Goal: Task Accomplishment & Management: Use online tool/utility

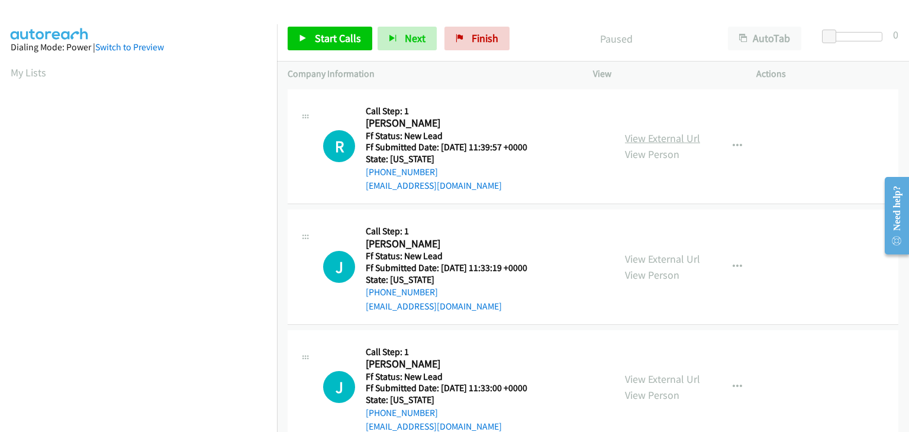
click at [686, 136] on link "View External Url" at bounding box center [662, 138] width 75 height 14
click at [325, 35] on span "Start Calls" at bounding box center [338, 38] width 46 height 14
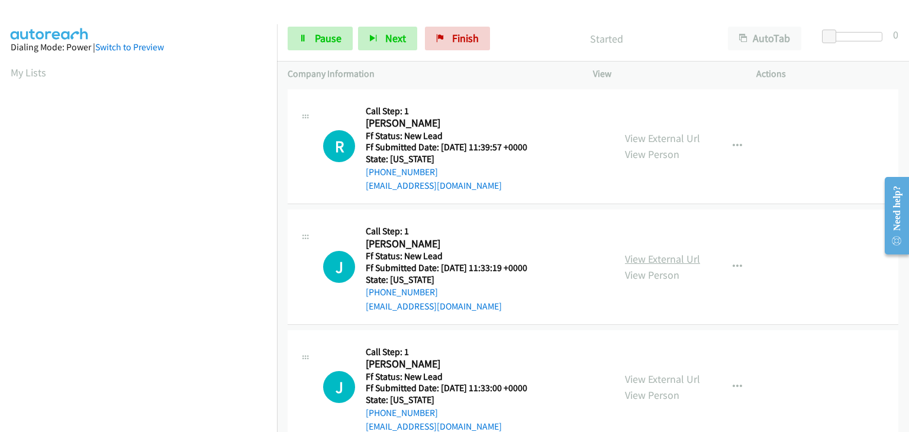
click at [663, 257] on link "View External Url" at bounding box center [662, 259] width 75 height 14
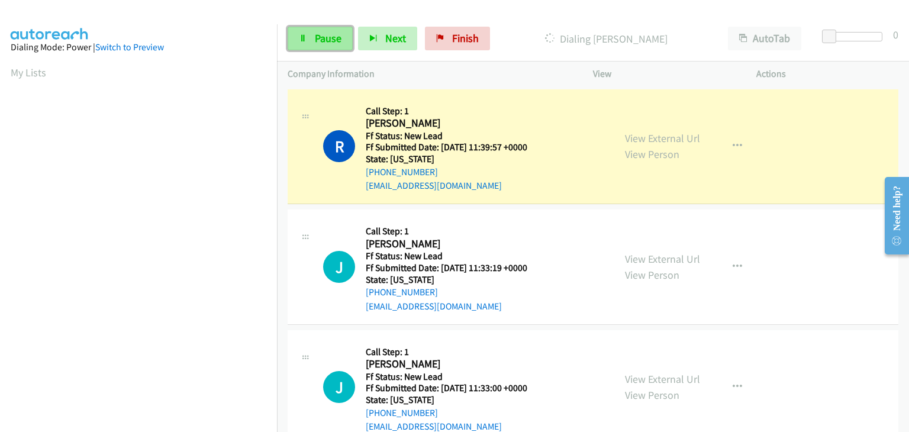
click at [329, 47] on link "Pause" at bounding box center [320, 39] width 65 height 24
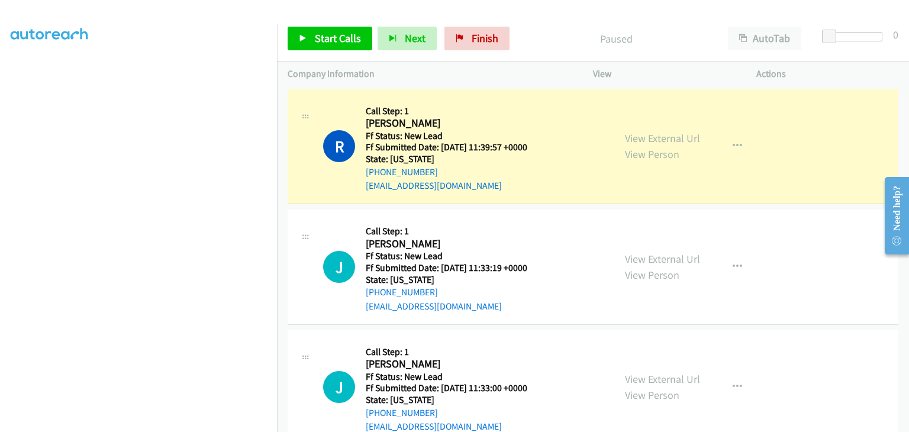
scroll to position [232, 0]
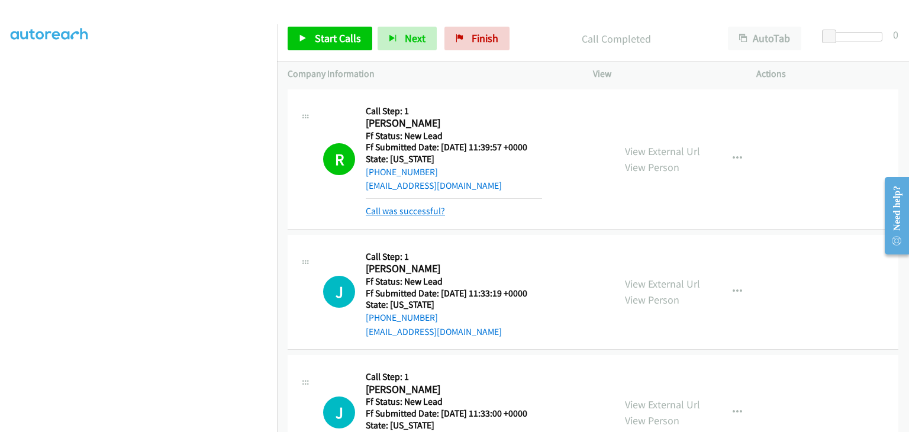
click at [426, 209] on link "Call was successful?" at bounding box center [405, 210] width 79 height 11
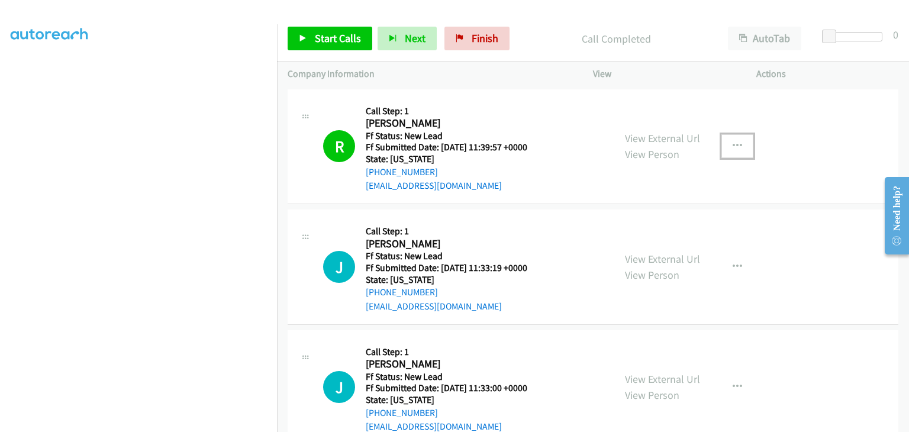
click at [744, 149] on button "button" at bounding box center [738, 146] width 32 height 24
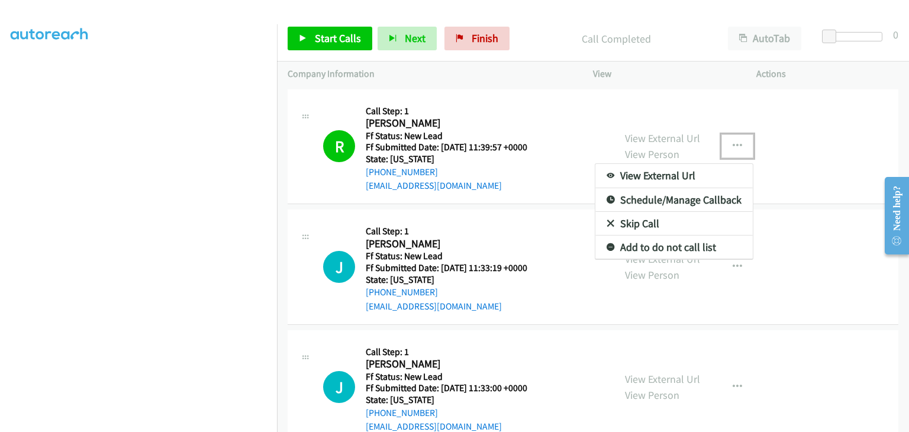
click at [684, 253] on link "Add to do not call list" at bounding box center [674, 248] width 157 height 24
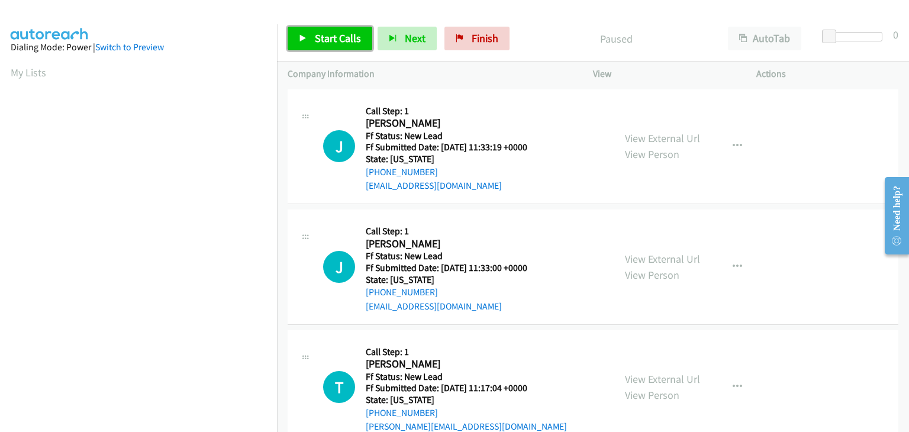
click at [339, 43] on span "Start Calls" at bounding box center [338, 38] width 46 height 14
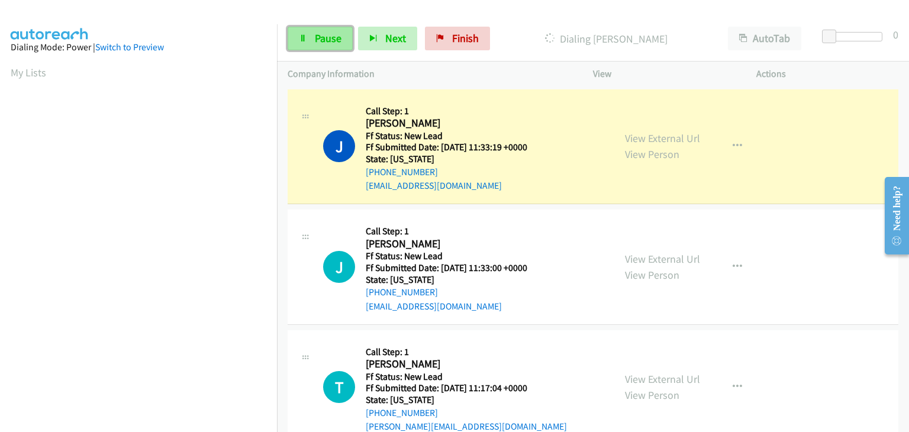
click at [309, 47] on link "Pause" at bounding box center [320, 39] width 65 height 24
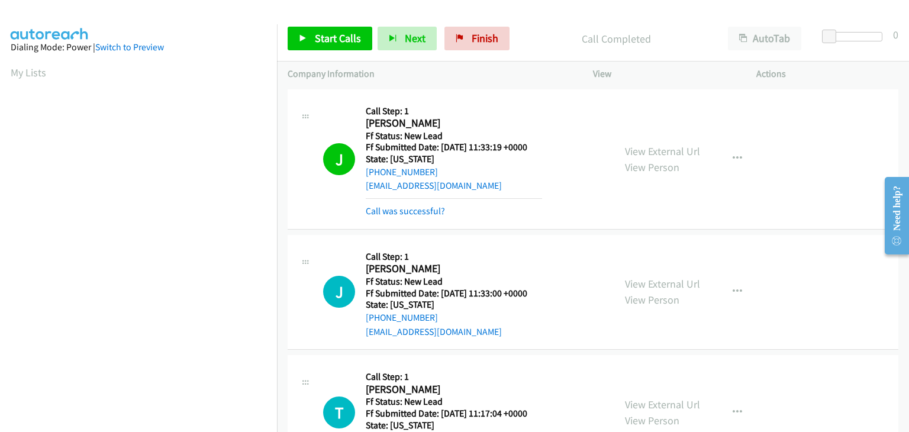
scroll to position [232, 0]
click at [422, 211] on link "Call was successful?" at bounding box center [405, 210] width 79 height 11
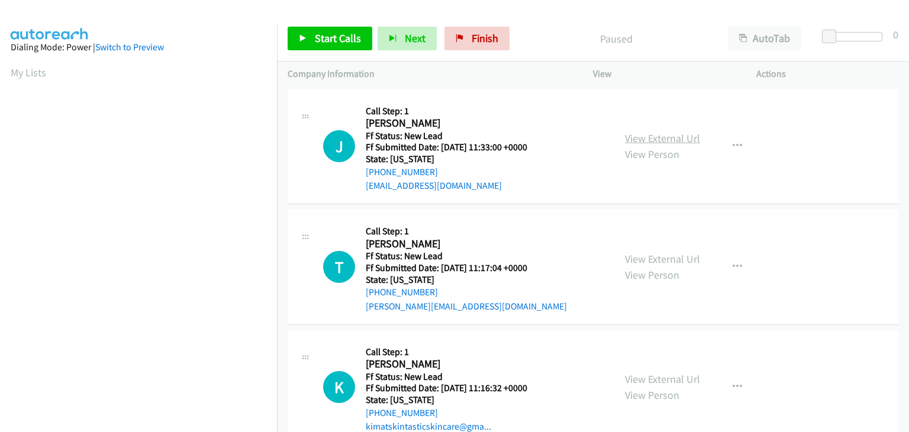
click at [689, 137] on link "View External Url" at bounding box center [662, 138] width 75 height 14
drag, startPoint x: 322, startPoint y: 38, endPoint x: 368, endPoint y: 59, distance: 50.6
click at [322, 38] on span "Start Calls" at bounding box center [338, 38] width 46 height 14
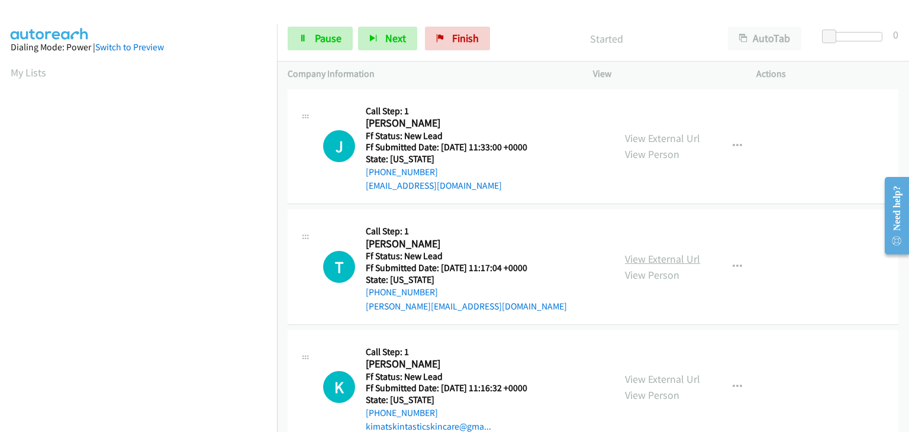
click at [672, 259] on link "View External Url" at bounding box center [662, 259] width 75 height 14
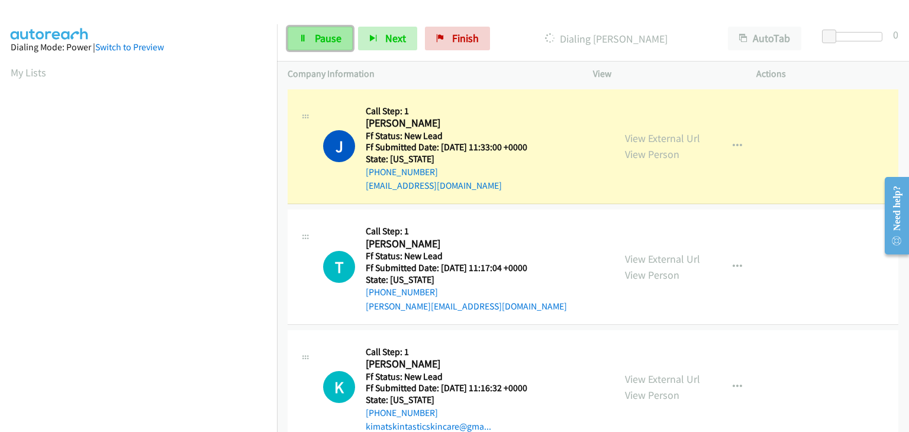
drag, startPoint x: 310, startPoint y: 44, endPoint x: 340, endPoint y: 46, distance: 29.7
click at [310, 44] on link "Pause" at bounding box center [320, 39] width 65 height 24
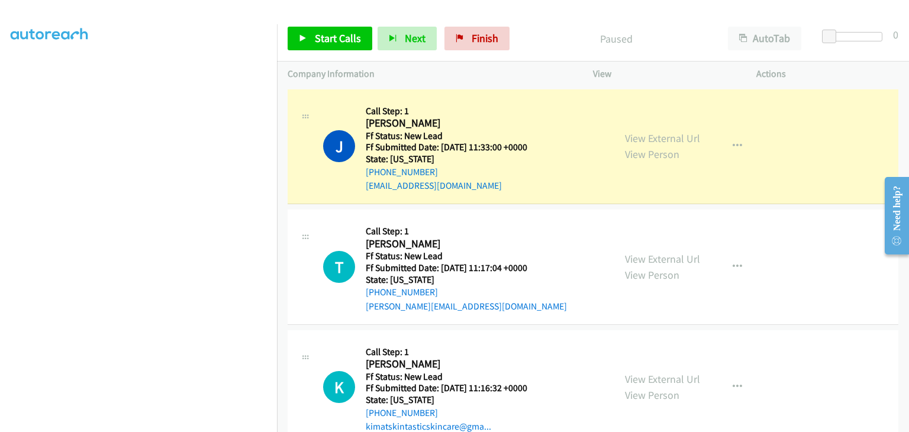
scroll to position [232, 0]
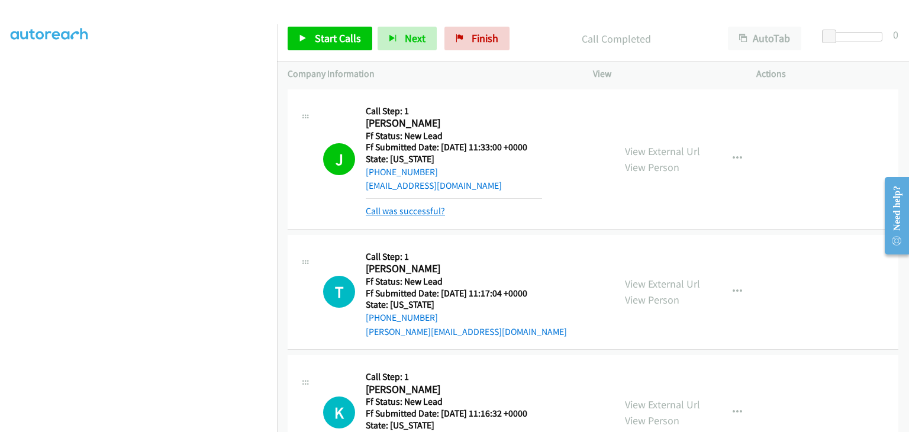
click at [428, 210] on link "Call was successful?" at bounding box center [405, 210] width 79 height 11
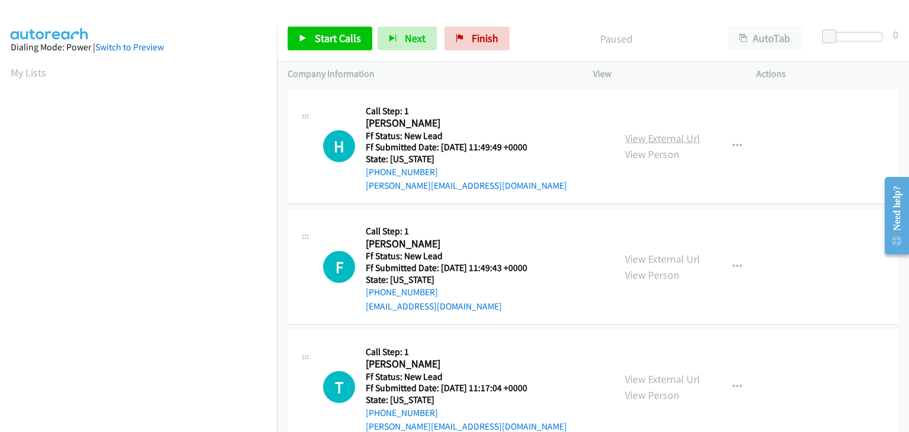
click at [676, 141] on link "View External Url" at bounding box center [662, 138] width 75 height 14
click at [319, 30] on link "Start Calls" at bounding box center [330, 39] width 85 height 24
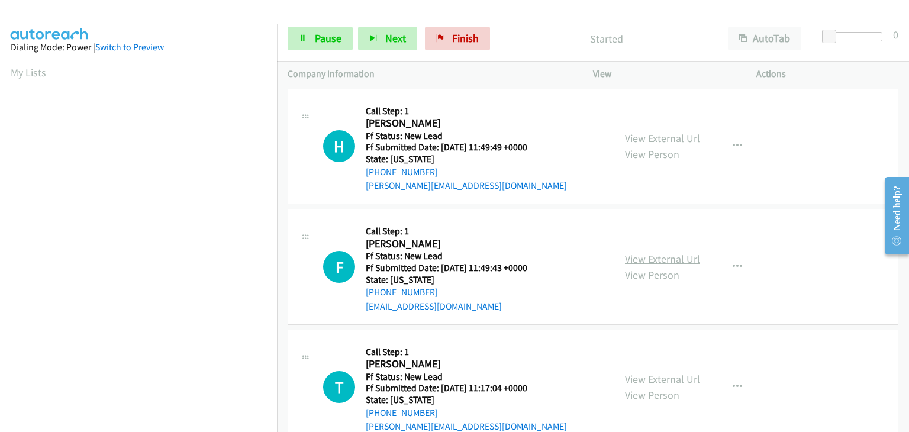
click at [658, 261] on link "View External Url" at bounding box center [662, 259] width 75 height 14
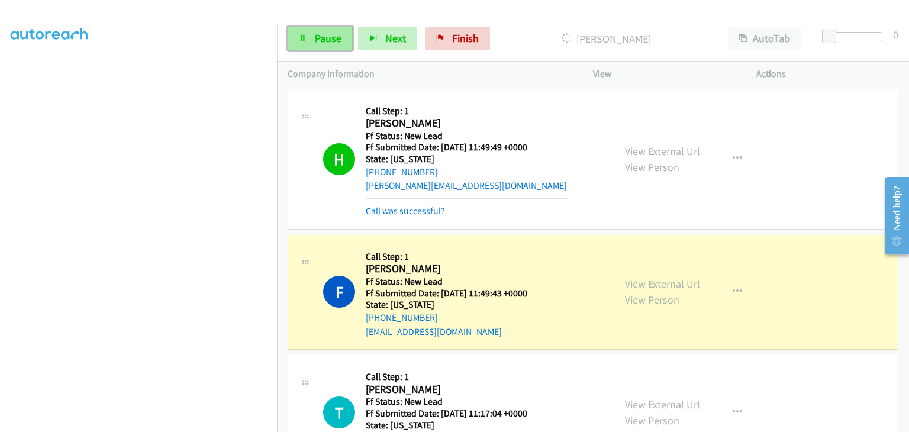
click at [319, 46] on link "Pause" at bounding box center [320, 39] width 65 height 24
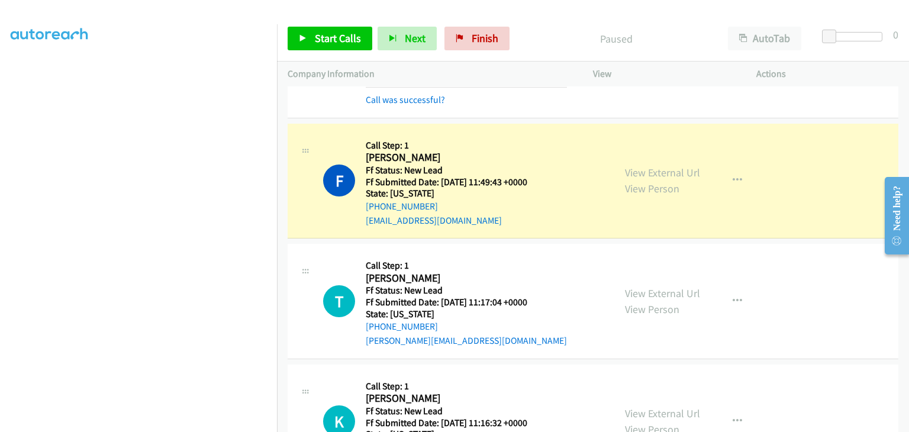
scroll to position [118, 0]
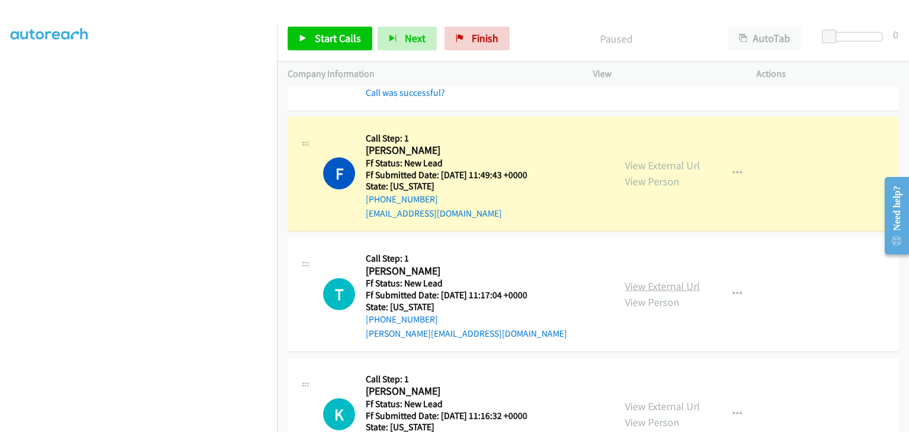
click at [656, 285] on link "View External Url" at bounding box center [662, 286] width 75 height 14
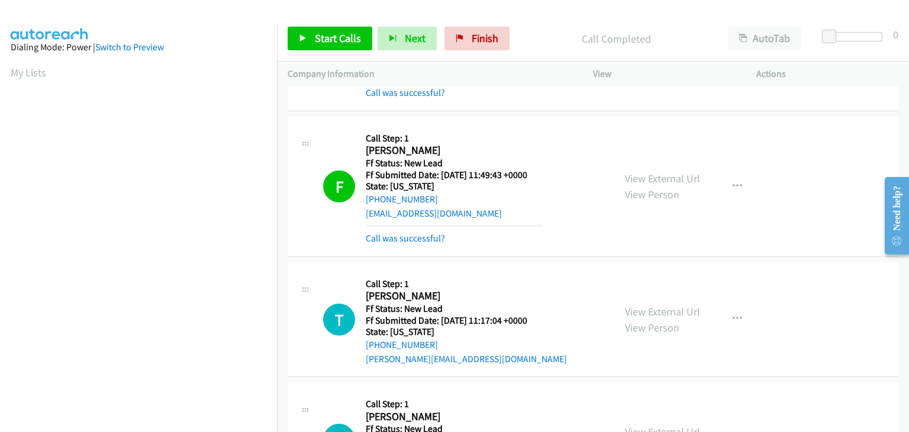
scroll to position [232, 0]
click at [421, 234] on link "Call was successful?" at bounding box center [405, 238] width 79 height 11
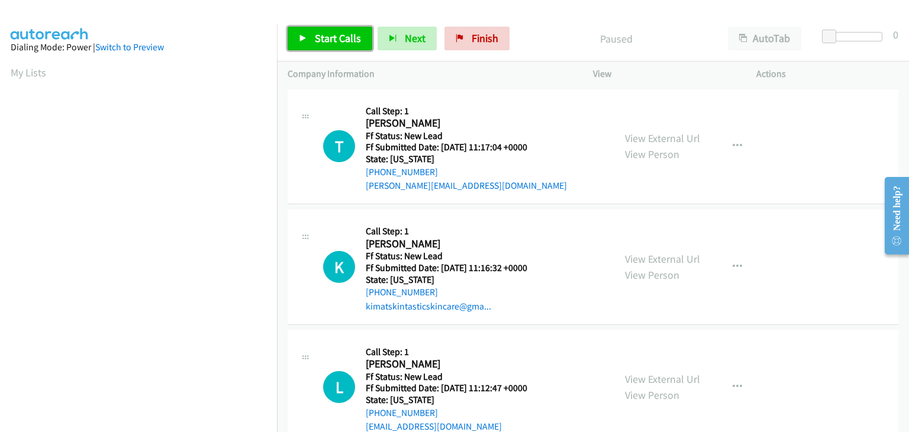
click at [301, 33] on link "Start Calls" at bounding box center [330, 39] width 85 height 24
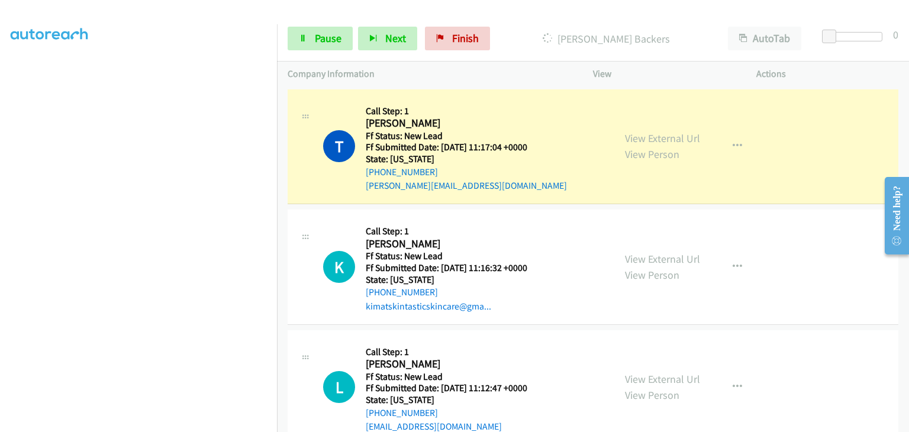
scroll to position [232, 0]
click at [320, 38] on span "Pause" at bounding box center [328, 38] width 27 height 14
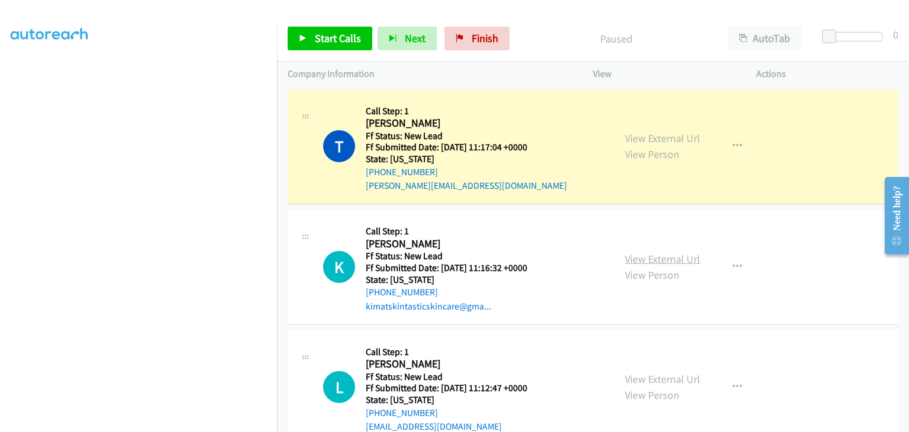
click at [664, 260] on link "View External Url" at bounding box center [662, 259] width 75 height 14
drag, startPoint x: 287, startPoint y: 74, endPoint x: 450, endPoint y: 72, distance: 163.4
click at [407, 78] on div "Company Information" at bounding box center [429, 74] width 305 height 25
click at [551, 44] on p "Paused" at bounding box center [616, 39] width 181 height 16
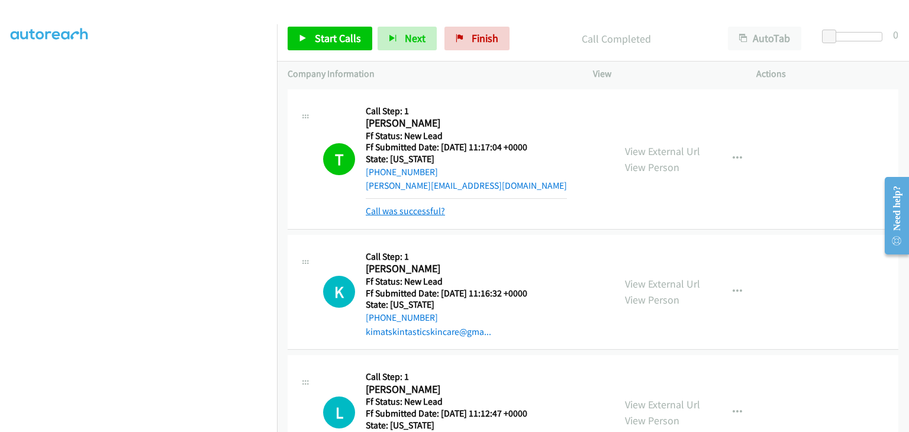
click at [431, 214] on link "Call was successful?" at bounding box center [405, 210] width 79 height 11
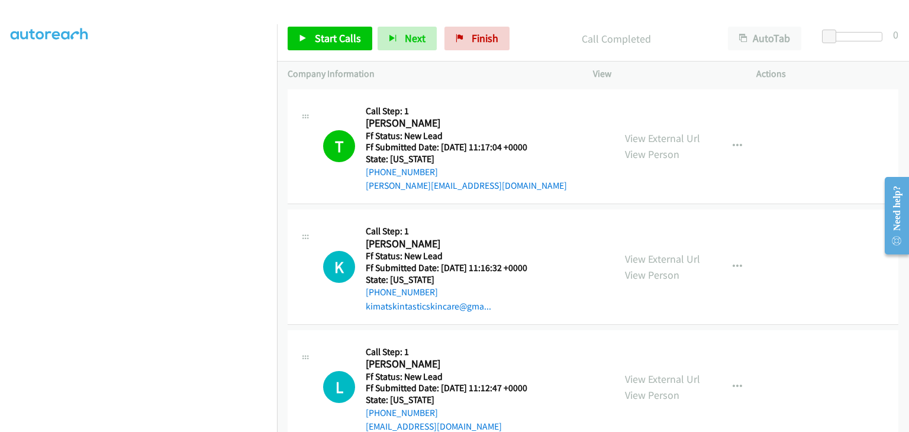
click at [732, 158] on div "View External Url View Person View External Url Email Schedule/Manage Callback …" at bounding box center [701, 147] width 174 height 94
click at [732, 154] on button "button" at bounding box center [738, 146] width 32 height 24
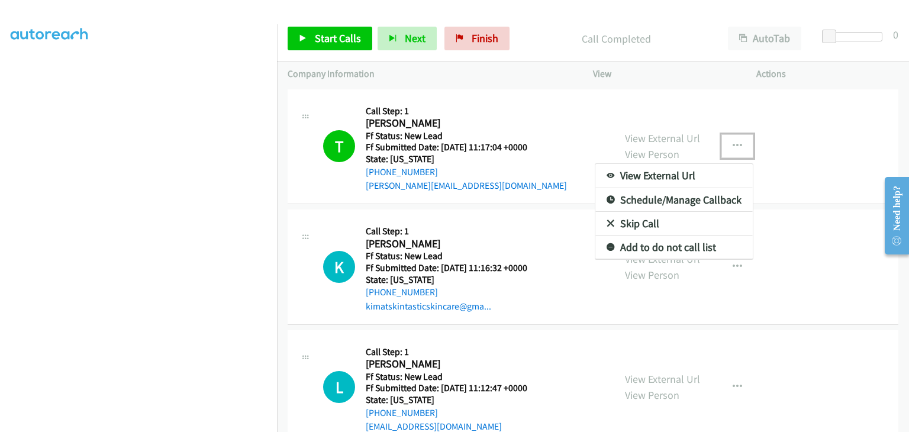
click at [676, 241] on link "Add to do not call list" at bounding box center [674, 248] width 157 height 24
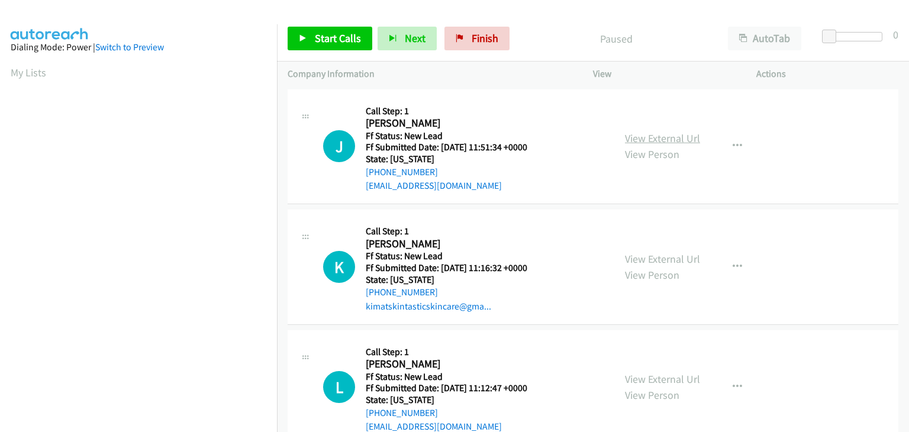
click at [646, 139] on link "View External Url" at bounding box center [662, 138] width 75 height 14
click at [345, 48] on link "Start Calls" at bounding box center [330, 39] width 85 height 24
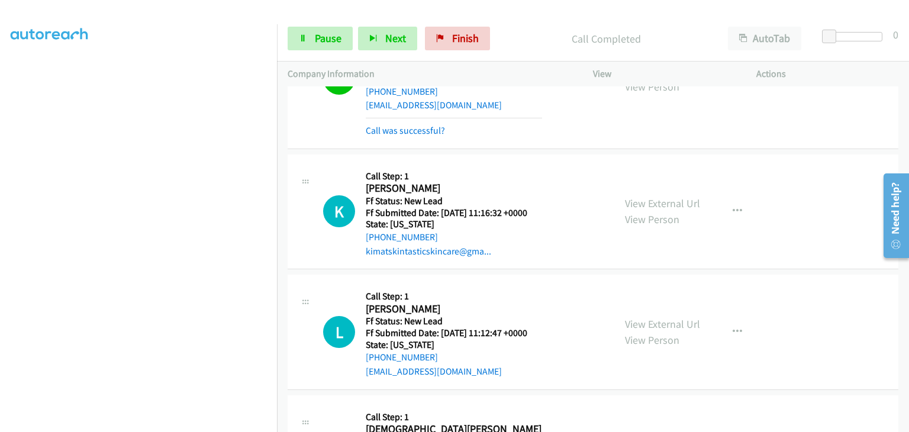
scroll to position [118, 0]
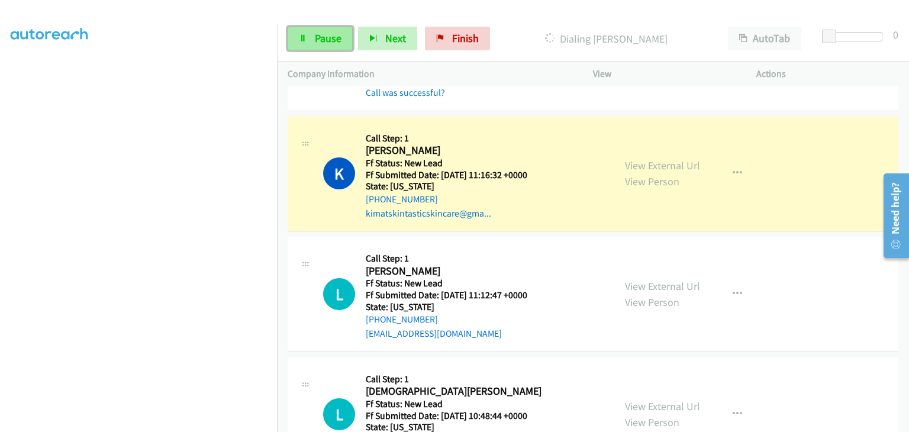
click at [329, 41] on span "Pause" at bounding box center [328, 38] width 27 height 14
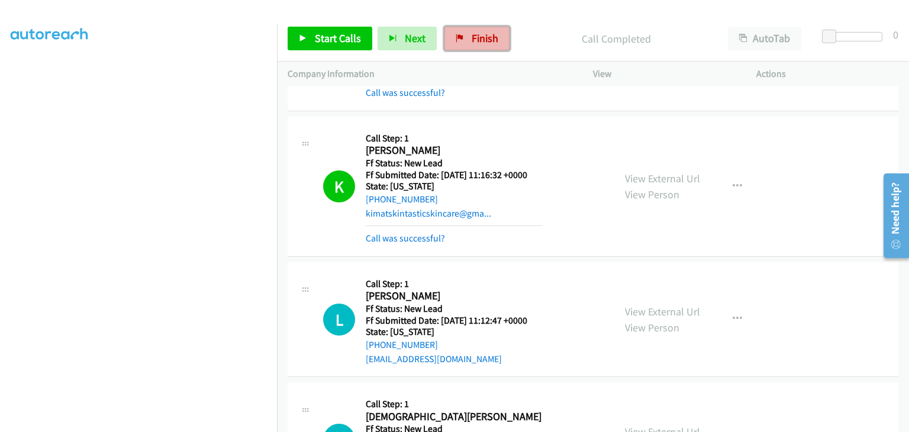
click at [466, 47] on link "Finish" at bounding box center [477, 39] width 65 height 24
click at [424, 240] on link "Call was successful?" at bounding box center [405, 238] width 79 height 11
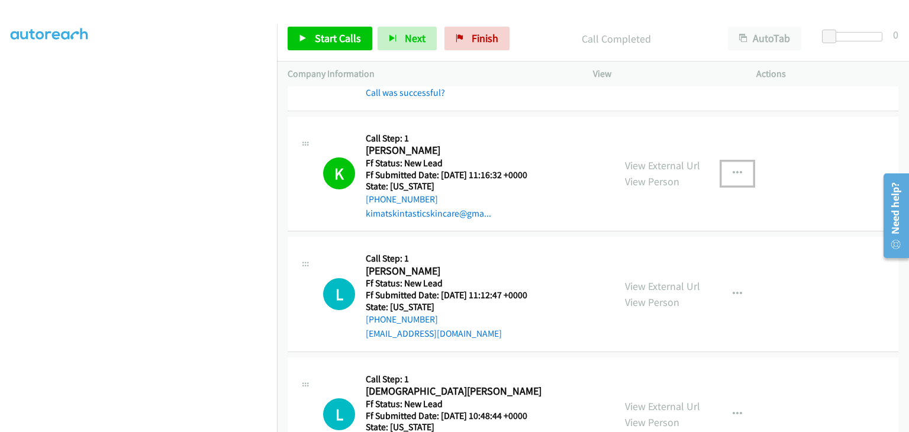
click at [733, 173] on icon "button" at bounding box center [737, 173] width 9 height 9
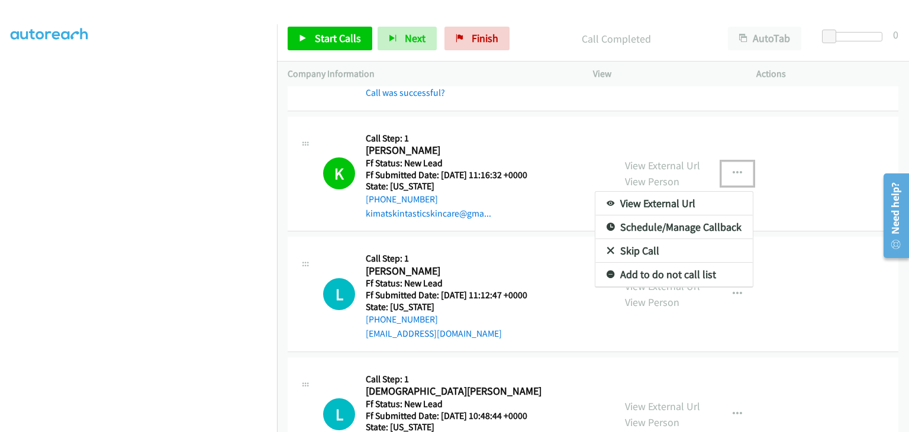
click at [646, 271] on link "Add to do not call list" at bounding box center [674, 275] width 157 height 24
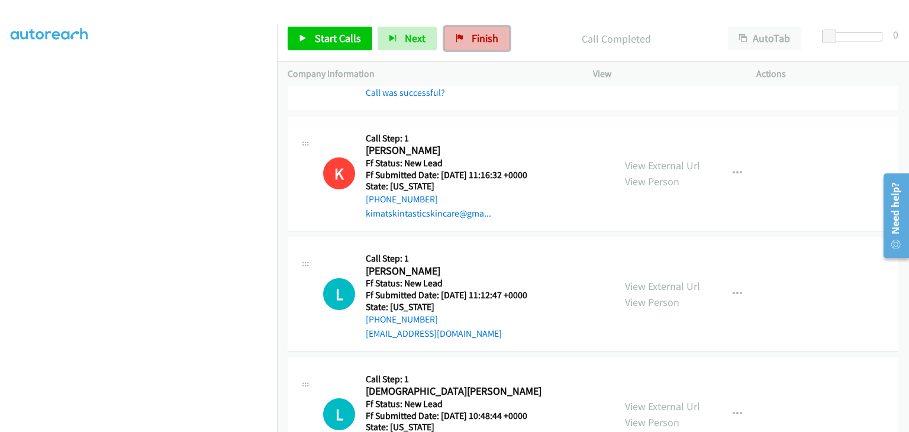
click at [495, 33] on link "Finish" at bounding box center [477, 39] width 65 height 24
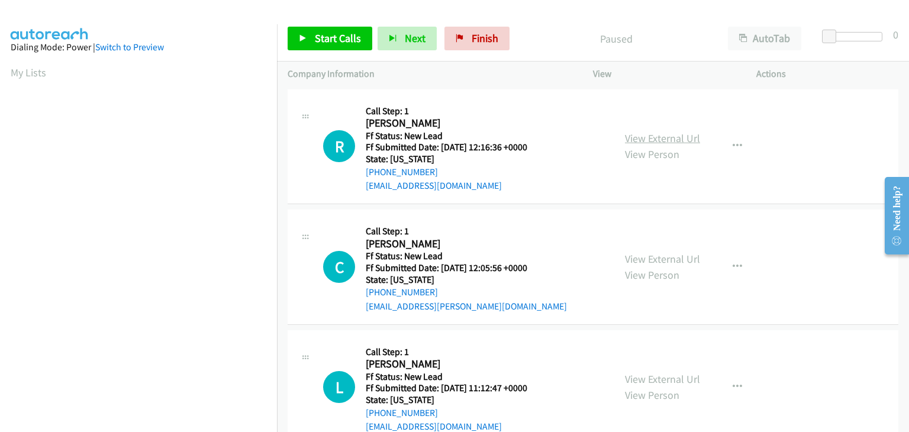
click at [655, 138] on link "View External Url" at bounding box center [662, 138] width 75 height 14
click at [345, 42] on span "Start Calls" at bounding box center [338, 38] width 46 height 14
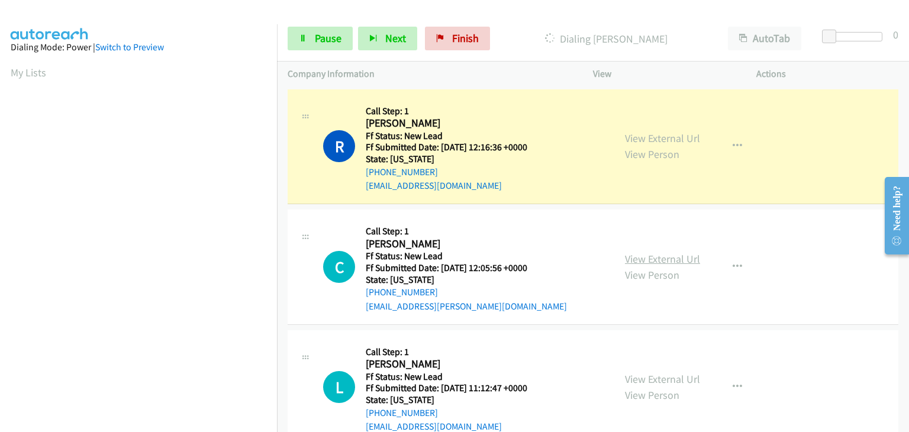
click at [672, 255] on link "View External Url" at bounding box center [662, 259] width 75 height 14
click at [603, 394] on div "L Callback Scheduled Call Step: 1 [PERSON_NAME] America/New_York Ff Status: New…" at bounding box center [451, 388] width 327 height 94
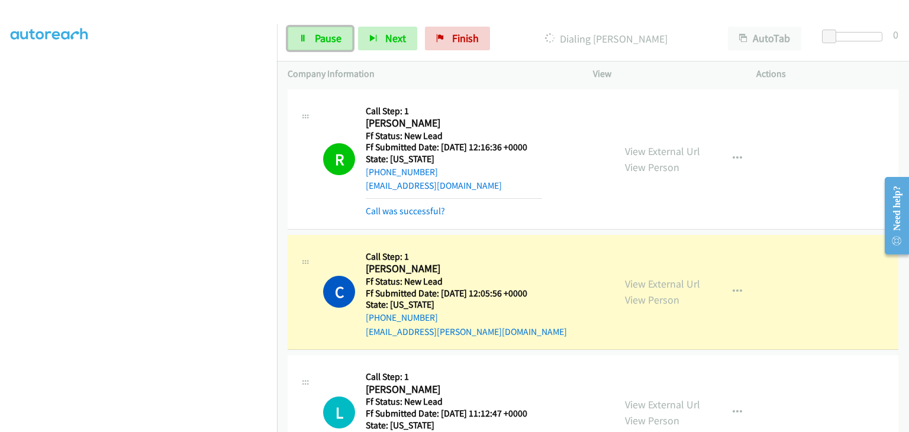
drag, startPoint x: 330, startPoint y: 43, endPoint x: 288, endPoint y: 86, distance: 59.9
click at [330, 43] on span "Pause" at bounding box center [328, 38] width 27 height 14
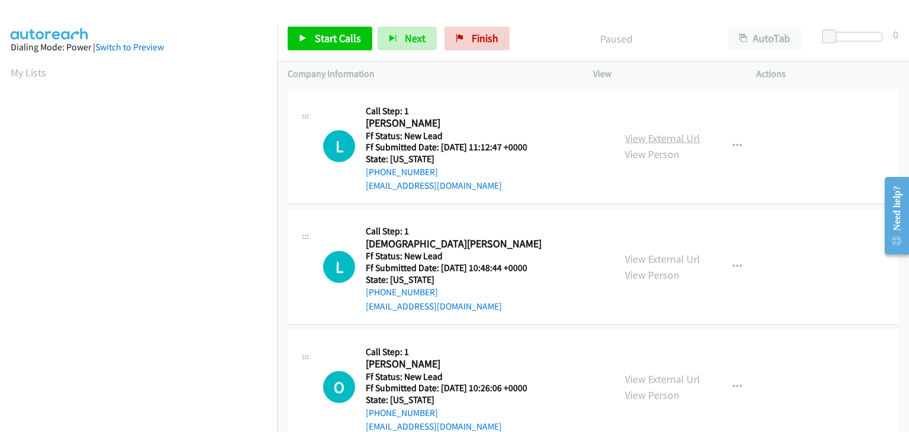
click at [637, 140] on link "View External Url" at bounding box center [662, 138] width 75 height 14
drag, startPoint x: 338, startPoint y: 30, endPoint x: 362, endPoint y: 38, distance: 25.6
click at [338, 30] on link "Start Calls" at bounding box center [330, 39] width 85 height 24
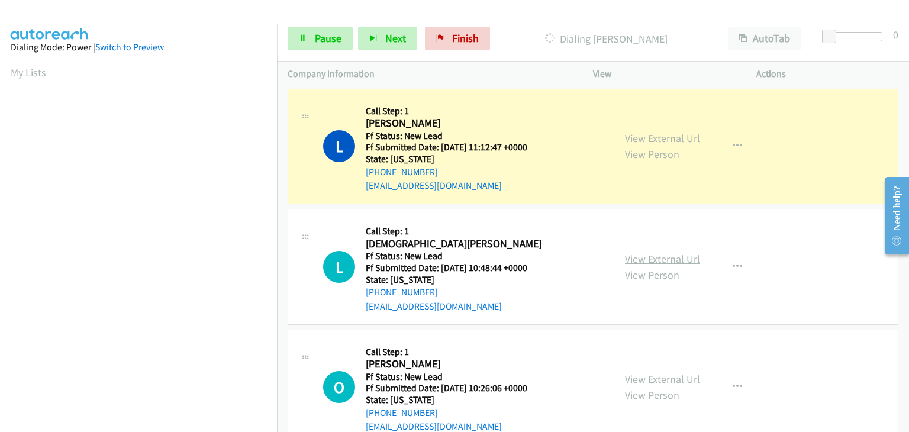
click at [642, 263] on link "View External Url" at bounding box center [662, 259] width 75 height 14
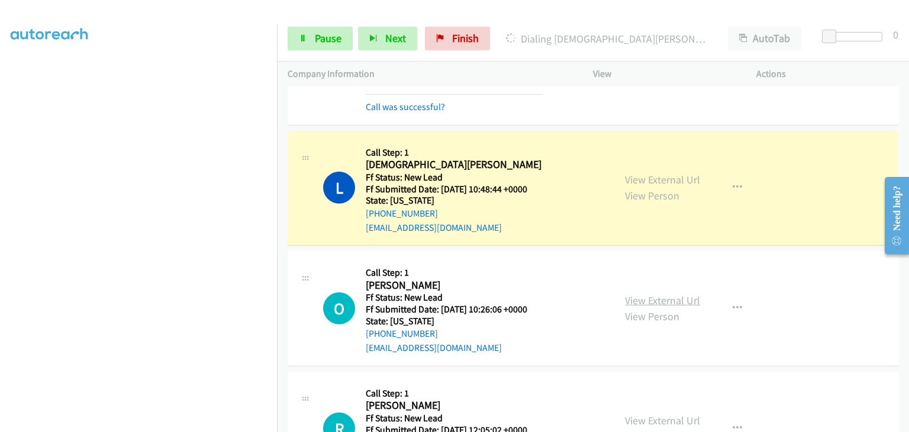
scroll to position [118, 0]
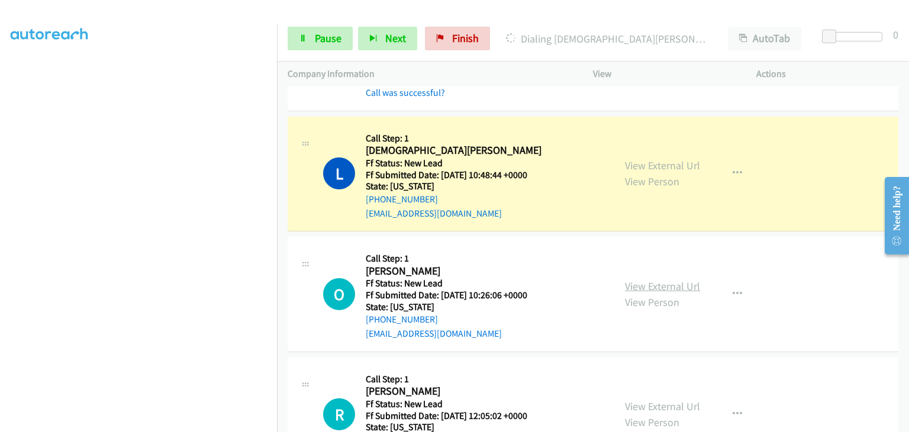
click at [657, 287] on link "View External Url" at bounding box center [662, 286] width 75 height 14
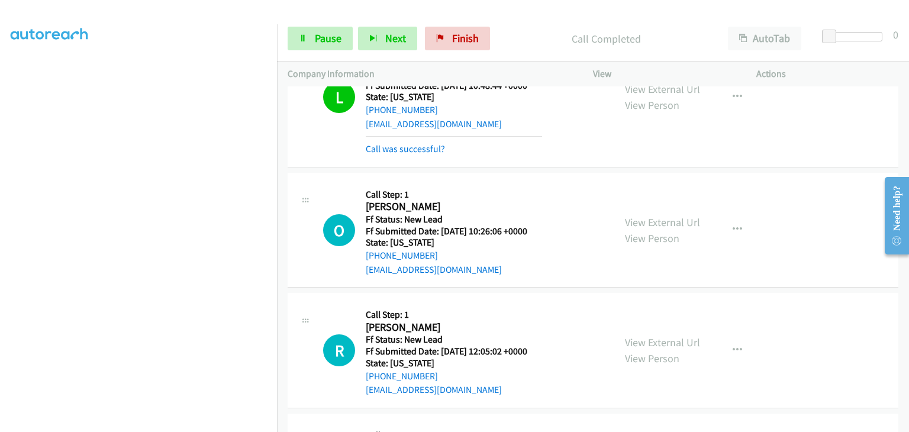
scroll to position [237, 0]
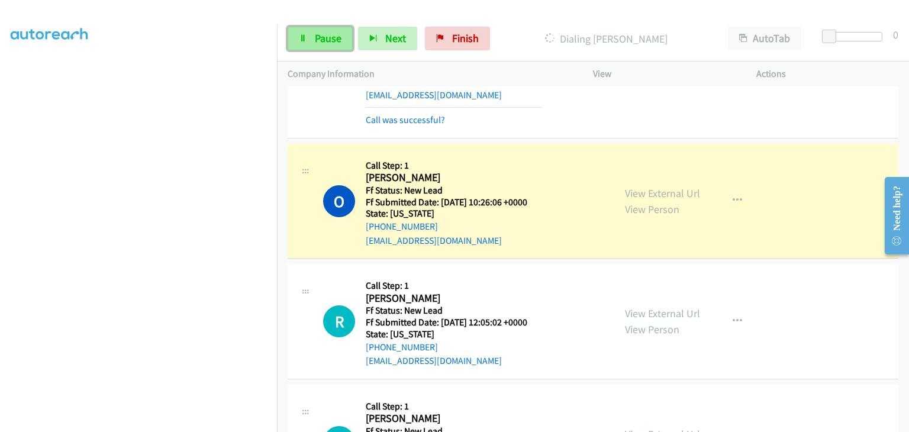
drag, startPoint x: 329, startPoint y: 48, endPoint x: 329, endPoint y: 40, distance: 7.7
click at [329, 48] on link "Pause" at bounding box center [320, 39] width 65 height 24
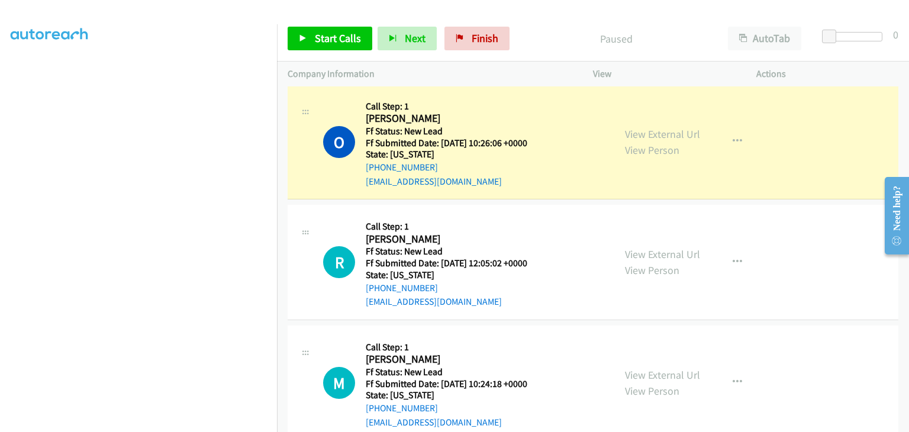
scroll to position [232, 0]
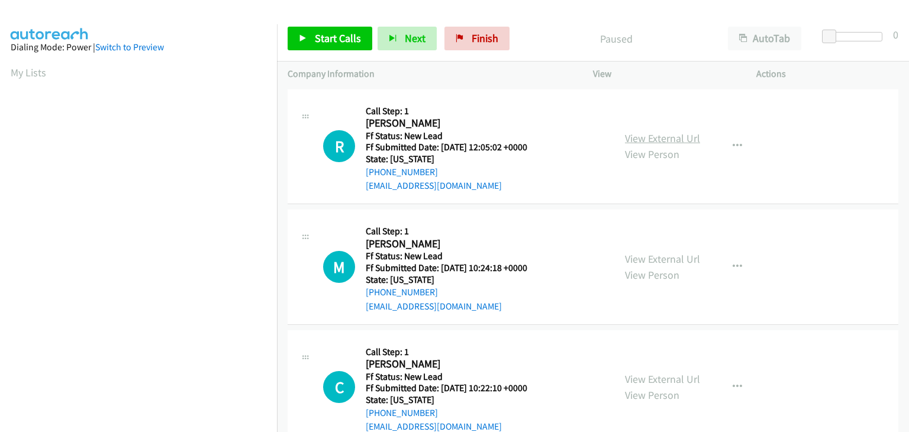
click at [664, 133] on link "View External Url" at bounding box center [662, 138] width 75 height 14
click at [347, 43] on span "Start Calls" at bounding box center [338, 38] width 46 height 14
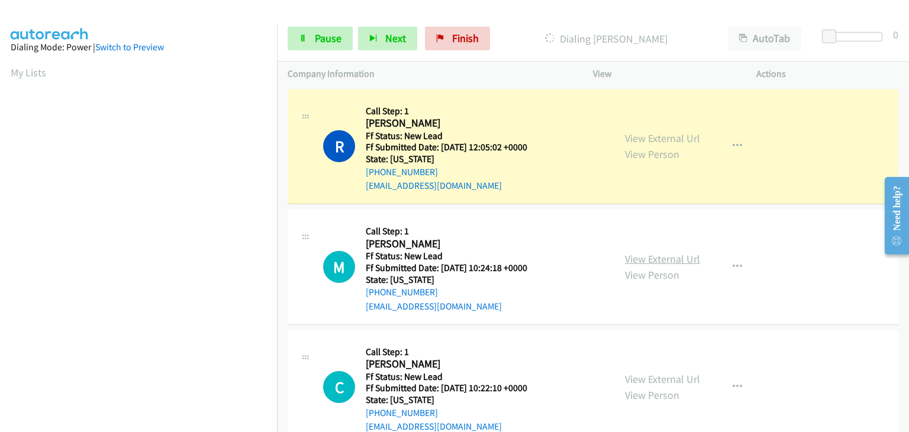
click at [631, 255] on link "View External Url" at bounding box center [662, 259] width 75 height 14
drag, startPoint x: 332, startPoint y: 50, endPoint x: 353, endPoint y: 50, distance: 21.3
click at [332, 50] on link "Pause" at bounding box center [320, 39] width 65 height 24
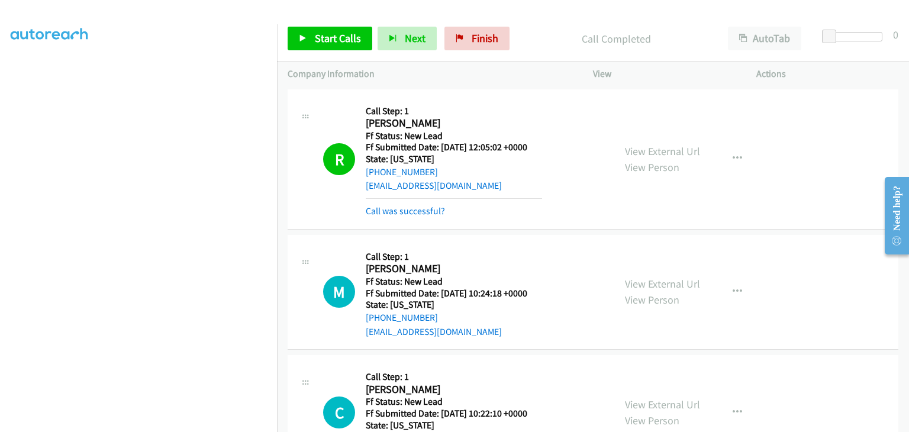
drag, startPoint x: 406, startPoint y: 207, endPoint x: 581, endPoint y: 216, distance: 175.5
click at [406, 207] on link "Call was successful?" at bounding box center [405, 210] width 79 height 11
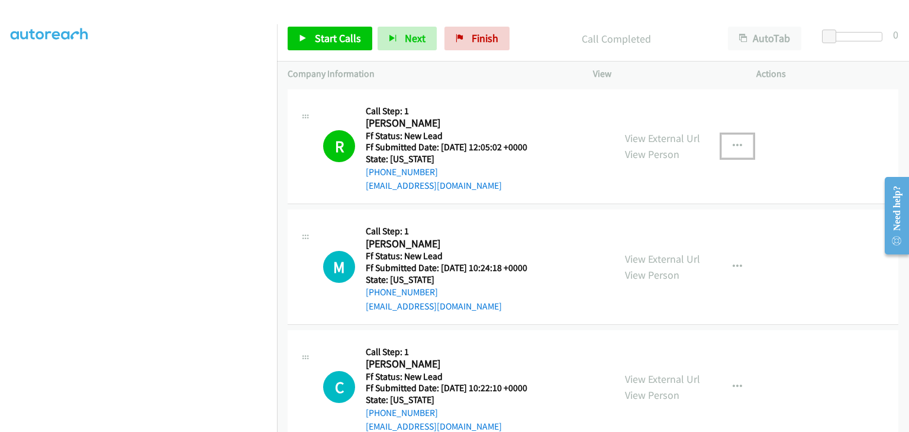
click at [723, 146] on button "button" at bounding box center [738, 146] width 32 height 24
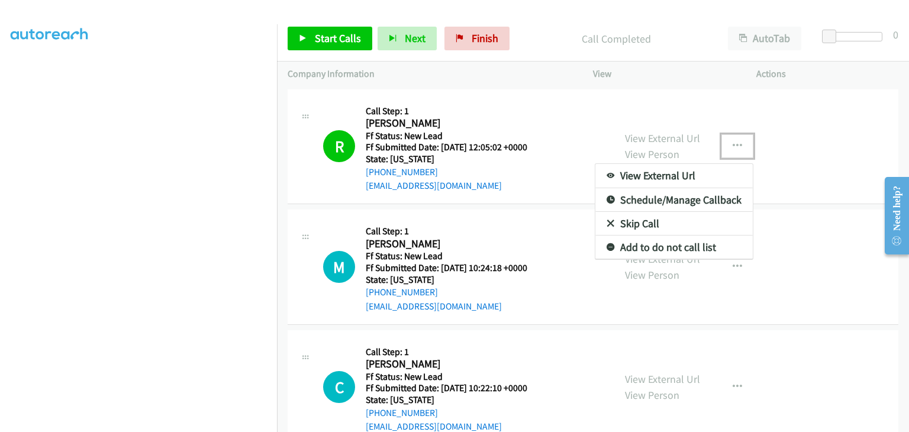
click at [659, 247] on link "Add to do not call list" at bounding box center [674, 248] width 157 height 24
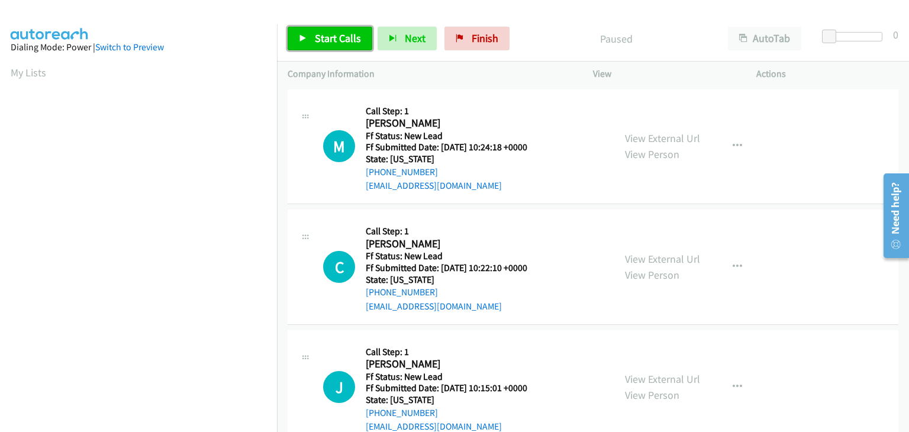
click at [324, 38] on span "Start Calls" at bounding box center [338, 38] width 46 height 14
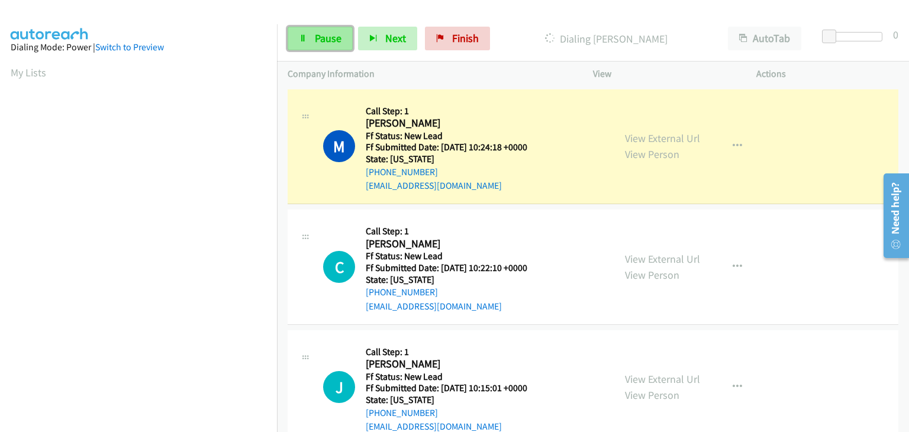
click at [317, 36] on span "Pause" at bounding box center [328, 38] width 27 height 14
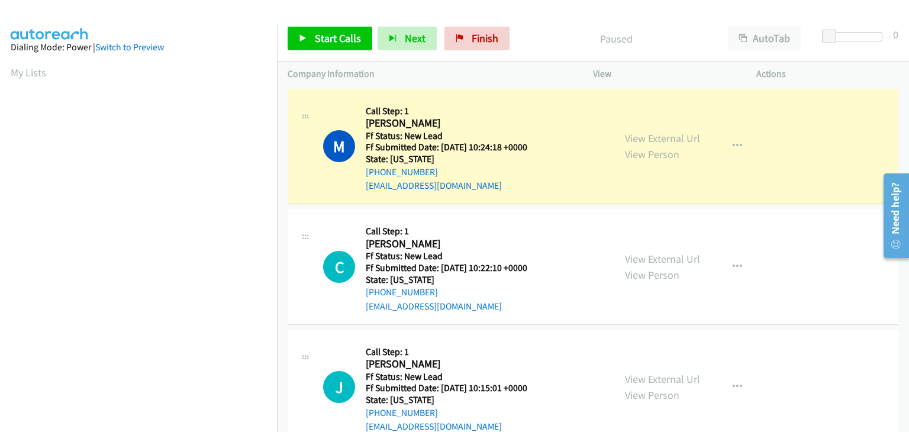
scroll to position [232, 0]
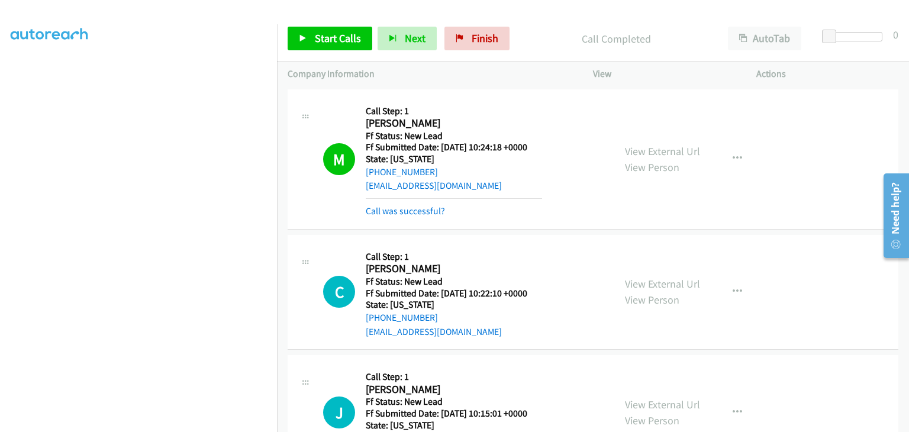
drag, startPoint x: 413, startPoint y: 213, endPoint x: 647, endPoint y: 192, distance: 235.3
click at [413, 213] on link "Call was successful?" at bounding box center [405, 210] width 79 height 11
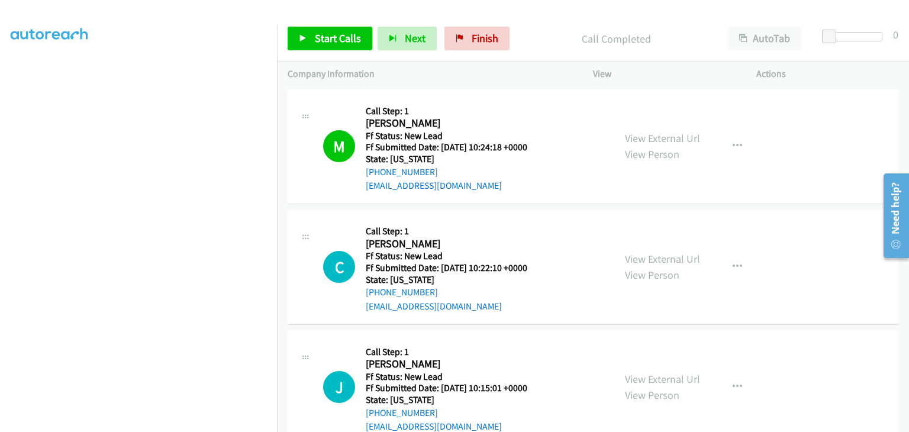
click at [735, 159] on div "View External Url View Person View External Url Email Schedule/Manage Callback …" at bounding box center [701, 147] width 174 height 94
click at [730, 150] on button "button" at bounding box center [738, 146] width 32 height 24
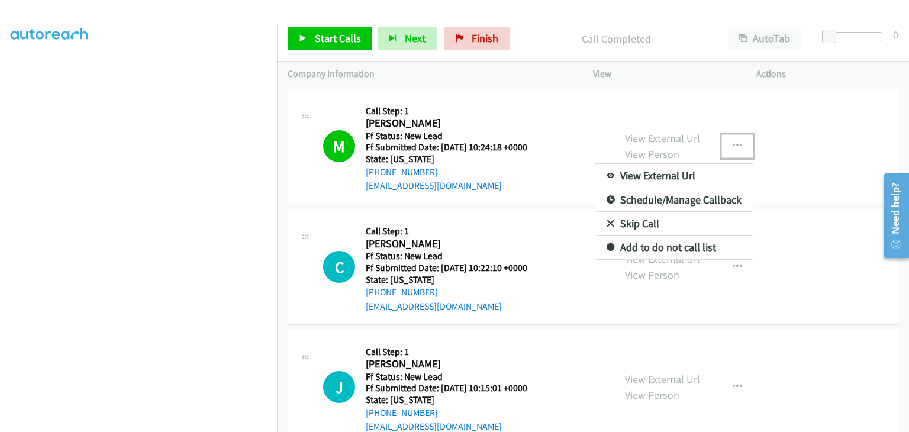
click at [660, 255] on link "Add to do not call list" at bounding box center [674, 248] width 157 height 24
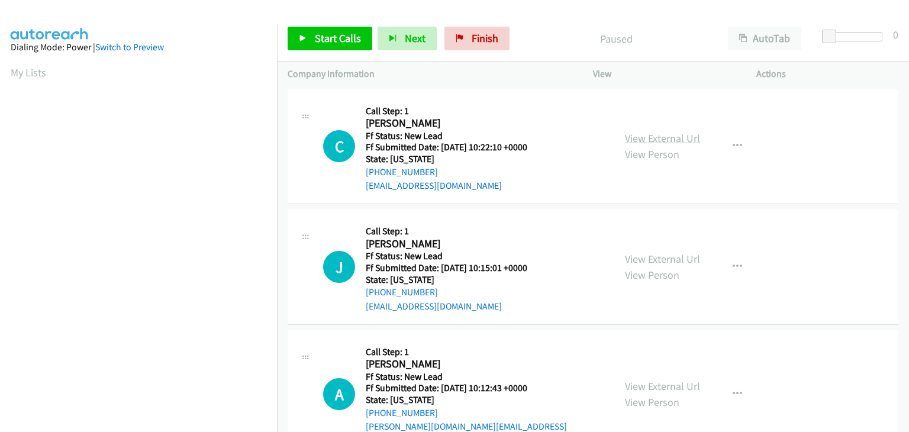
drag, startPoint x: 671, startPoint y: 134, endPoint x: 664, endPoint y: 131, distance: 7.2
click at [642, 131] on link "View External Url" at bounding box center [662, 138] width 75 height 14
click at [332, 42] on span "Start Calls" at bounding box center [338, 38] width 46 height 14
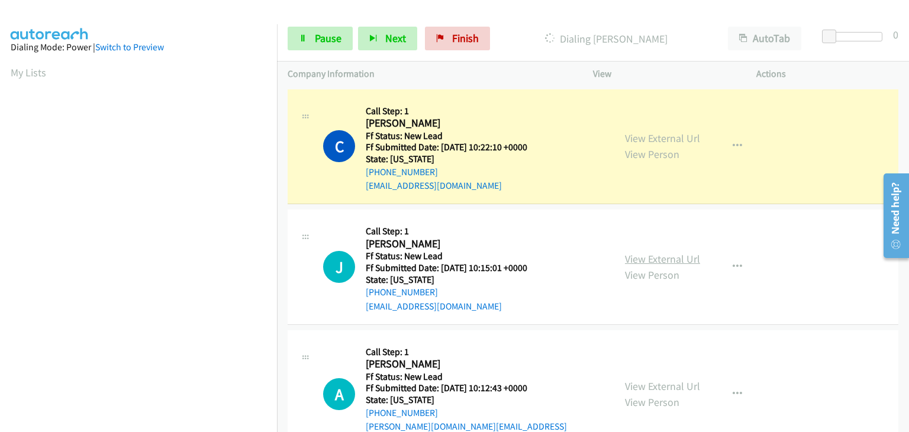
drag, startPoint x: 663, startPoint y: 249, endPoint x: 657, endPoint y: 255, distance: 8.0
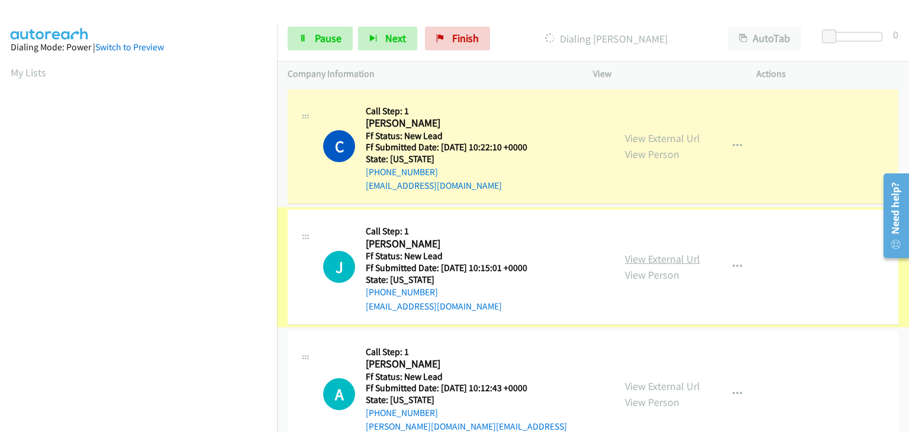
click at [657, 255] on link "View External Url" at bounding box center [662, 259] width 75 height 14
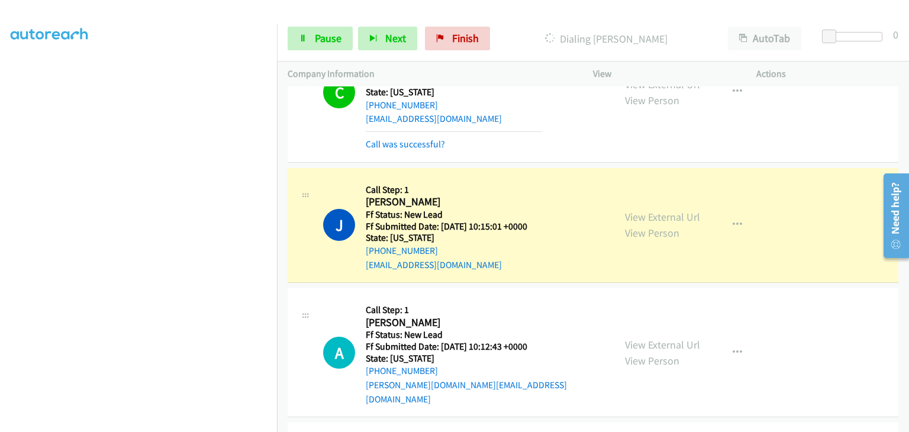
scroll to position [118, 0]
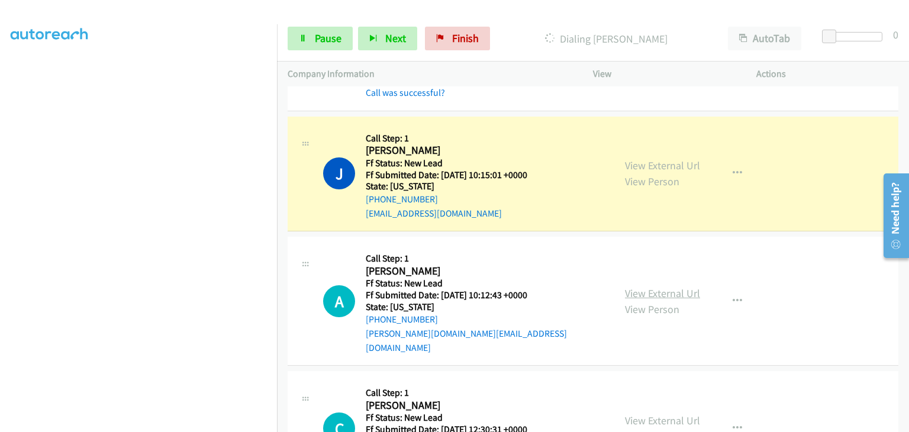
click at [641, 287] on link "View External Url" at bounding box center [662, 294] width 75 height 14
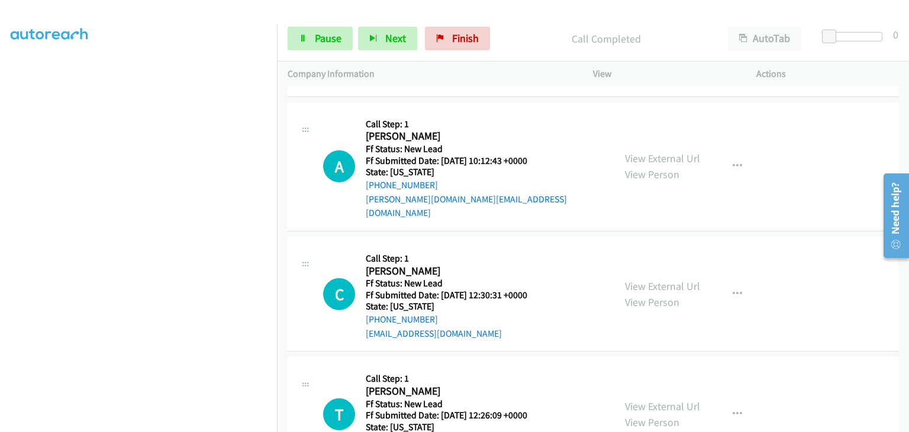
scroll to position [296, 0]
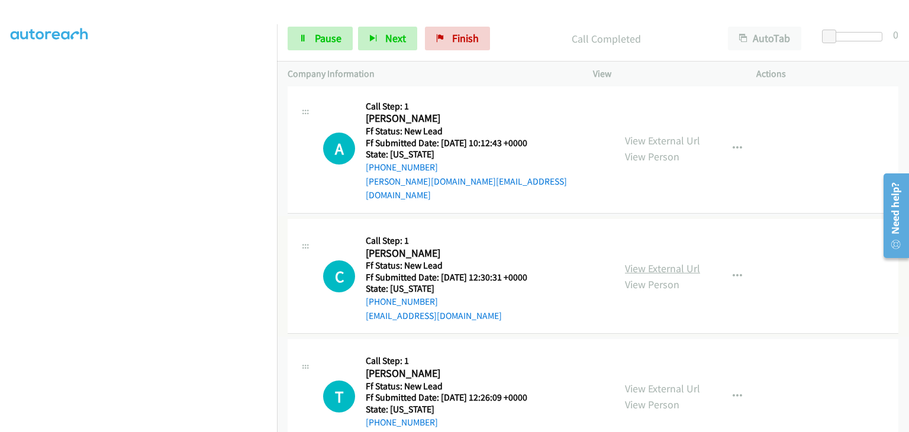
click at [654, 262] on link "View External Url" at bounding box center [662, 269] width 75 height 14
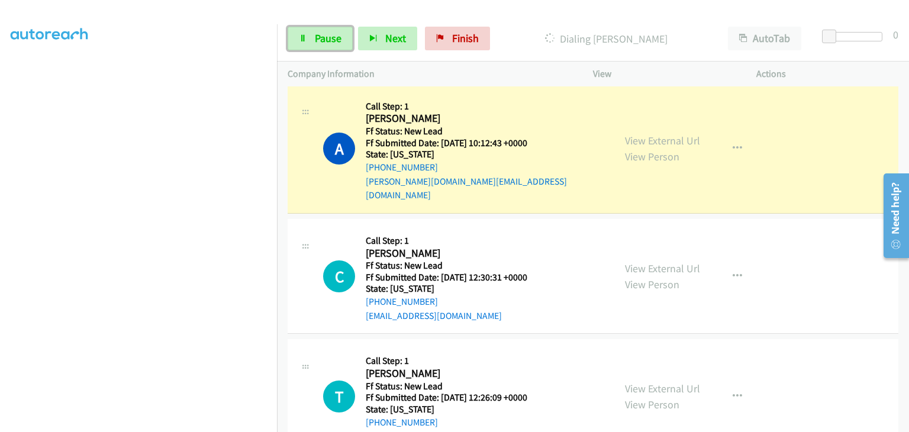
drag, startPoint x: 321, startPoint y: 34, endPoint x: 355, endPoint y: 38, distance: 34.0
click at [321, 34] on span "Pause" at bounding box center [328, 38] width 27 height 14
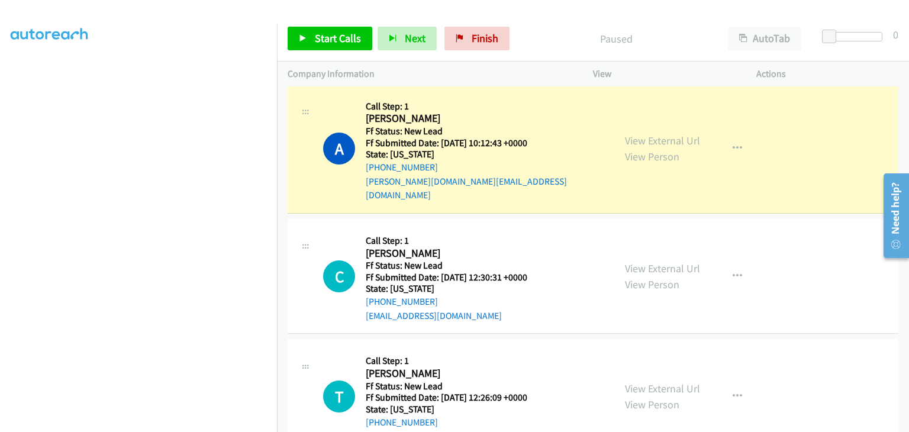
scroll to position [232, 0]
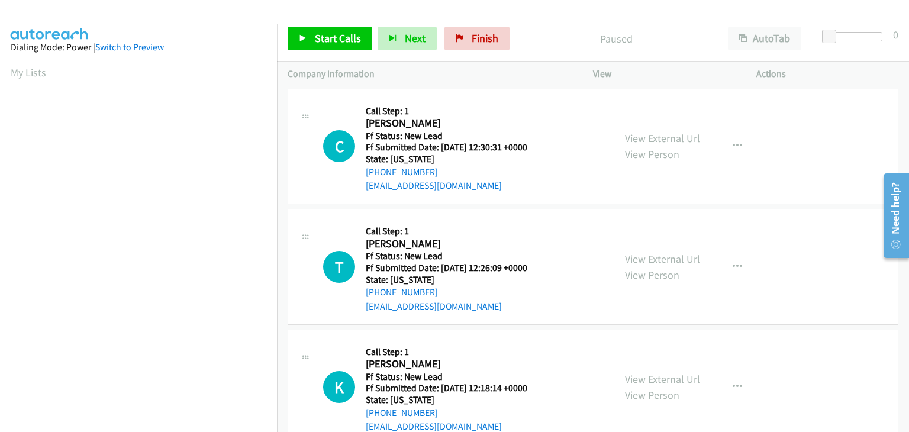
click at [682, 138] on link "View External Url" at bounding box center [662, 138] width 75 height 14
drag, startPoint x: 357, startPoint y: 43, endPoint x: 362, endPoint y: 40, distance: 6.1
click at [357, 43] on span "Start Calls" at bounding box center [338, 38] width 46 height 14
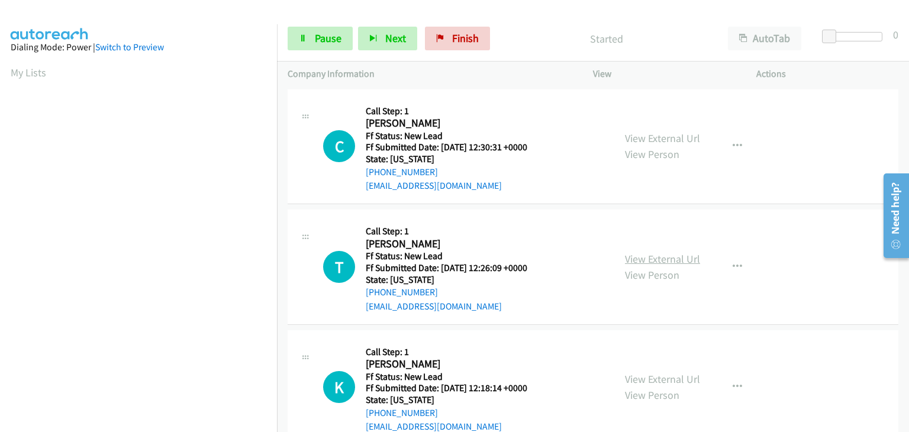
click at [653, 256] on link "View External Url" at bounding box center [662, 259] width 75 height 14
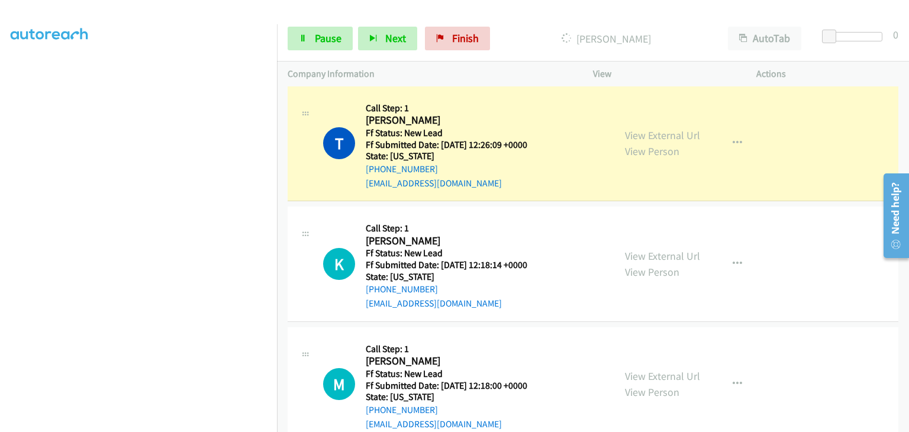
scroll to position [178, 0]
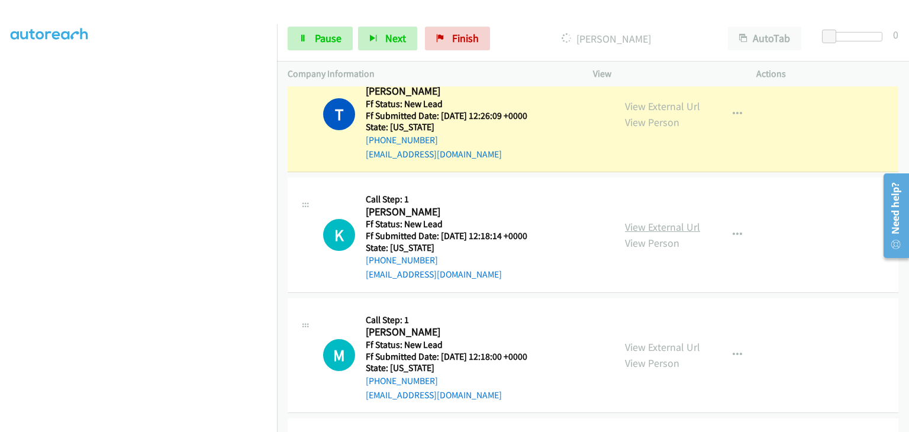
click at [642, 230] on link "View External Url" at bounding box center [662, 227] width 75 height 14
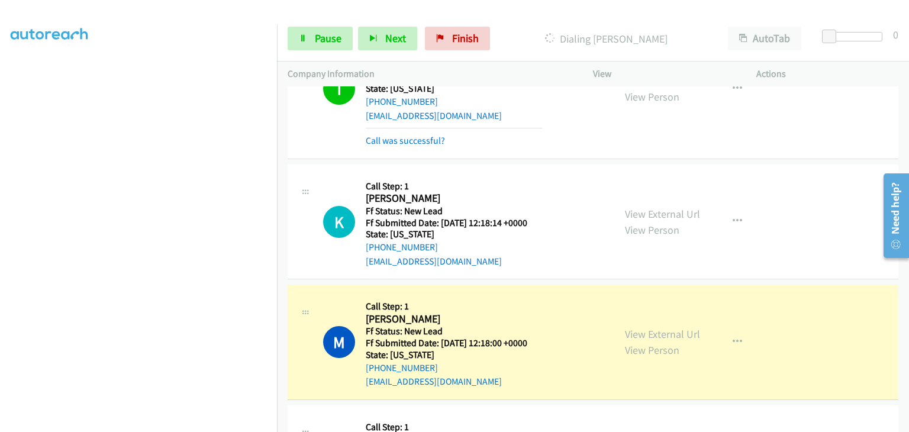
scroll to position [237, 0]
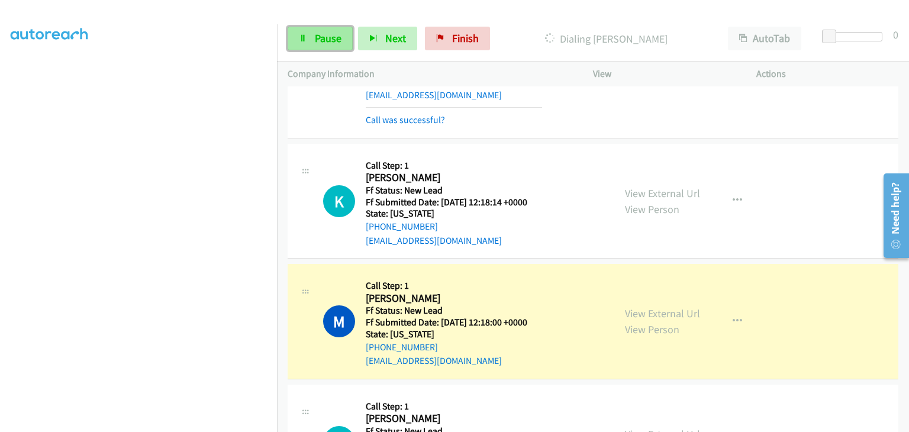
click at [334, 40] on span "Pause" at bounding box center [328, 38] width 27 height 14
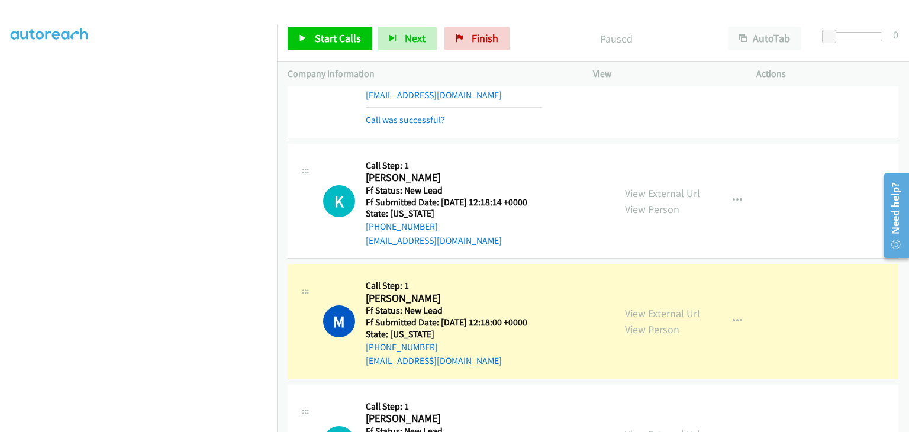
click at [683, 312] on link "View External Url" at bounding box center [662, 314] width 75 height 14
click at [317, 43] on span "Start Calls" at bounding box center [338, 38] width 46 height 14
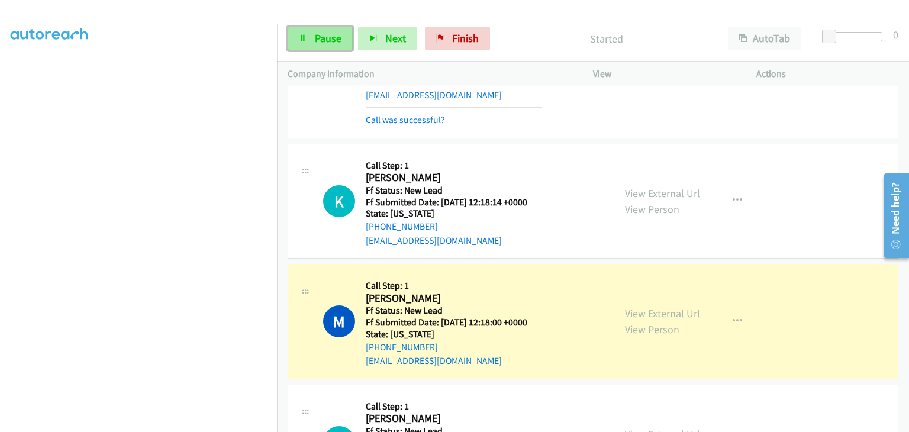
click at [317, 41] on span "Pause" at bounding box center [328, 38] width 27 height 14
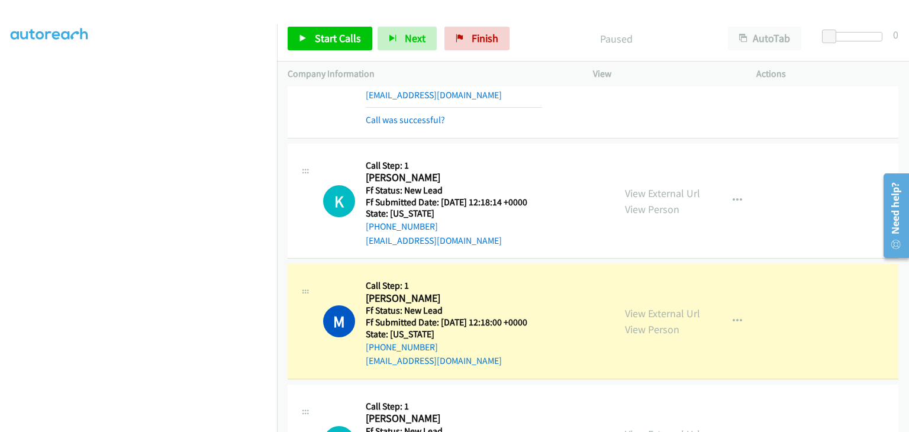
scroll to position [232, 0]
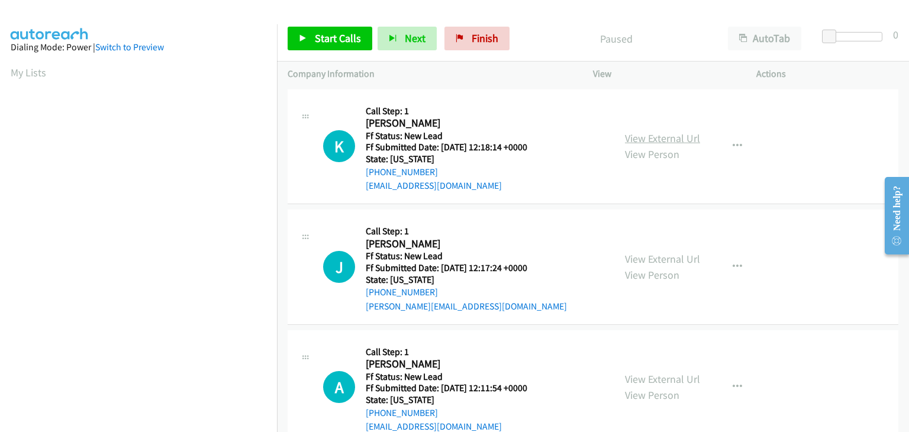
click at [648, 144] on link "View External Url" at bounding box center [662, 138] width 75 height 14
click at [329, 41] on span "Start Calls" at bounding box center [338, 38] width 46 height 14
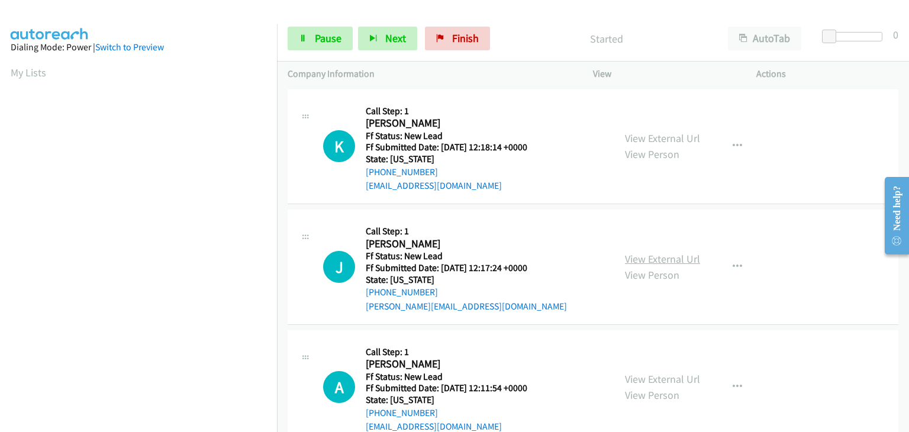
click at [680, 260] on link "View External Url" at bounding box center [662, 259] width 75 height 14
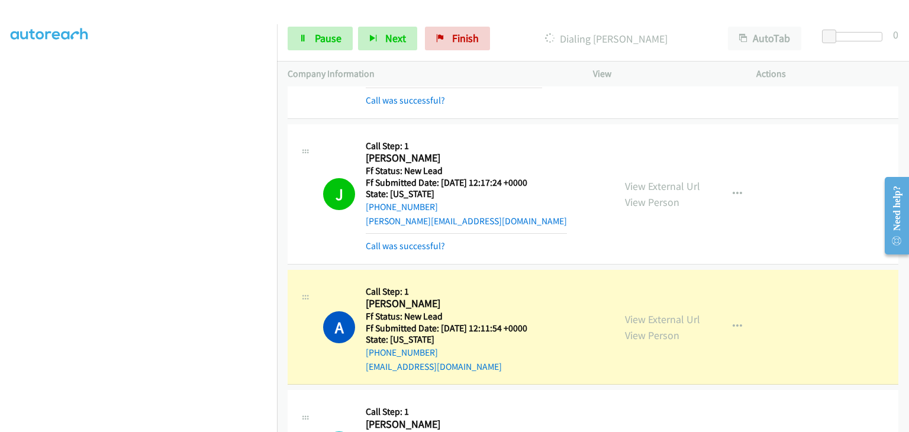
scroll to position [118, 0]
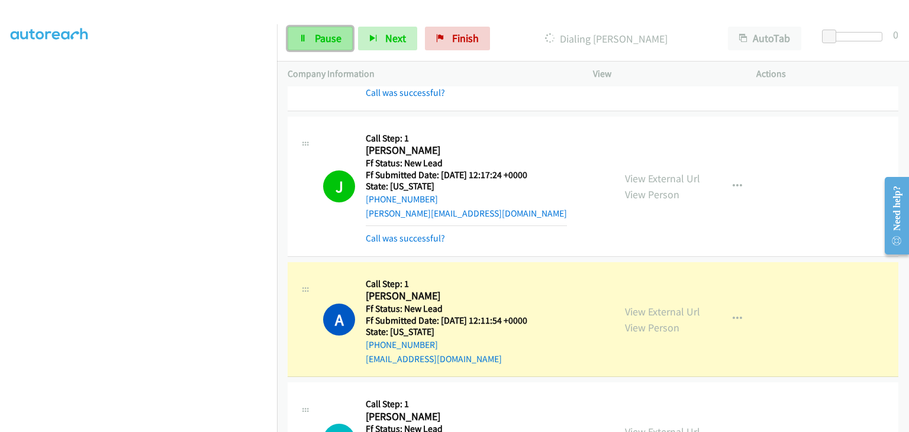
click at [319, 41] on span "Pause" at bounding box center [328, 38] width 27 height 14
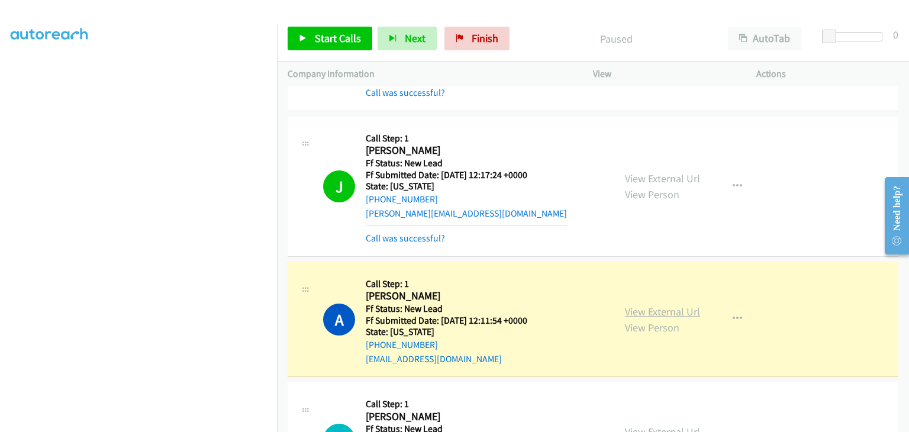
click at [662, 307] on link "View External Url" at bounding box center [662, 312] width 75 height 14
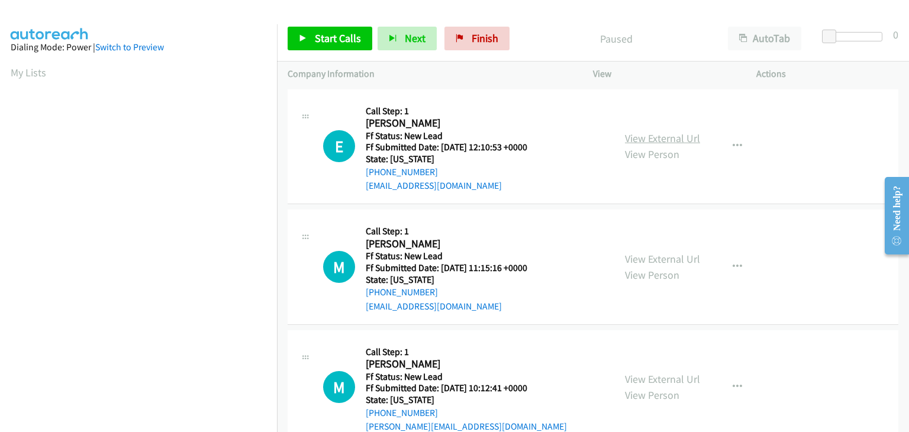
click at [680, 136] on link "View External Url" at bounding box center [662, 138] width 75 height 14
click at [327, 37] on span "Start Calls" at bounding box center [338, 38] width 46 height 14
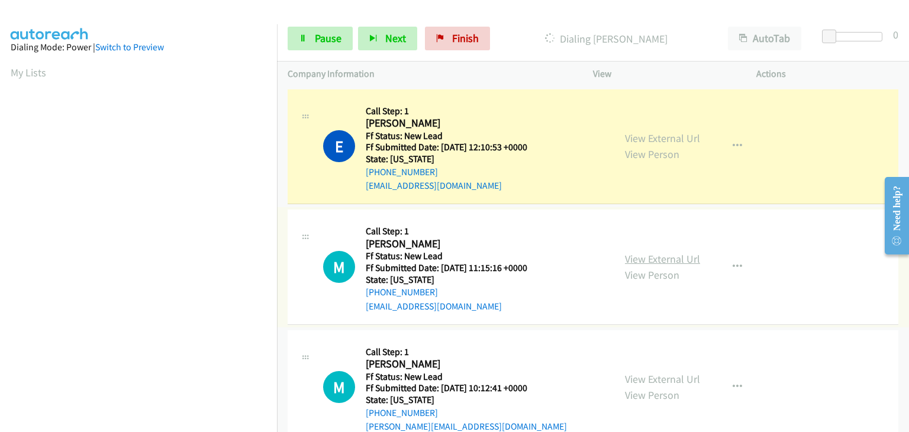
click at [658, 259] on link "View External Url" at bounding box center [662, 259] width 75 height 14
drag, startPoint x: 321, startPoint y: 40, endPoint x: 504, endPoint y: 62, distance: 184.2
click at [321, 40] on span "Pause" at bounding box center [328, 38] width 27 height 14
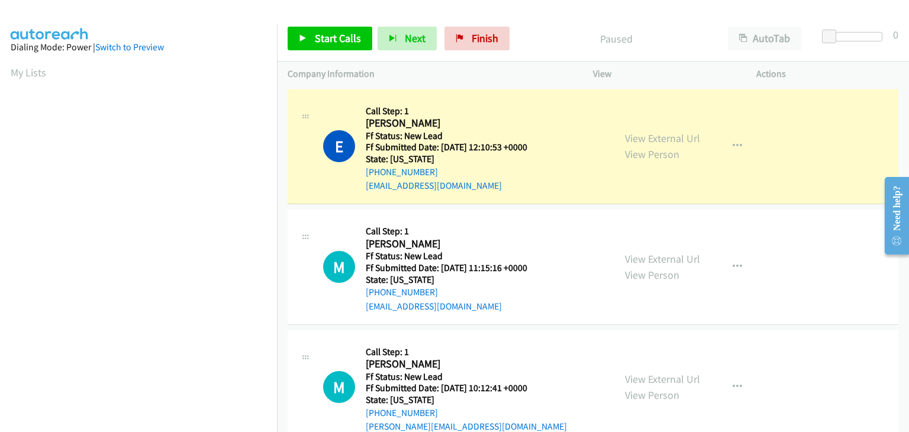
scroll to position [232, 0]
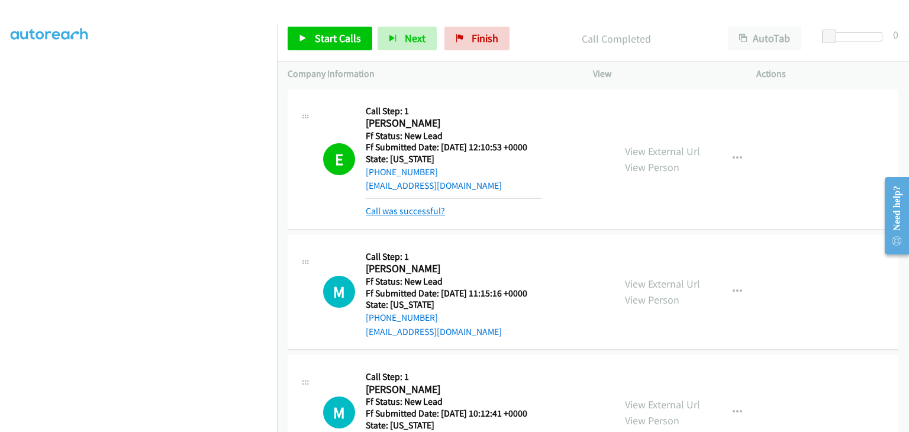
drag, startPoint x: 407, startPoint y: 210, endPoint x: 435, endPoint y: 210, distance: 27.8
click at [407, 210] on link "Call was successful?" at bounding box center [405, 210] width 79 height 11
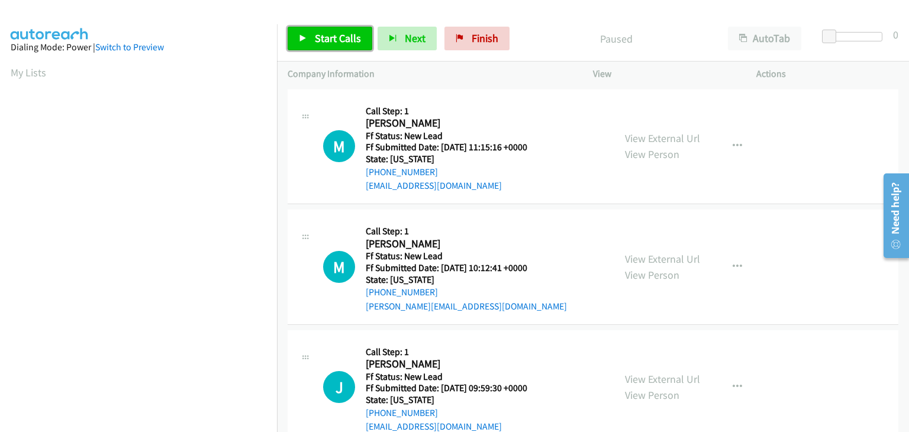
click at [359, 44] on span "Start Calls" at bounding box center [338, 38] width 46 height 14
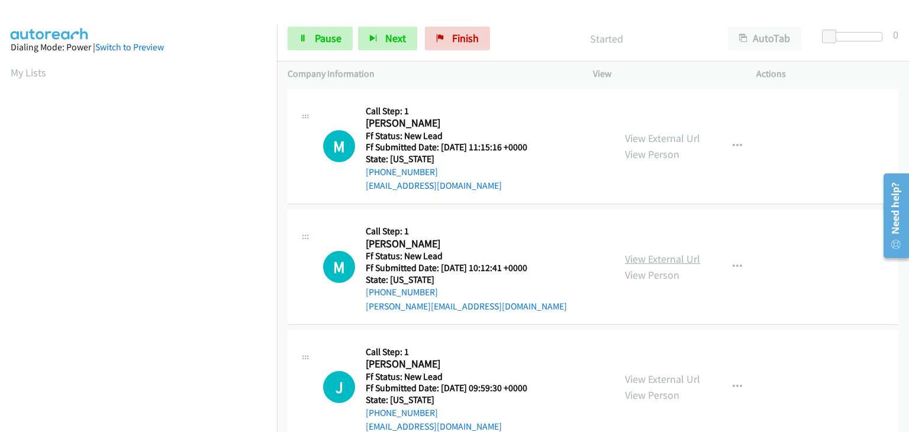
click at [636, 253] on link "View External Url" at bounding box center [662, 259] width 75 height 14
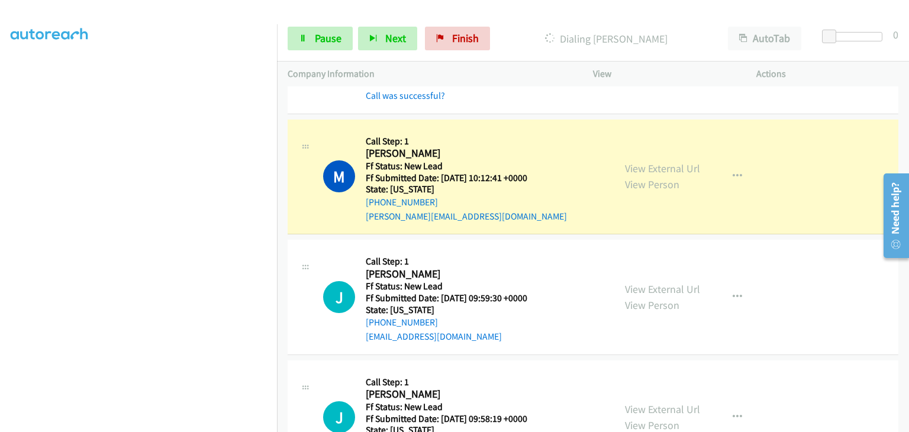
scroll to position [118, 0]
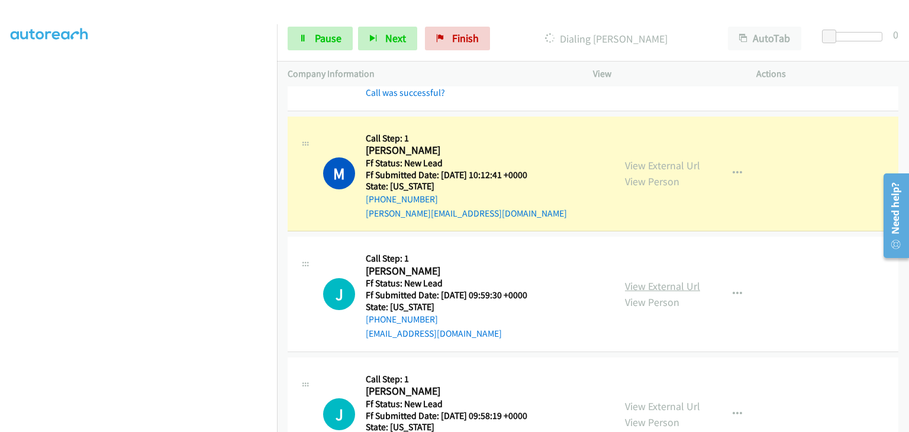
click at [664, 283] on link "View External Url" at bounding box center [662, 286] width 75 height 14
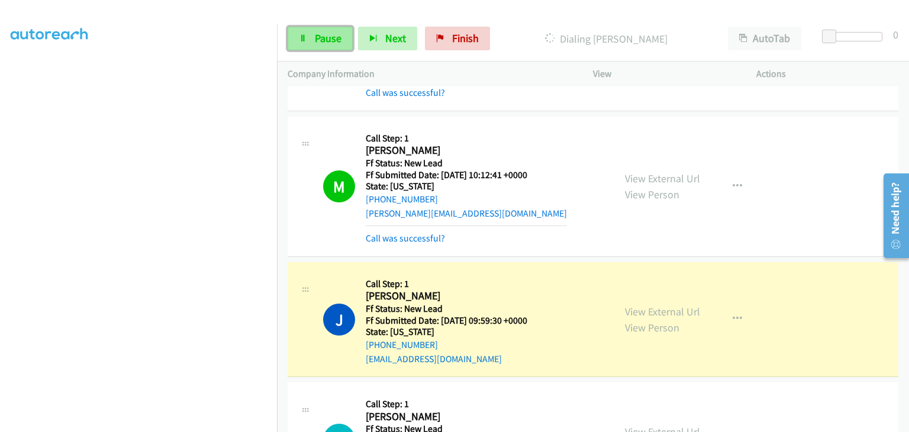
click at [336, 37] on span "Pause" at bounding box center [328, 38] width 27 height 14
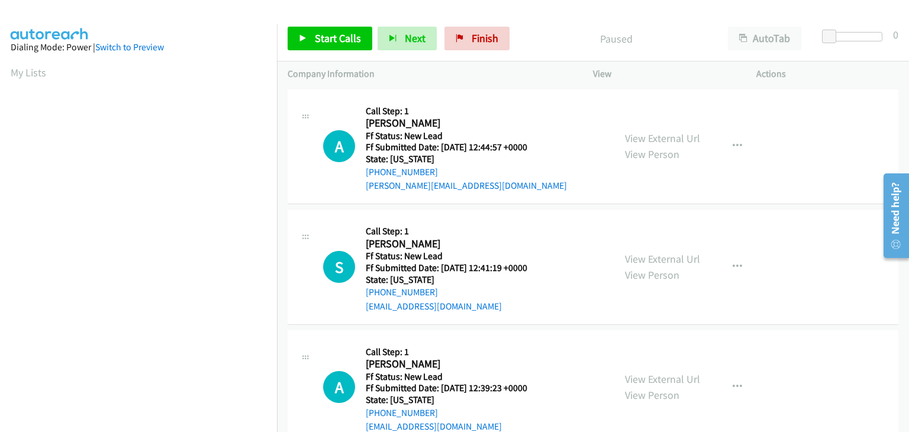
click at [631, 145] on div "View External Url View Person" at bounding box center [662, 146] width 75 height 32
click at [638, 134] on link "View External Url" at bounding box center [662, 138] width 75 height 14
click at [349, 48] on link "Start Calls" at bounding box center [330, 39] width 85 height 24
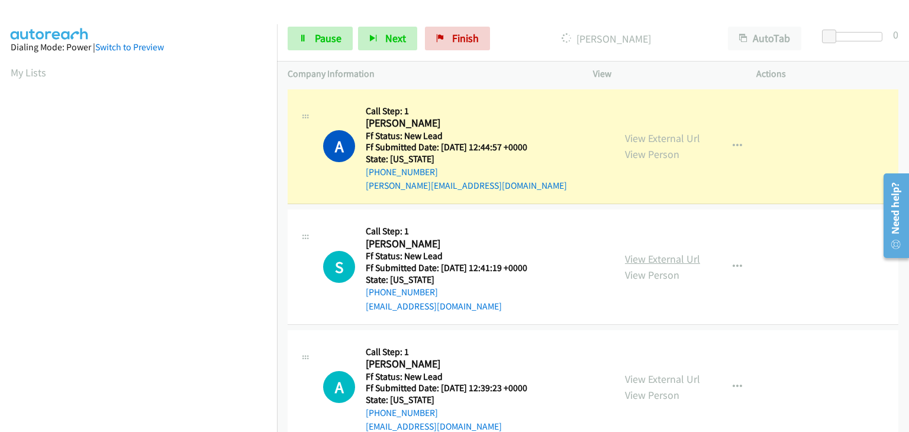
click at [632, 262] on link "View External Url" at bounding box center [662, 259] width 75 height 14
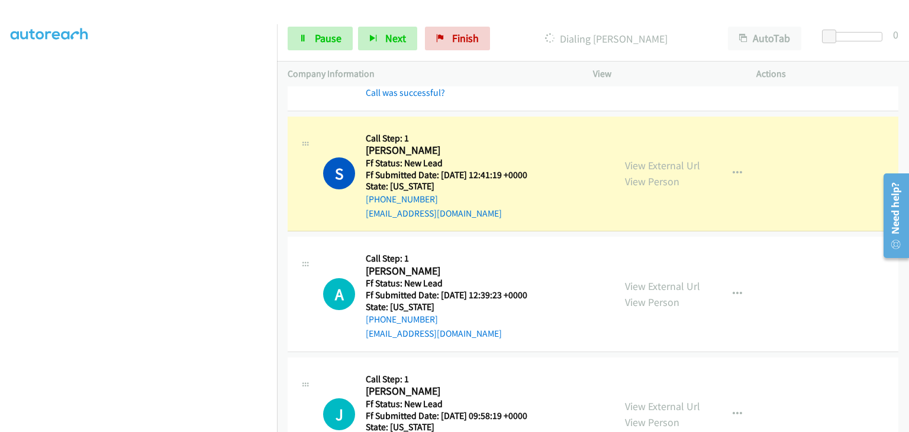
scroll to position [175, 0]
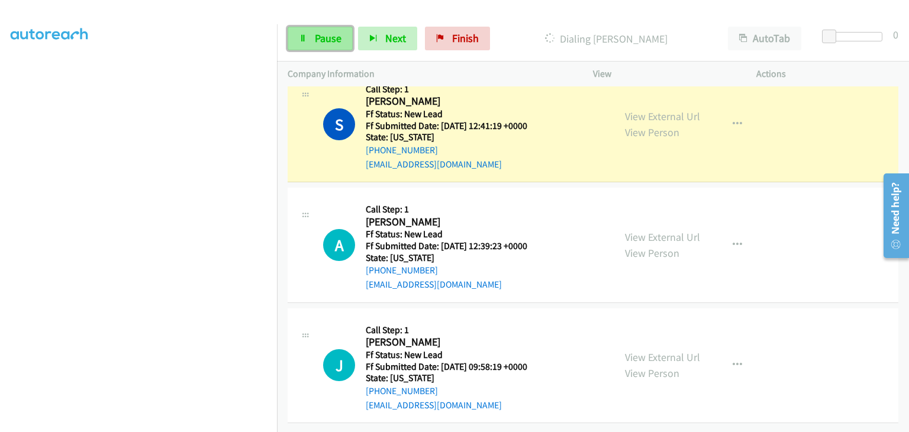
click at [320, 38] on span "Pause" at bounding box center [328, 38] width 27 height 14
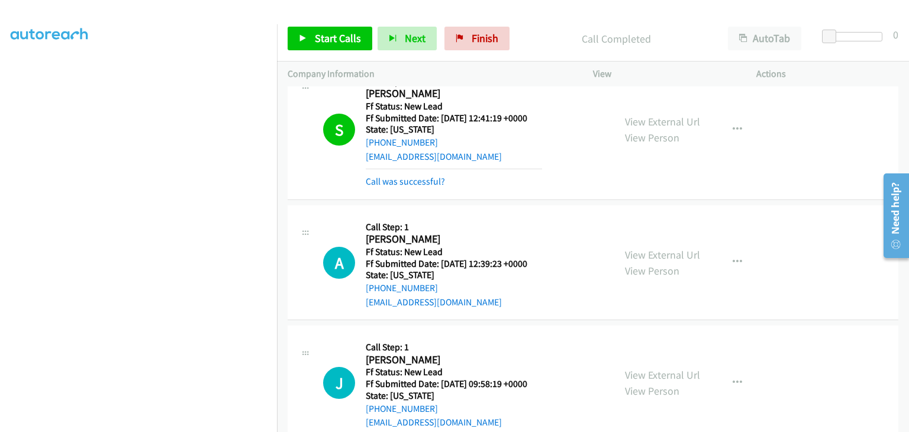
drag, startPoint x: 413, startPoint y: 179, endPoint x: 619, endPoint y: 171, distance: 205.6
click at [413, 179] on link "Call was successful?" at bounding box center [405, 181] width 79 height 11
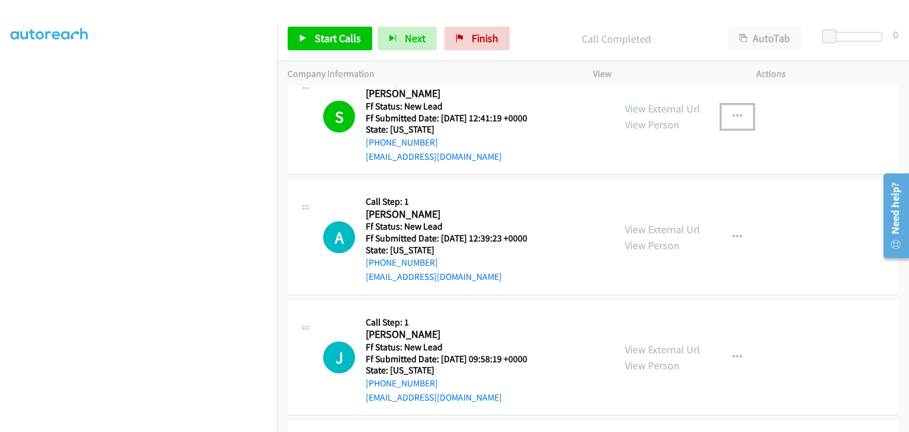
click at [736, 120] on button "button" at bounding box center [738, 117] width 32 height 24
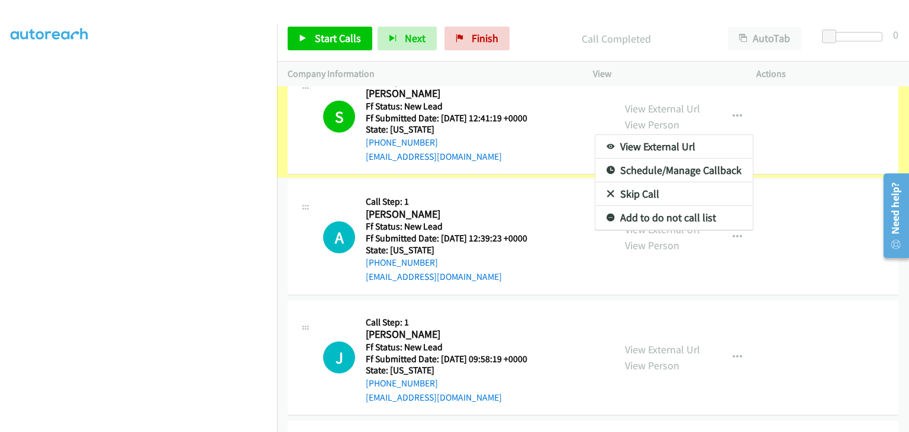
scroll to position [76, 0]
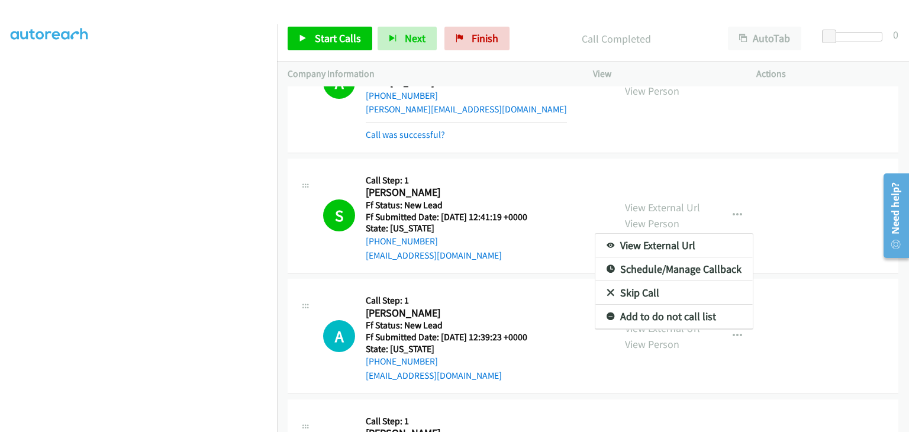
click at [637, 316] on link "Add to do not call list" at bounding box center [674, 317] width 157 height 24
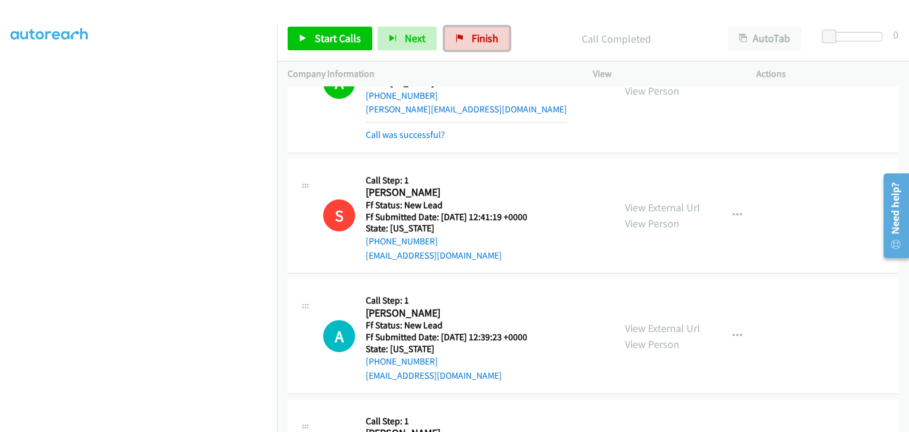
click at [472, 32] on span "Finish" at bounding box center [485, 38] width 27 height 14
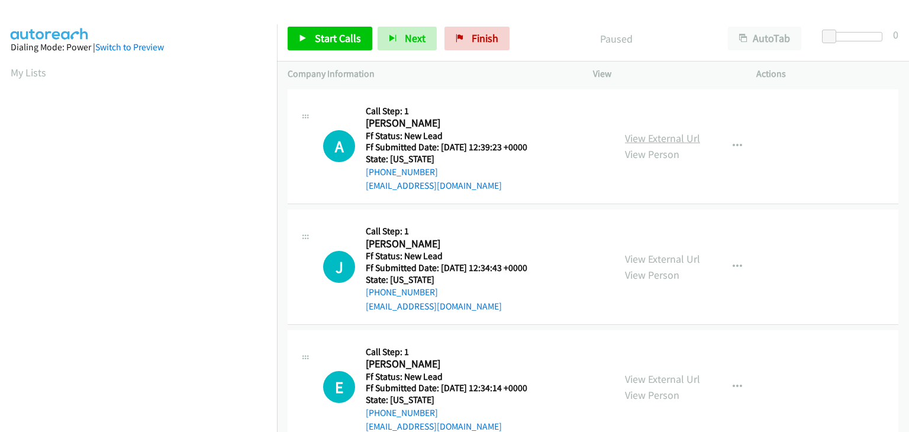
click at [633, 137] on link "View External Url" at bounding box center [662, 138] width 75 height 14
click at [315, 34] on span "Start Calls" at bounding box center [338, 38] width 46 height 14
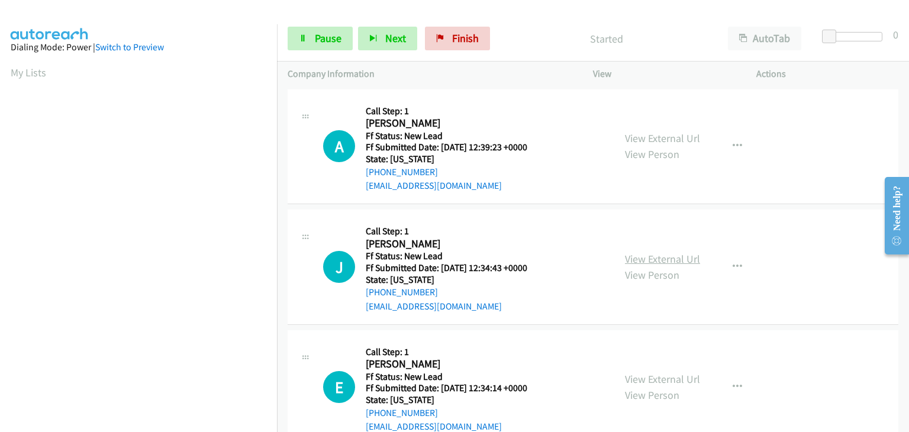
click at [662, 254] on link "View External Url" at bounding box center [662, 259] width 75 height 14
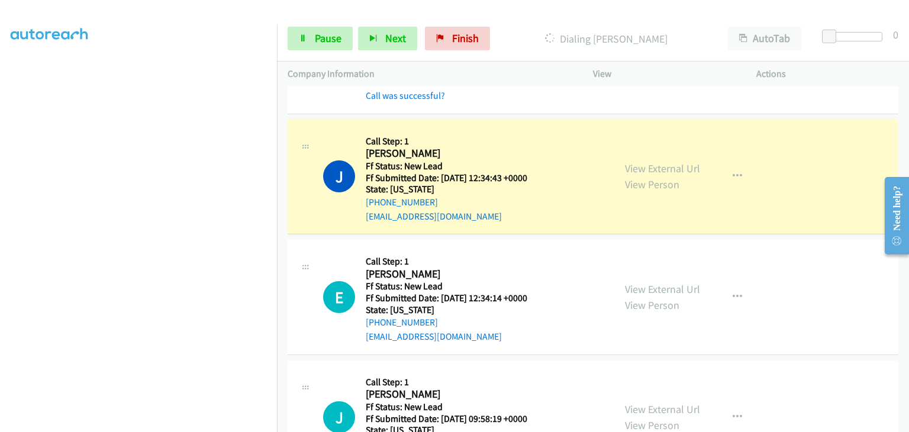
scroll to position [118, 0]
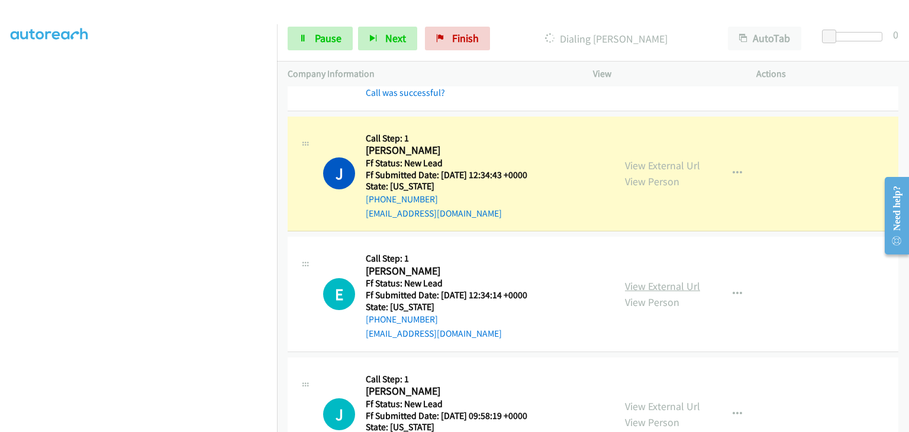
click at [646, 284] on link "View External Url" at bounding box center [662, 286] width 75 height 14
click at [317, 33] on span "Pause" at bounding box center [328, 38] width 27 height 14
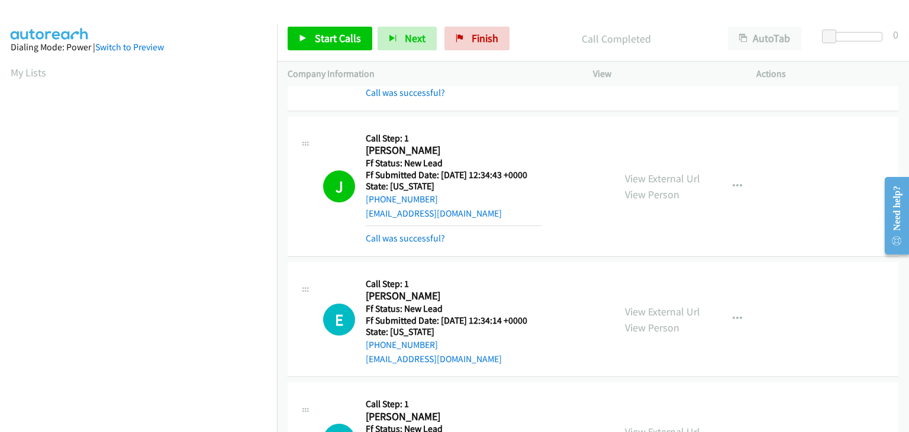
scroll to position [232, 0]
click at [416, 233] on link "Call was successful?" at bounding box center [405, 238] width 79 height 11
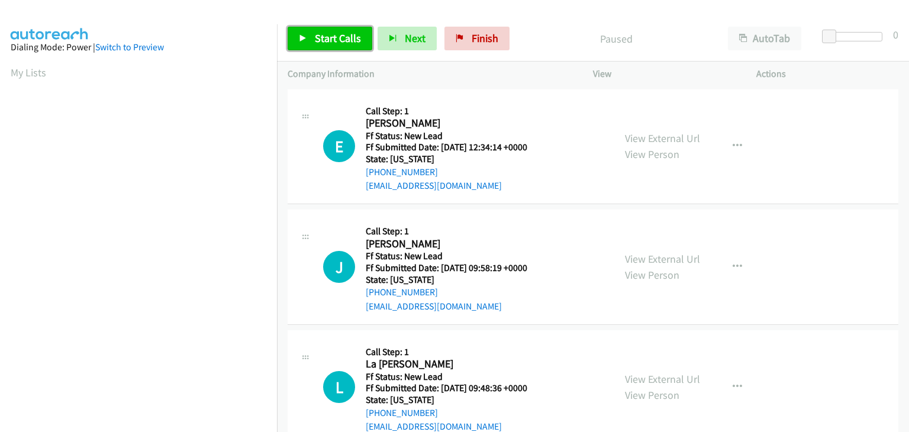
click at [320, 34] on span "Start Calls" at bounding box center [338, 38] width 46 height 14
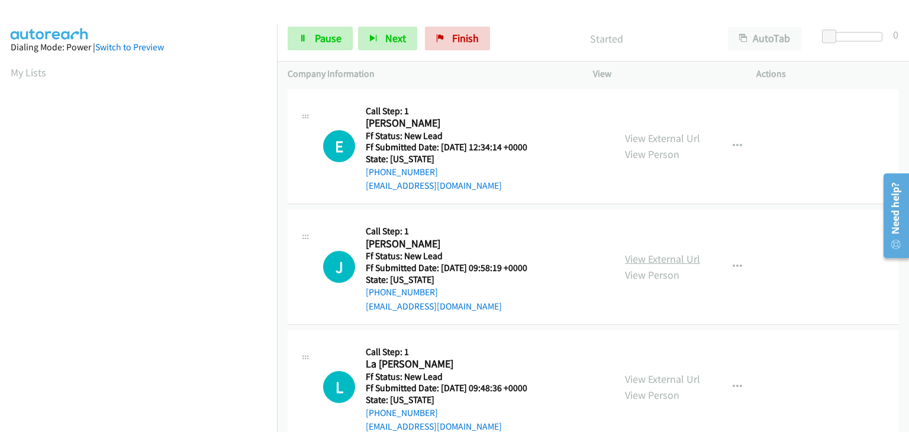
click at [639, 254] on link "View External Url" at bounding box center [662, 259] width 75 height 14
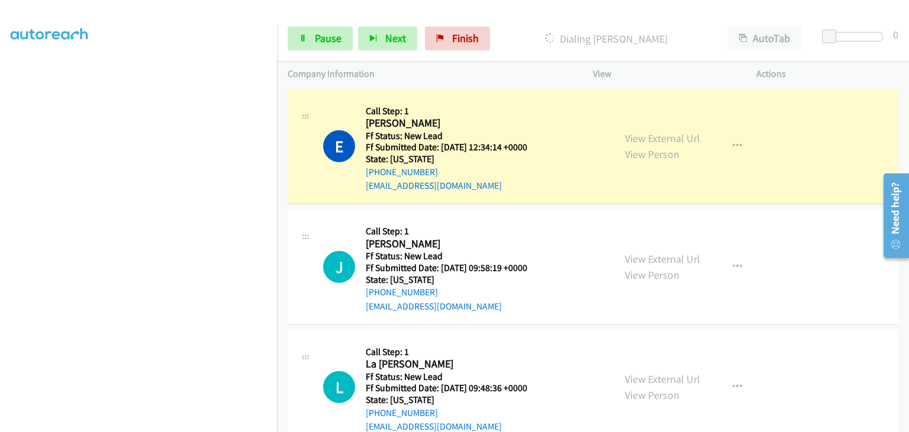
scroll to position [232, 0]
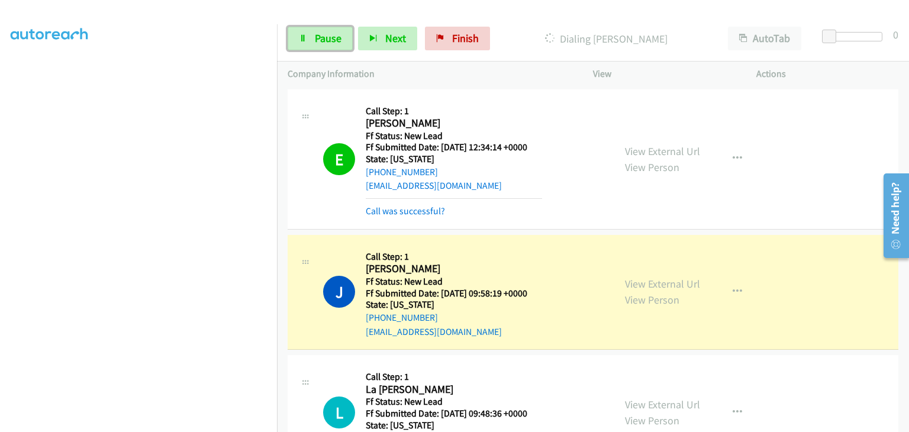
drag, startPoint x: 311, startPoint y: 34, endPoint x: 269, endPoint y: 110, distance: 86.4
click at [311, 34] on link "Pause" at bounding box center [320, 39] width 65 height 24
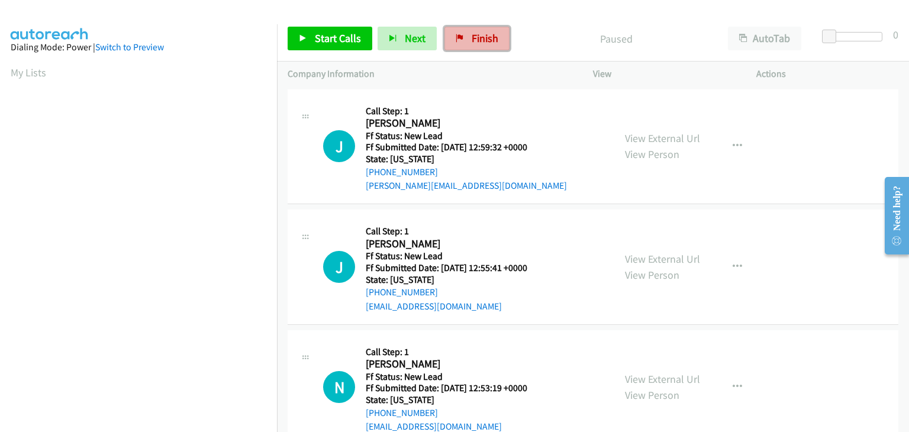
click at [472, 41] on span "Finish" at bounding box center [485, 38] width 27 height 14
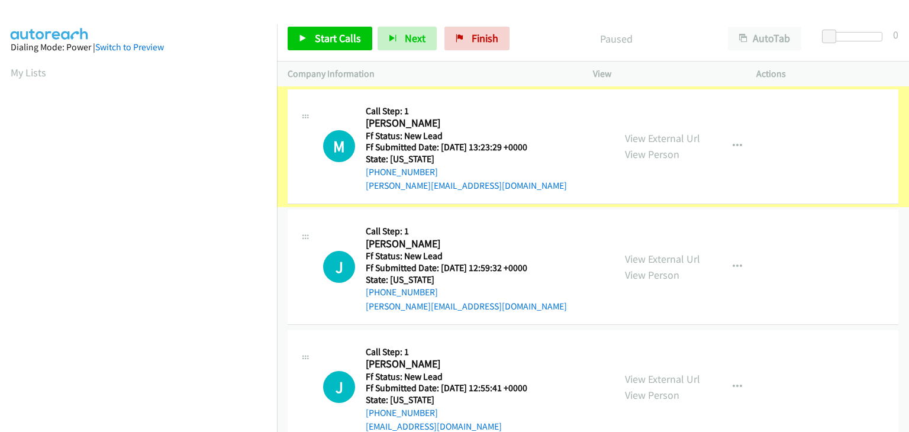
click at [642, 133] on link "View External Url" at bounding box center [662, 138] width 75 height 14
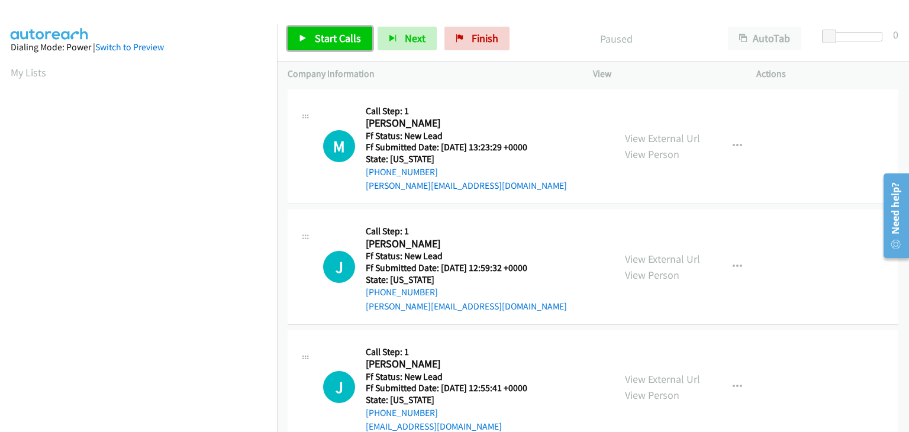
click at [326, 33] on span "Start Calls" at bounding box center [338, 38] width 46 height 14
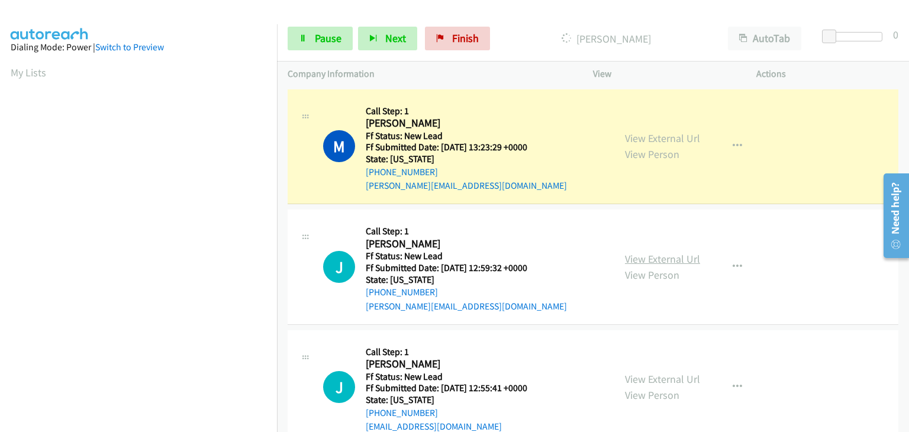
click at [651, 258] on link "View External Url" at bounding box center [662, 259] width 75 height 14
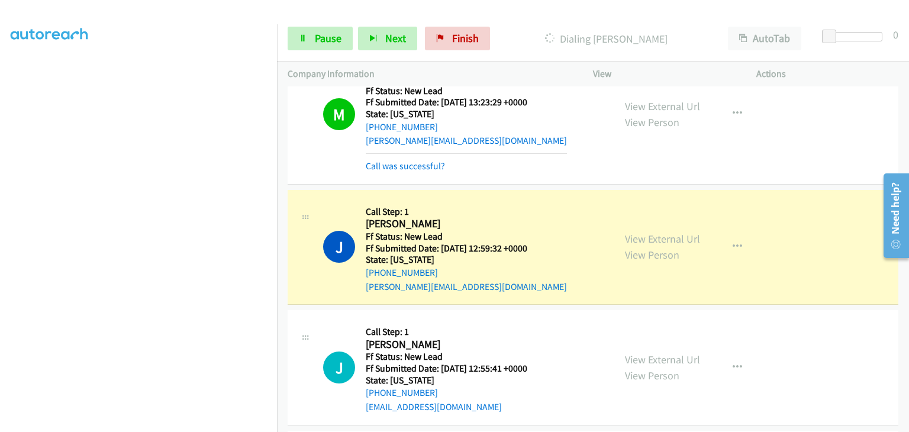
scroll to position [118, 0]
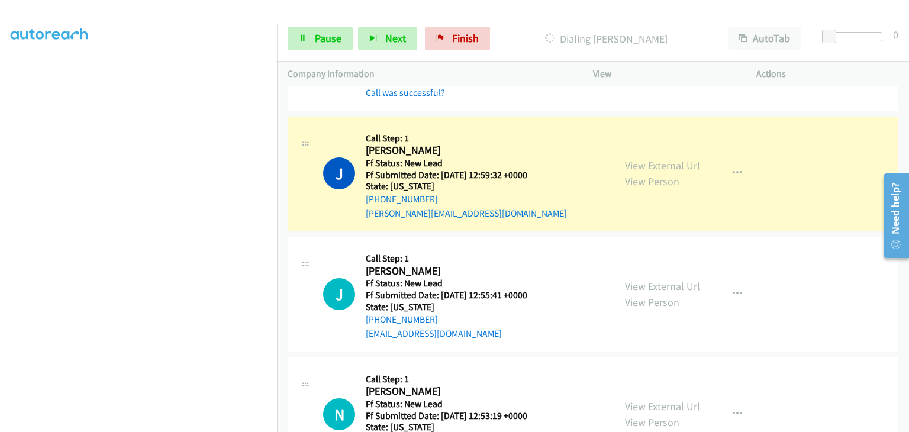
click at [674, 284] on link "View External Url" at bounding box center [662, 286] width 75 height 14
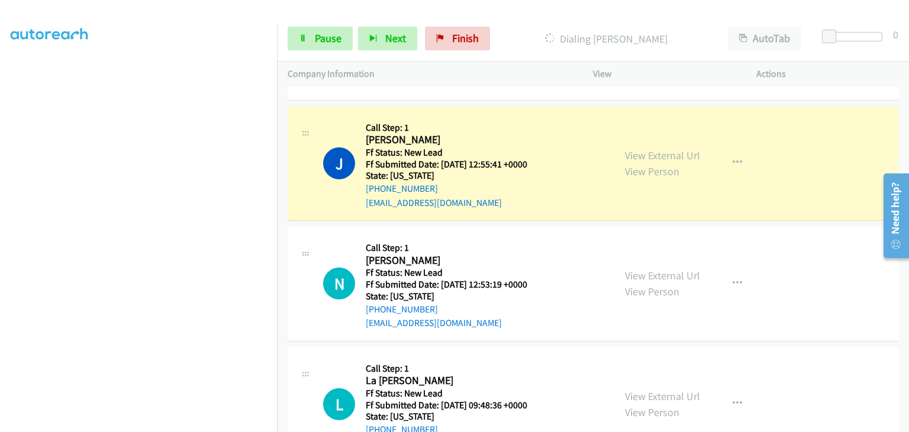
scroll to position [296, 0]
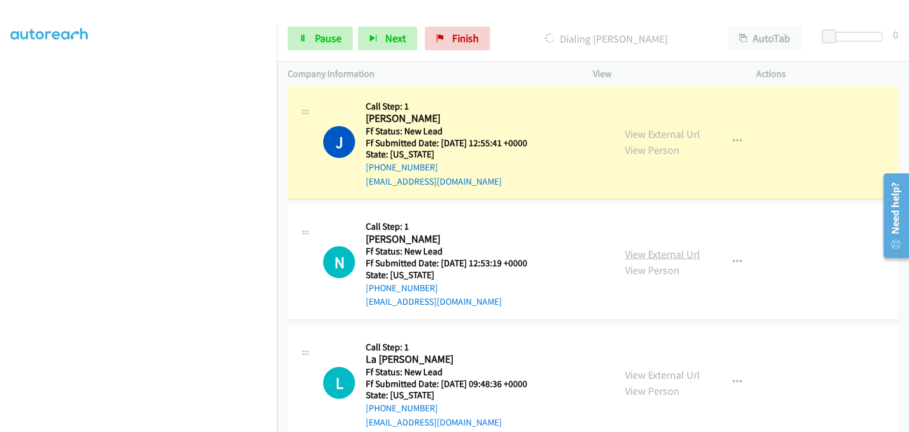
click at [638, 256] on link "View External Url" at bounding box center [662, 254] width 75 height 14
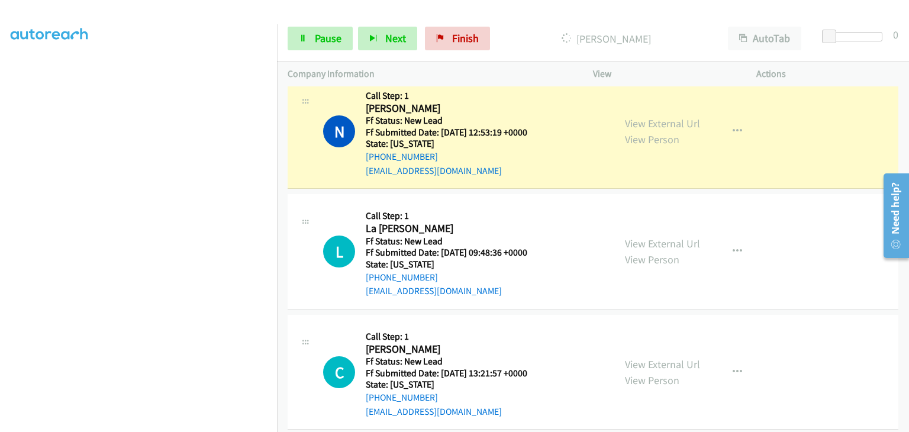
scroll to position [474, 0]
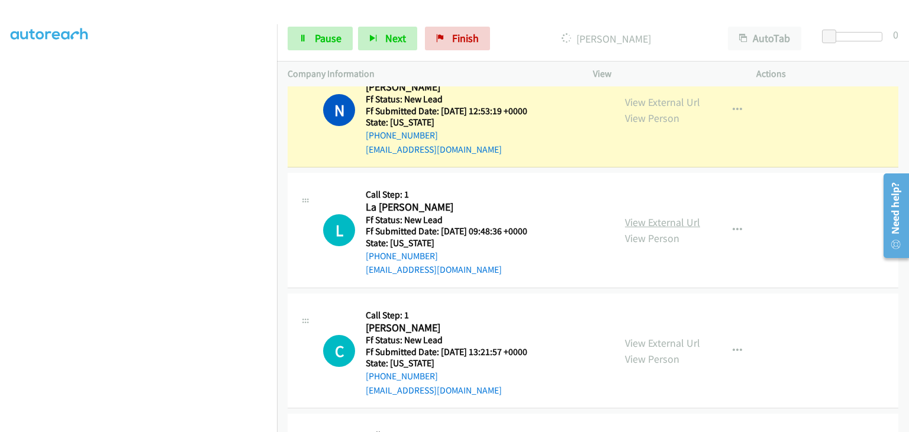
click at [643, 223] on link "View External Url" at bounding box center [662, 222] width 75 height 14
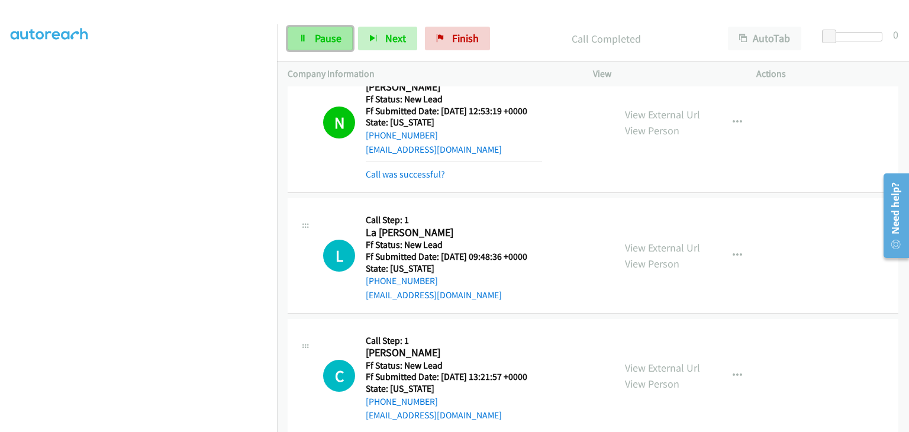
click at [334, 42] on span "Pause" at bounding box center [328, 38] width 27 height 14
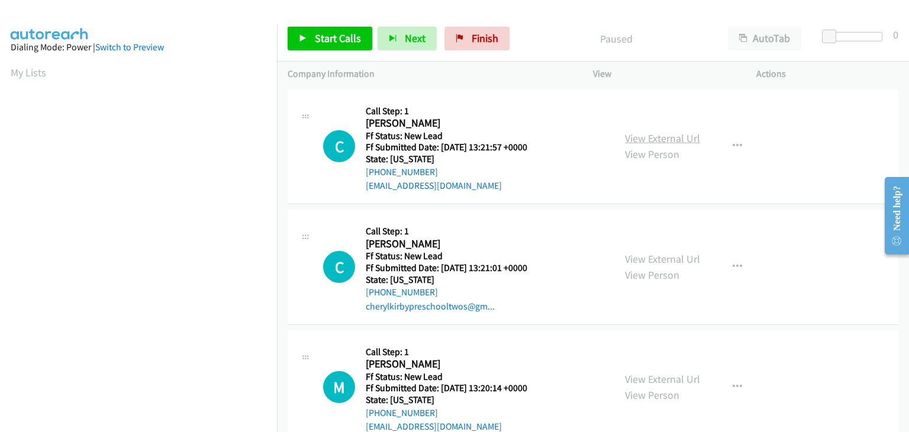
click at [669, 133] on link "View External Url" at bounding box center [662, 138] width 75 height 14
click at [313, 42] on link "Start Calls" at bounding box center [330, 39] width 85 height 24
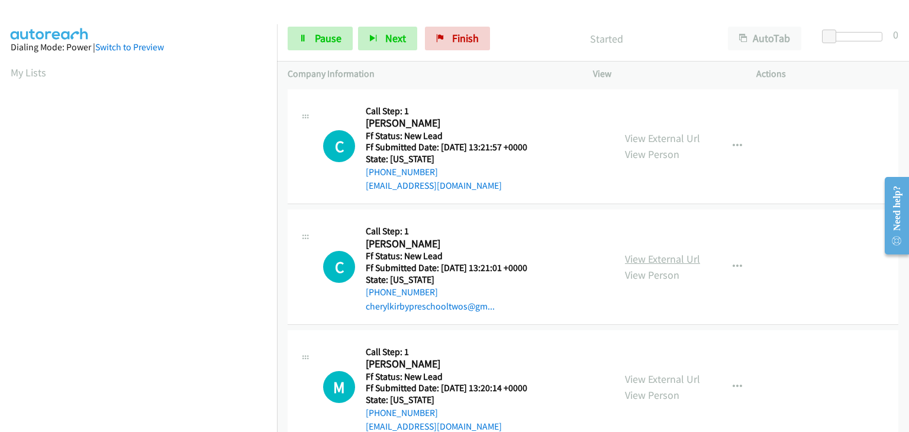
click at [674, 260] on link "View External Url" at bounding box center [662, 259] width 75 height 14
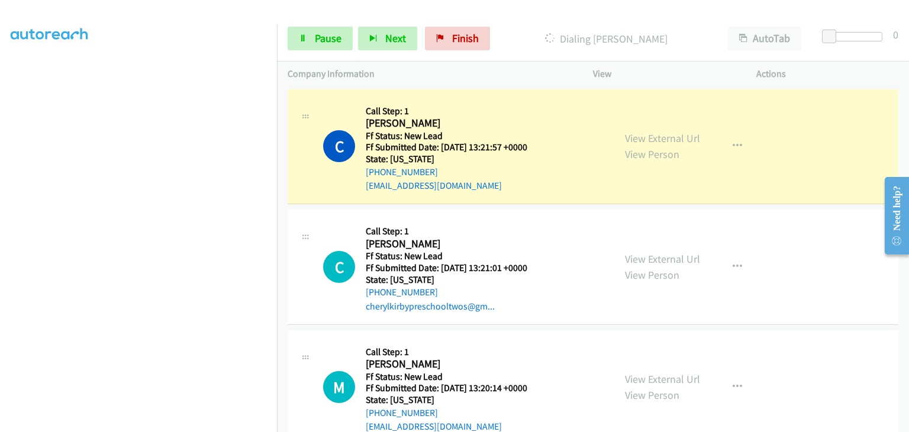
scroll to position [232, 0]
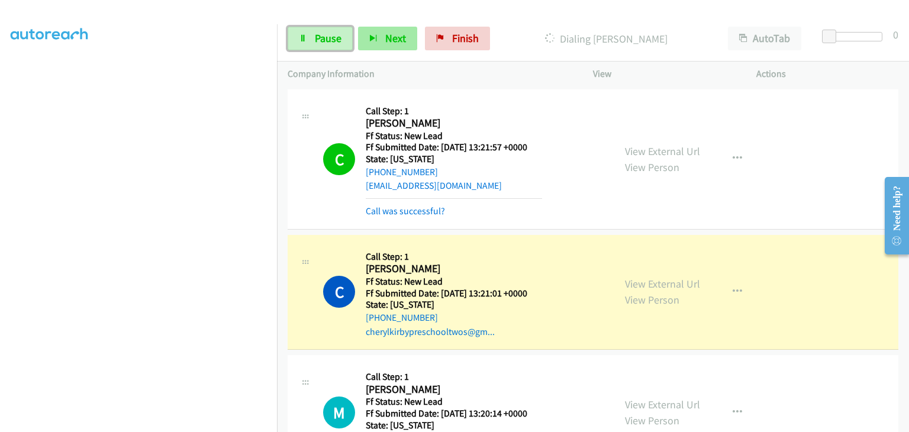
drag, startPoint x: 337, startPoint y: 34, endPoint x: 385, endPoint y: 37, distance: 47.5
click at [337, 34] on span "Pause" at bounding box center [328, 38] width 27 height 14
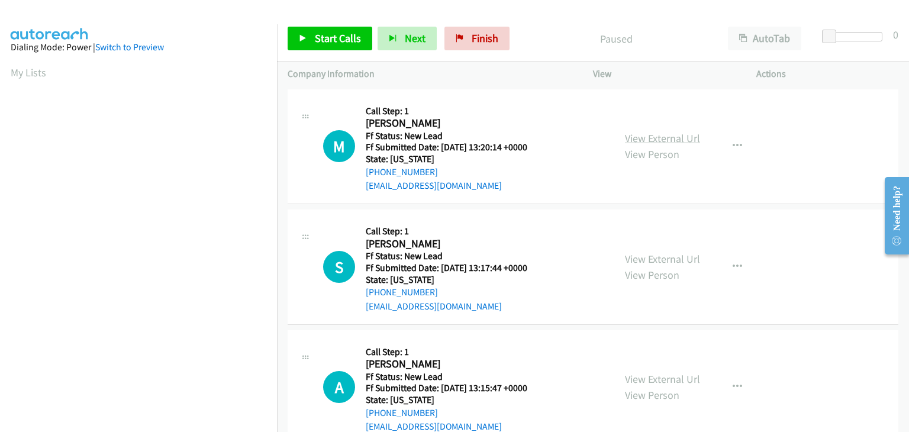
click at [661, 137] on link "View External Url" at bounding box center [662, 138] width 75 height 14
drag, startPoint x: 322, startPoint y: 43, endPoint x: 403, endPoint y: 28, distance: 82.3
click at [322, 43] on span "Start Calls" at bounding box center [338, 38] width 46 height 14
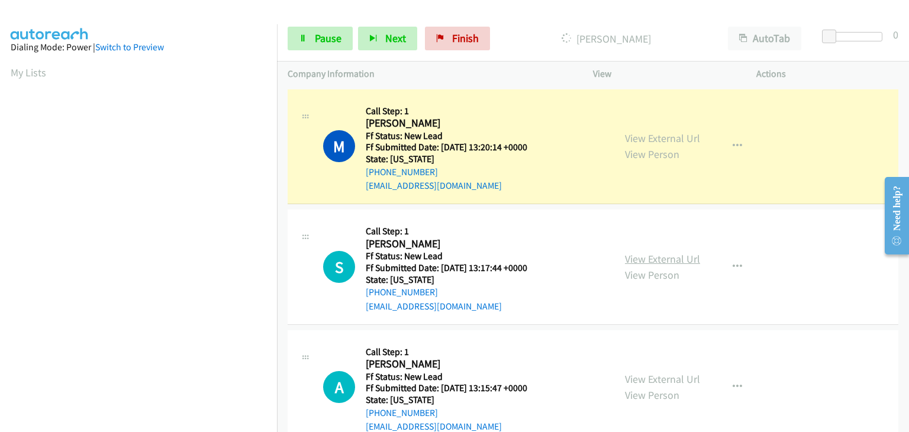
click at [661, 259] on link "View External Url" at bounding box center [662, 259] width 75 height 14
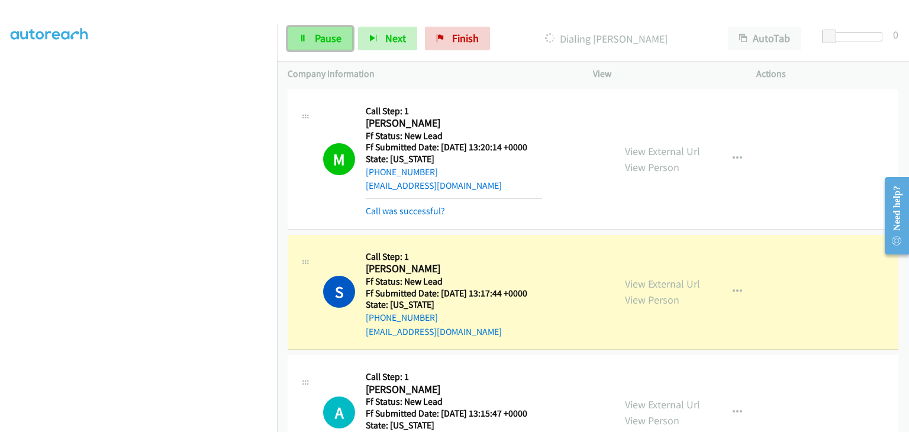
click at [308, 38] on link "Pause" at bounding box center [320, 39] width 65 height 24
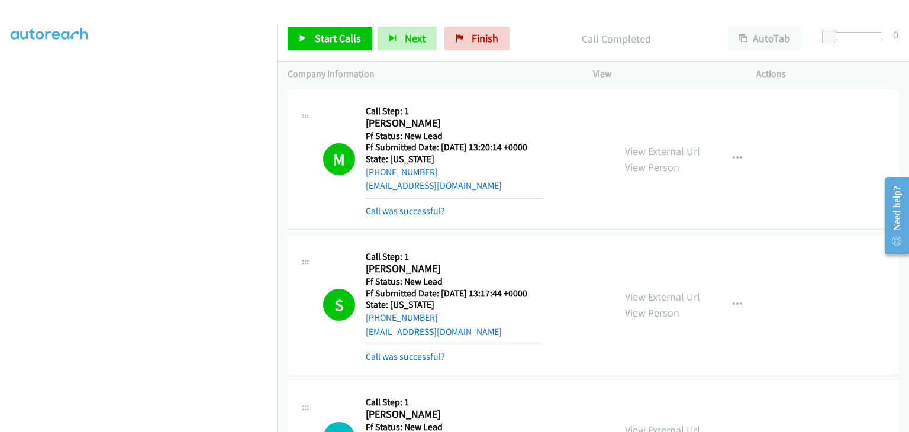
drag, startPoint x: 436, startPoint y: 359, endPoint x: 450, endPoint y: 356, distance: 14.4
click at [408, 356] on link "Call was successful?" at bounding box center [405, 356] width 79 height 11
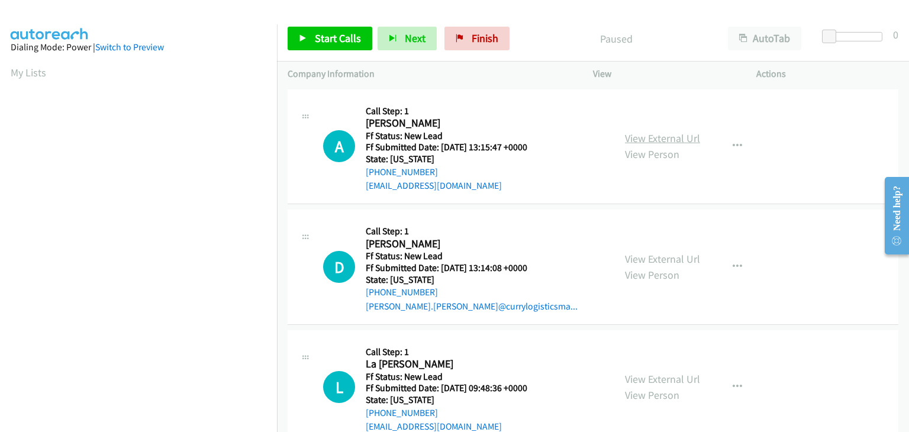
click at [634, 141] on link "View External Url" at bounding box center [662, 138] width 75 height 14
drag, startPoint x: 323, startPoint y: 42, endPoint x: 372, endPoint y: 41, distance: 49.7
click at [323, 42] on span "Start Calls" at bounding box center [338, 38] width 46 height 14
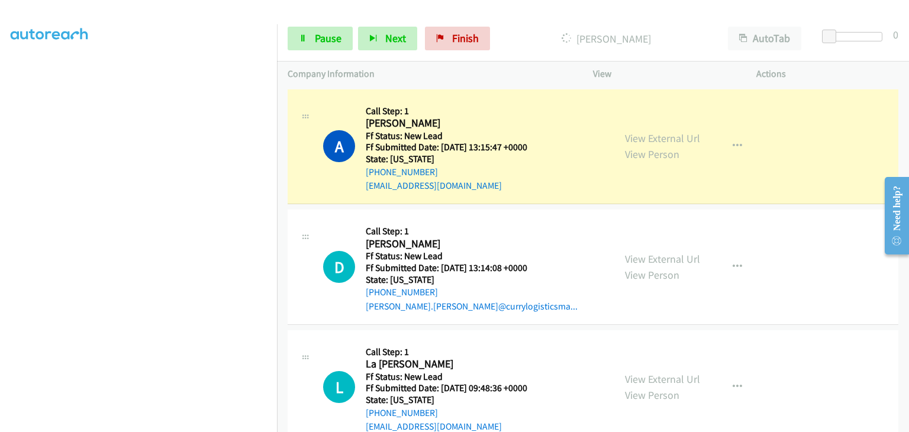
scroll to position [232, 0]
click at [672, 256] on link "View External Url" at bounding box center [662, 259] width 75 height 14
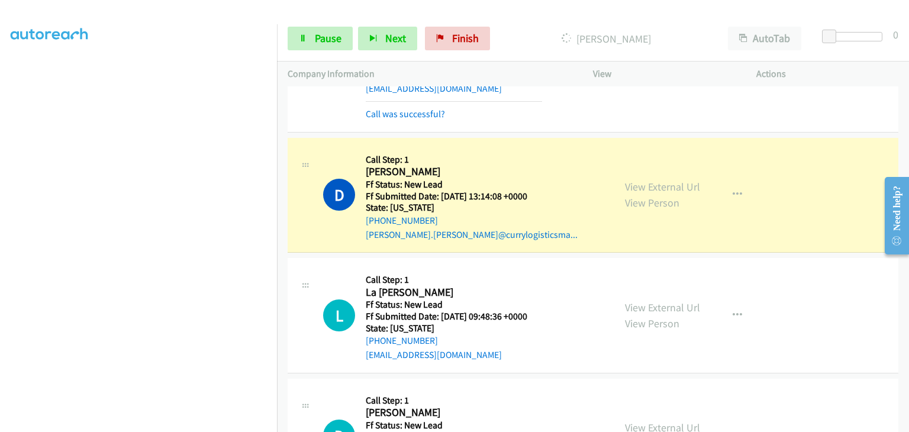
scroll to position [118, 0]
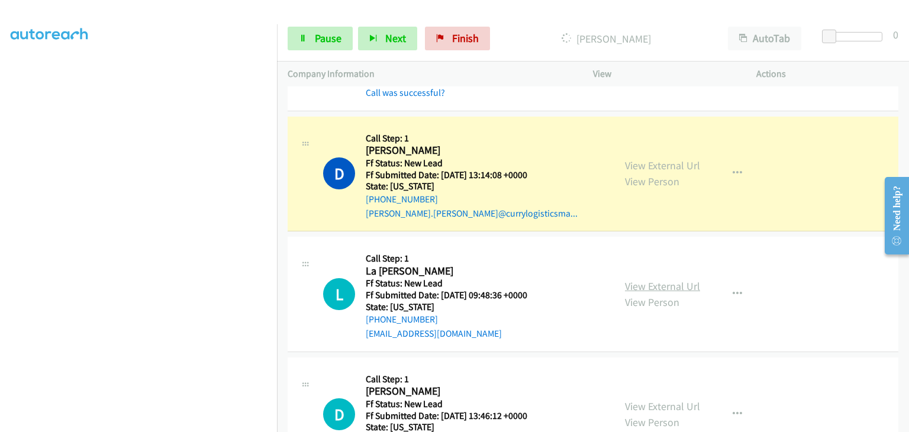
click at [670, 282] on link "View External Url" at bounding box center [662, 286] width 75 height 14
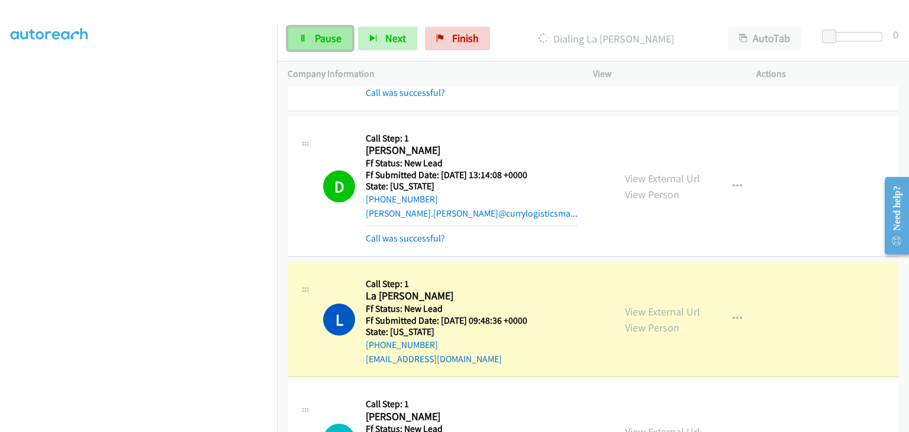
click at [334, 30] on link "Pause" at bounding box center [320, 39] width 65 height 24
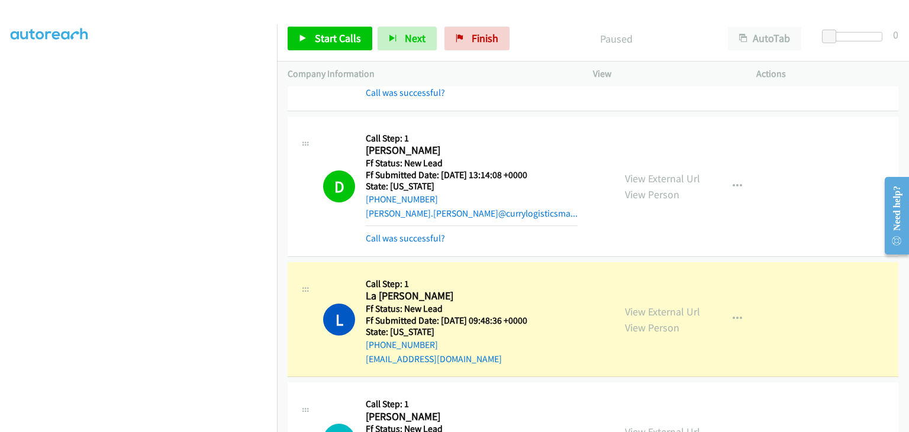
scroll to position [232, 0]
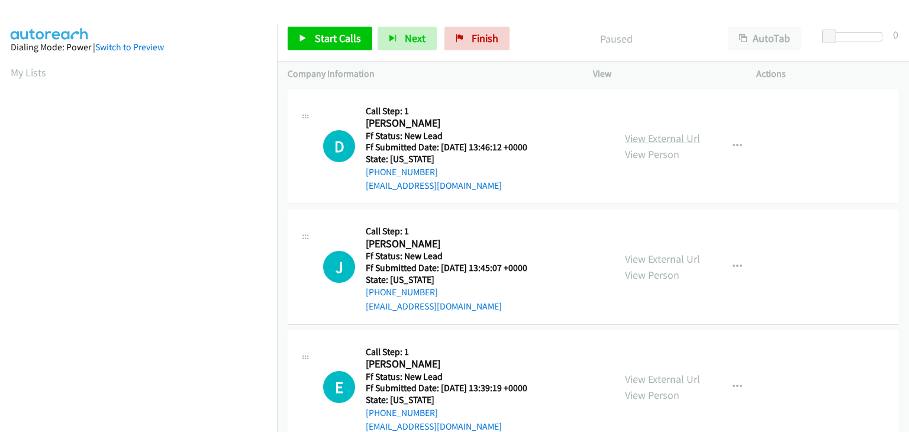
click at [672, 133] on link "View External Url" at bounding box center [662, 138] width 75 height 14
click at [321, 41] on span "Start Calls" at bounding box center [338, 38] width 46 height 14
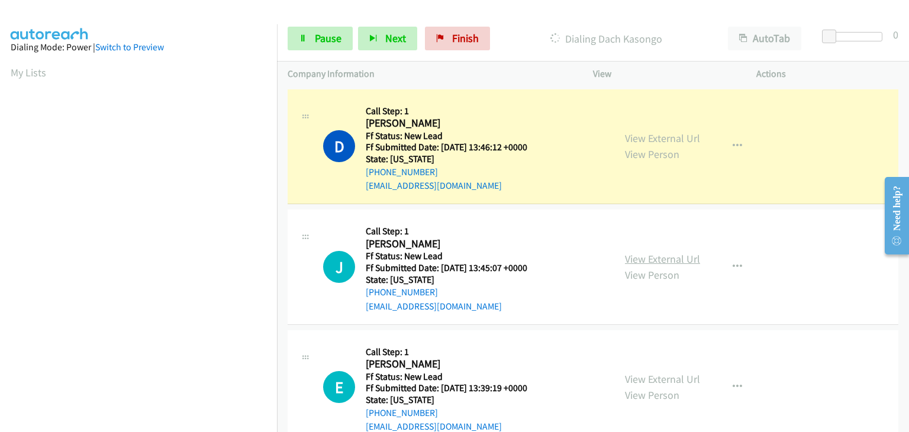
click at [645, 259] on link "View External Url" at bounding box center [662, 259] width 75 height 14
click at [329, 47] on link "Pause" at bounding box center [320, 39] width 65 height 24
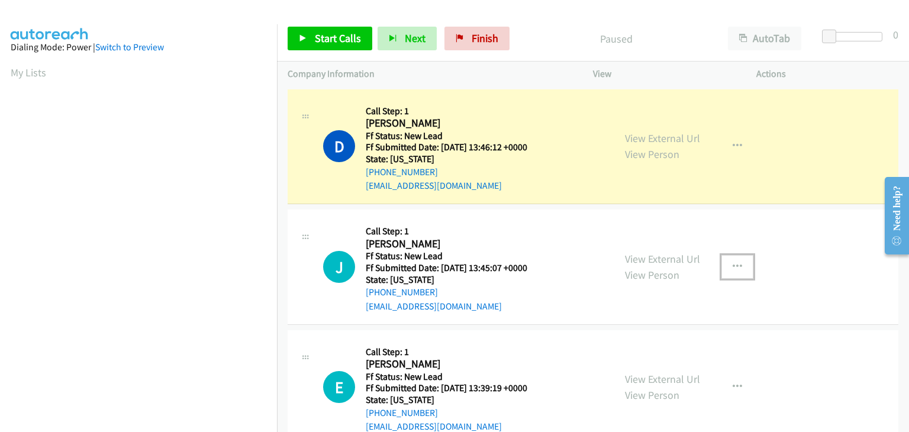
click at [738, 267] on button "button" at bounding box center [738, 267] width 32 height 24
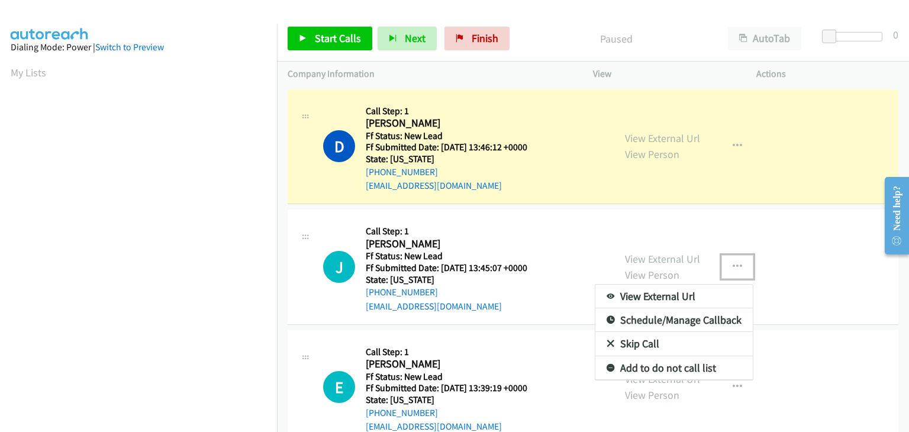
click at [647, 345] on link "Skip Call" at bounding box center [674, 344] width 157 height 24
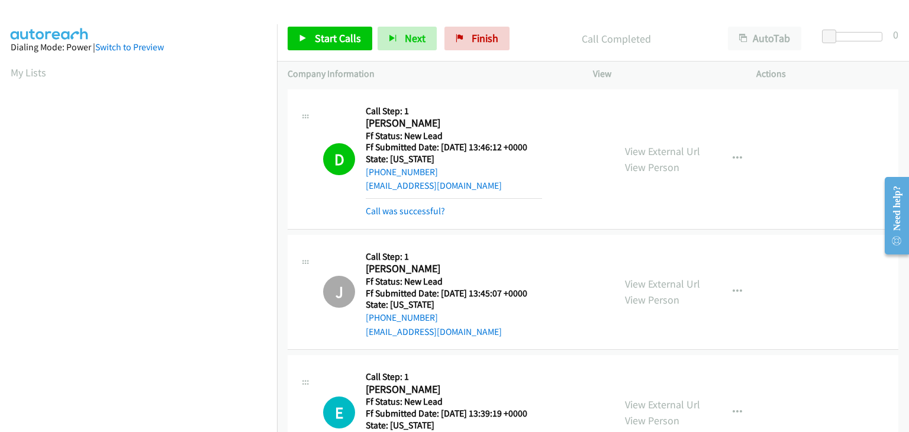
scroll to position [232, 0]
drag, startPoint x: 423, startPoint y: 211, endPoint x: 414, endPoint y: 211, distance: 8.9
click at [423, 211] on link "Call was successful?" at bounding box center [405, 210] width 79 height 11
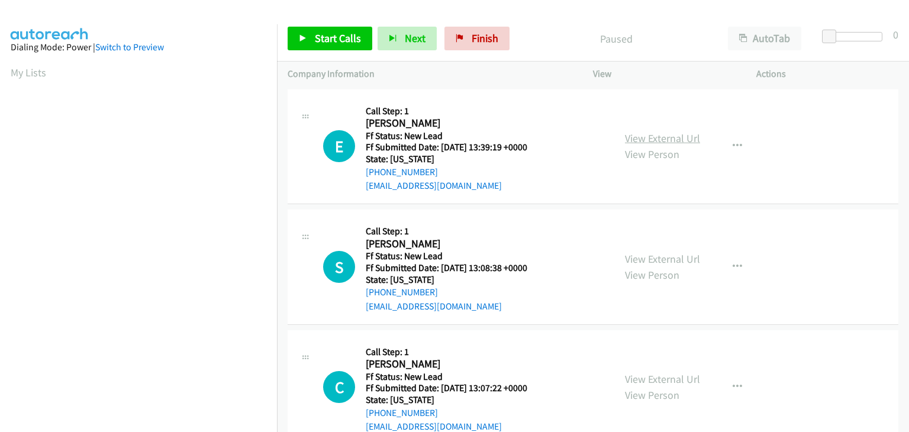
click at [654, 142] on link "View External Url" at bounding box center [662, 138] width 75 height 14
click at [323, 34] on span "Start Calls" at bounding box center [338, 38] width 46 height 14
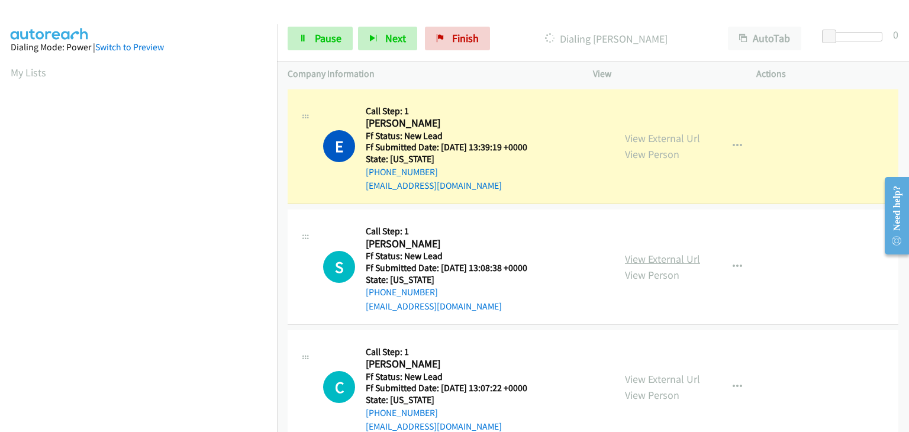
click at [652, 256] on link "View External Url" at bounding box center [662, 259] width 75 height 14
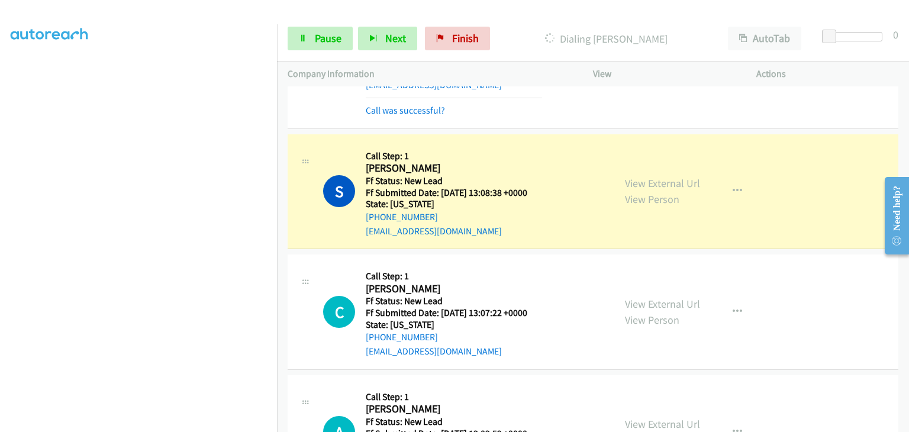
scroll to position [118, 0]
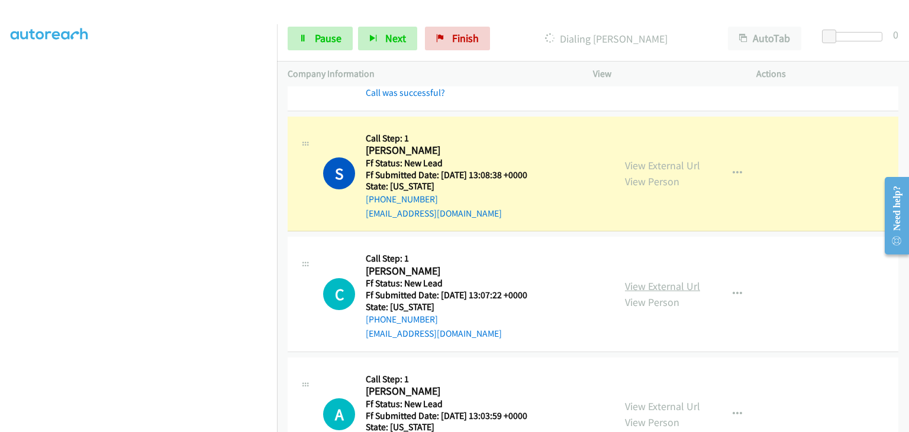
click at [687, 285] on link "View External Url" at bounding box center [662, 286] width 75 height 14
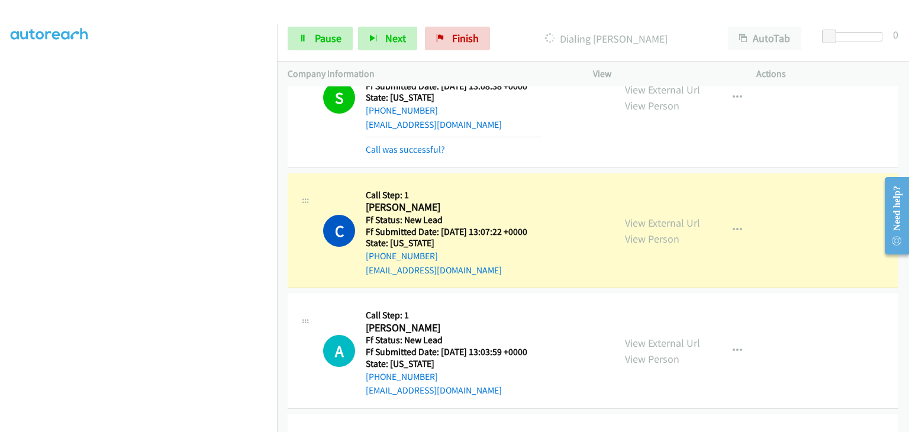
scroll to position [237, 0]
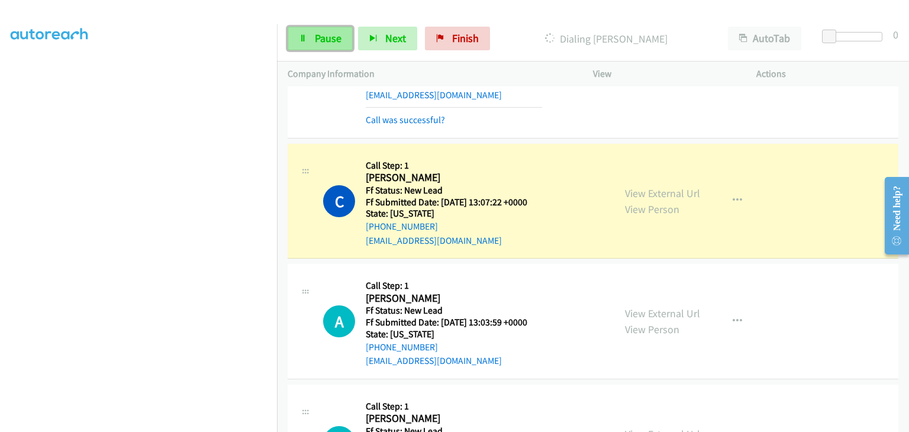
click at [297, 49] on link "Pause" at bounding box center [320, 39] width 65 height 24
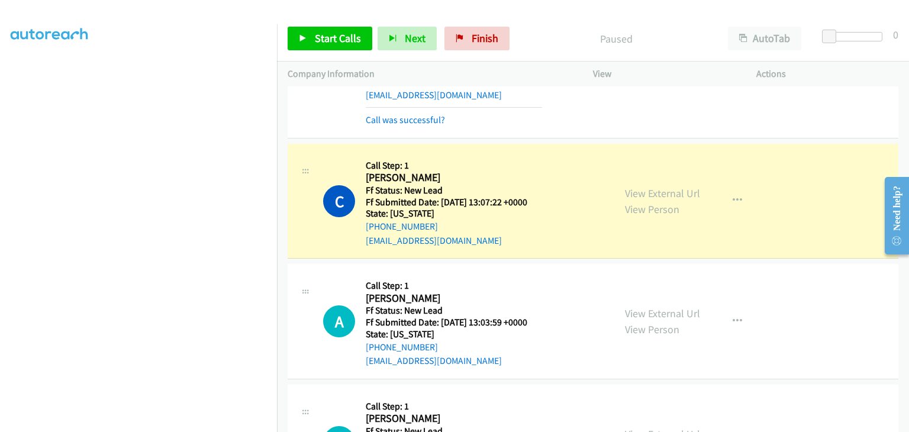
scroll to position [232, 0]
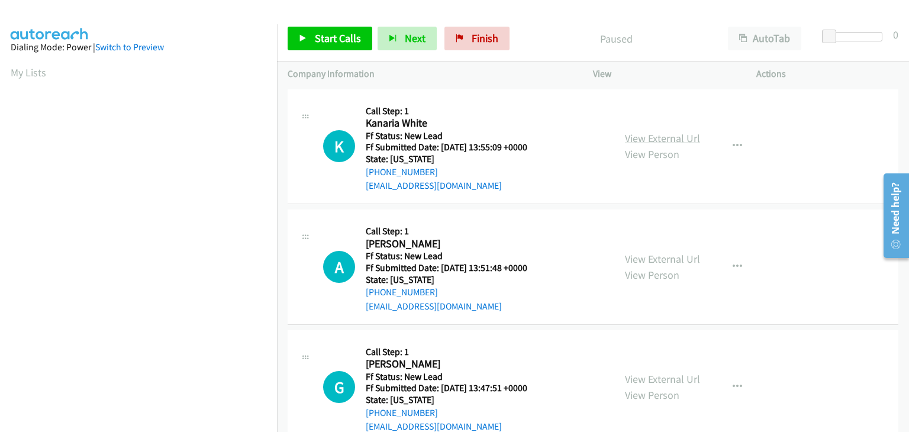
click at [664, 141] on link "View External Url" at bounding box center [662, 138] width 75 height 14
click at [344, 45] on link "Start Calls" at bounding box center [330, 39] width 85 height 24
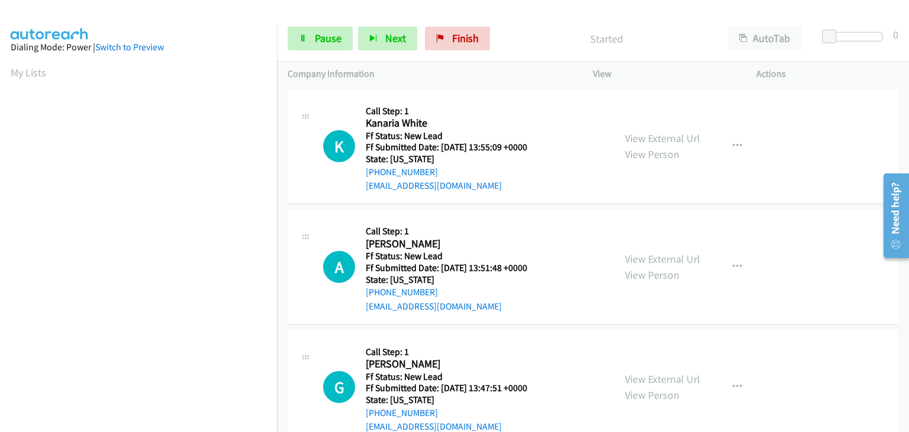
click at [643, 248] on div "View External Url View Person View External Url Email Schedule/Manage Callback …" at bounding box center [701, 267] width 174 height 94
click at [646, 256] on link "View External Url" at bounding box center [662, 259] width 75 height 14
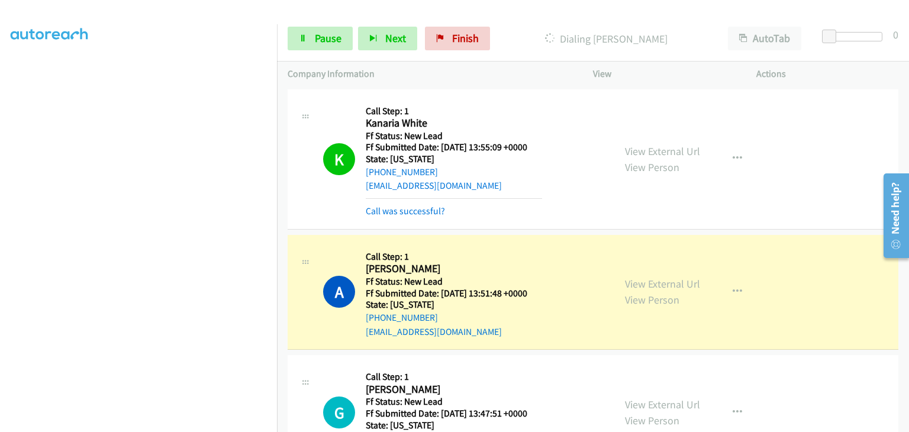
scroll to position [59, 0]
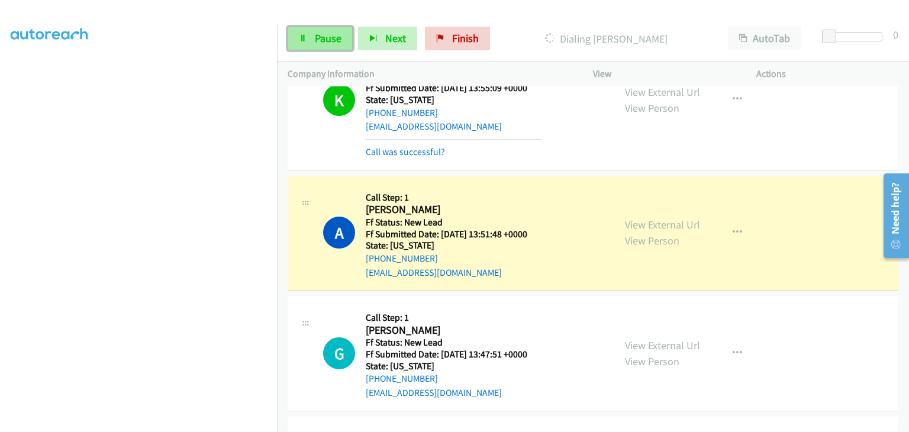
click at [322, 36] on span "Pause" at bounding box center [328, 38] width 27 height 14
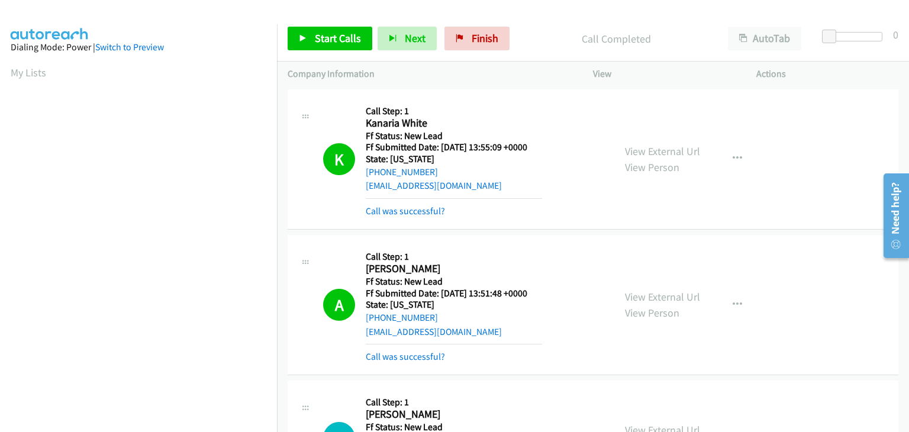
scroll to position [232, 0]
click at [426, 358] on link "Call was successful?" at bounding box center [405, 356] width 79 height 11
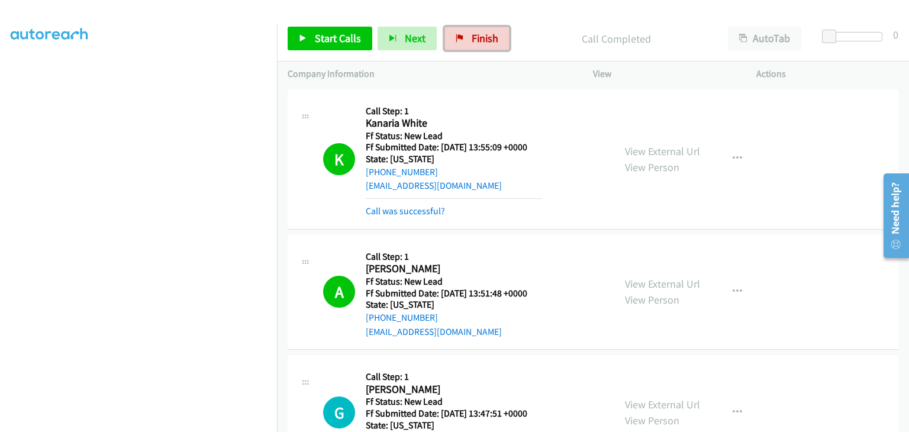
click at [477, 46] on link "Finish" at bounding box center [477, 39] width 65 height 24
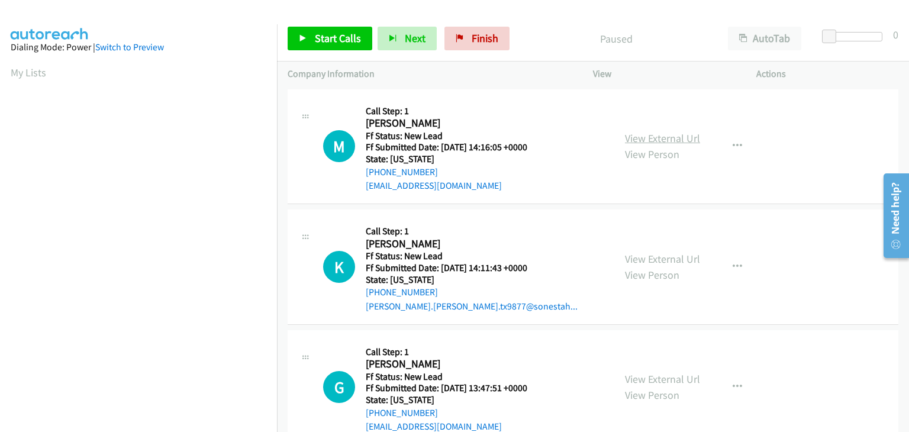
click at [643, 141] on link "View External Url" at bounding box center [662, 138] width 75 height 14
click at [312, 48] on link "Start Calls" at bounding box center [330, 39] width 85 height 24
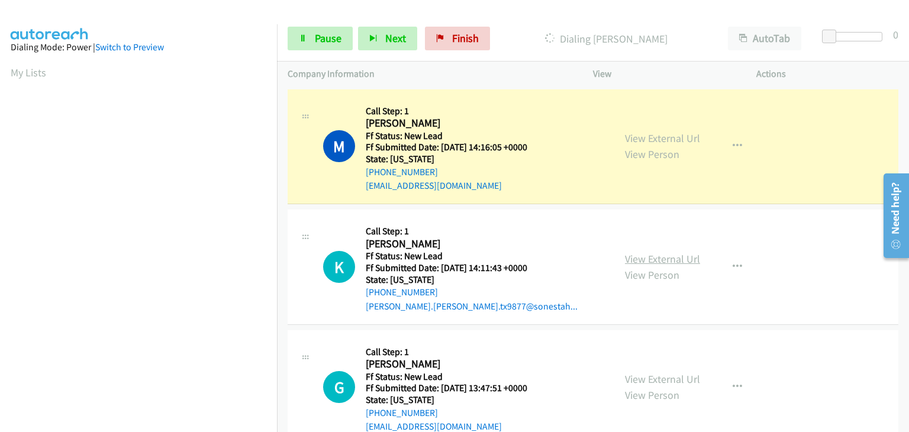
click at [646, 255] on link "View External Url" at bounding box center [662, 259] width 75 height 14
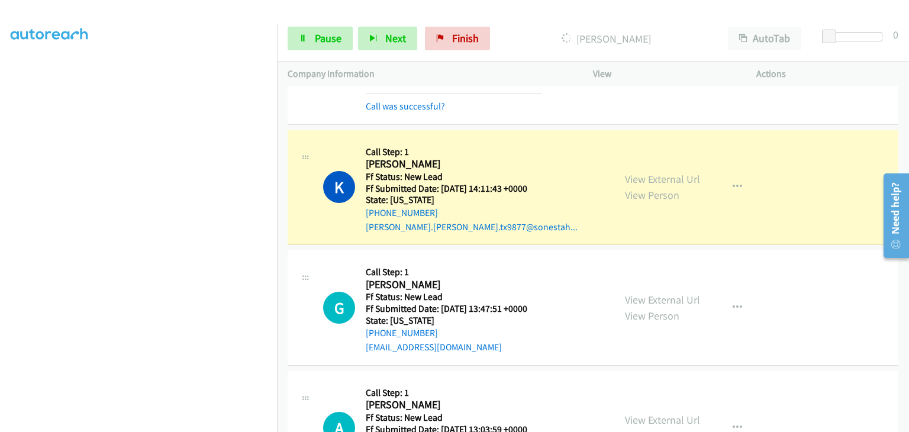
scroll to position [118, 0]
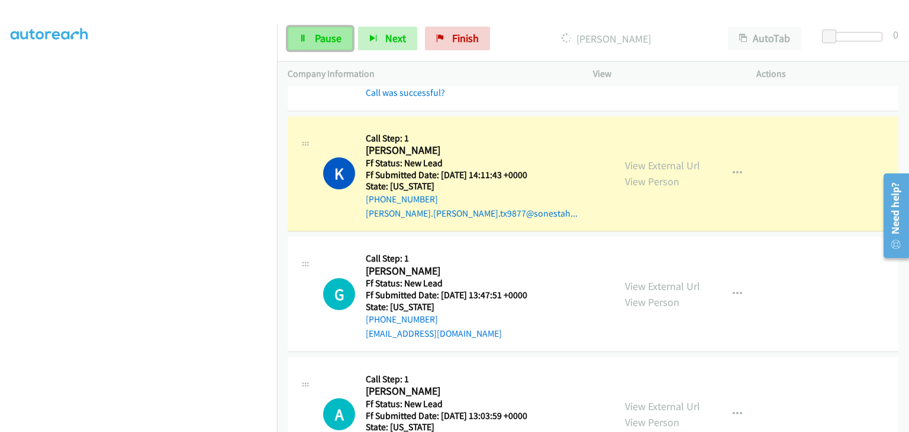
click at [320, 50] on link "Pause" at bounding box center [320, 39] width 65 height 24
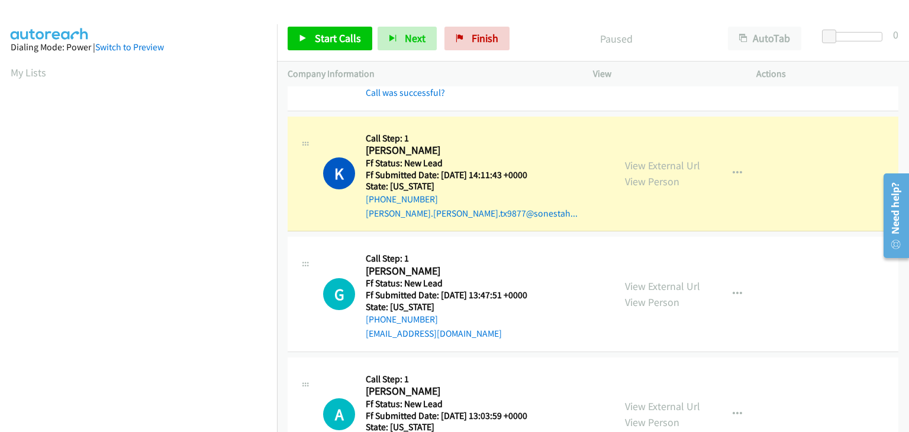
scroll to position [232, 0]
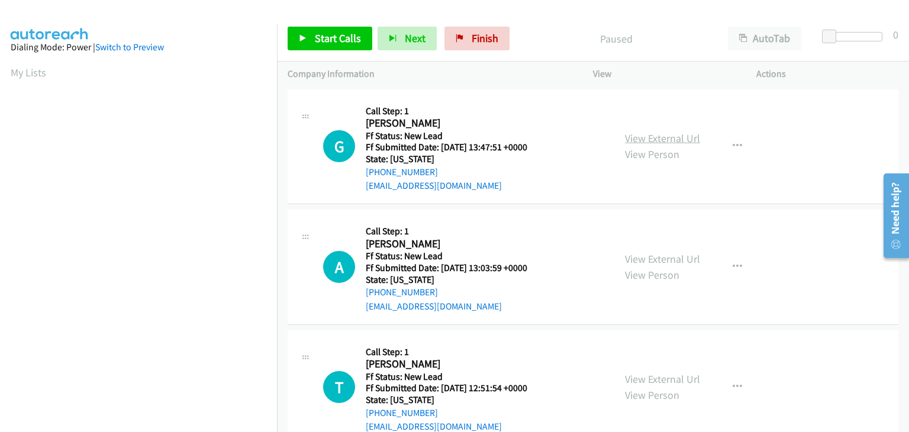
click at [658, 134] on link "View External Url" at bounding box center [662, 138] width 75 height 14
click at [324, 40] on span "Start Calls" at bounding box center [338, 38] width 46 height 14
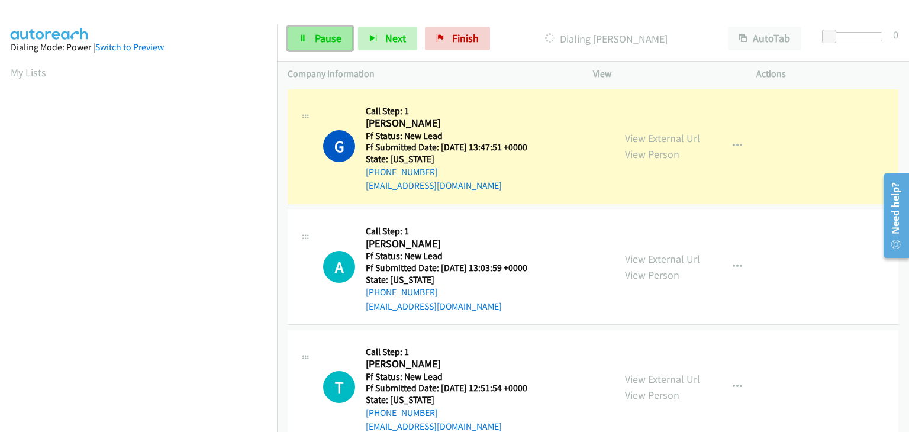
click at [330, 38] on span "Pause" at bounding box center [328, 38] width 27 height 14
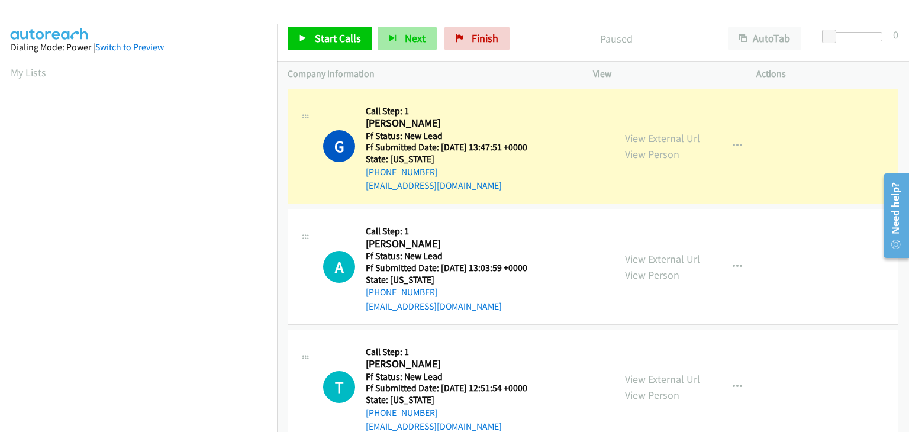
scroll to position [232, 0]
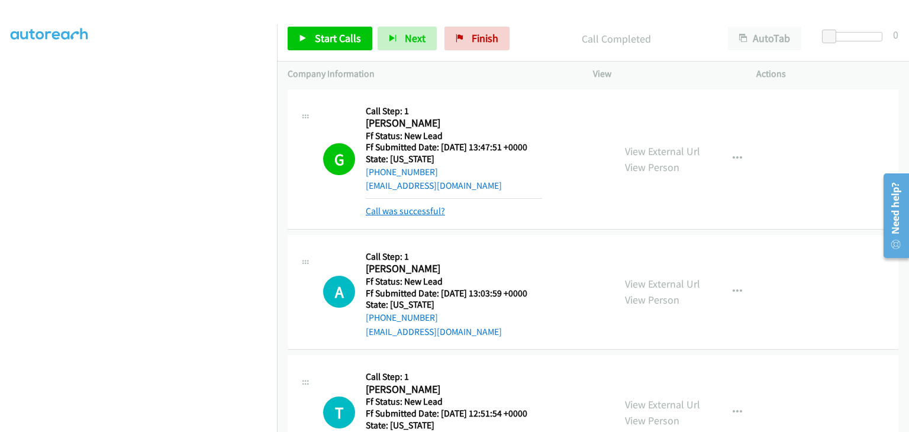
click at [410, 210] on link "Call was successful?" at bounding box center [405, 210] width 79 height 11
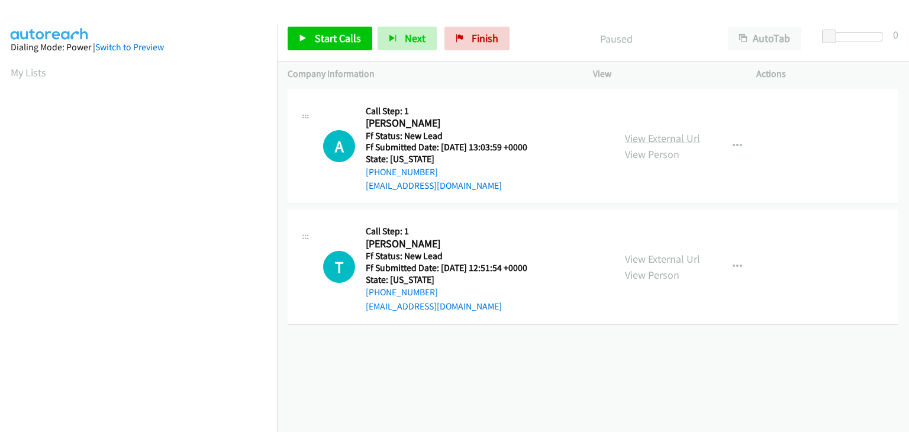
click at [645, 137] on link "View External Url" at bounding box center [662, 138] width 75 height 14
click at [315, 31] on link "Start Calls" at bounding box center [330, 39] width 85 height 24
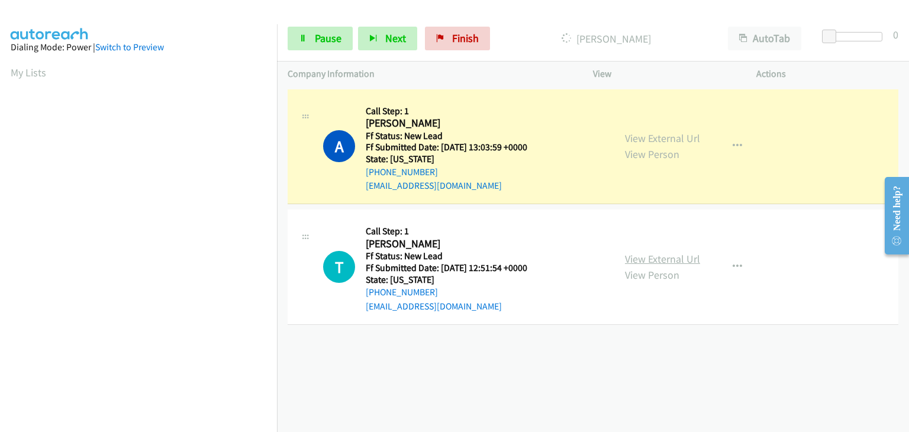
click at [680, 260] on link "View External Url" at bounding box center [662, 259] width 75 height 14
click at [336, 35] on span "Pause" at bounding box center [328, 38] width 27 height 14
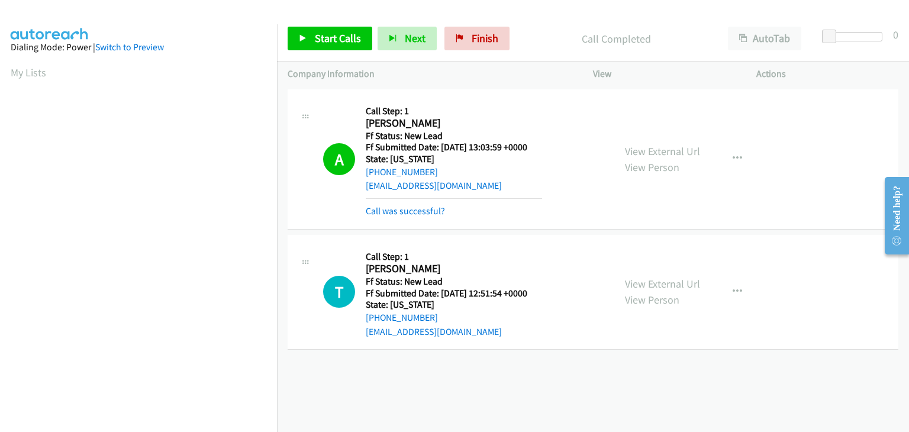
scroll to position [232, 0]
click at [429, 216] on div "Call was successful?" at bounding box center [454, 211] width 176 height 14
click at [442, 205] on link "Call was successful?" at bounding box center [405, 210] width 79 height 11
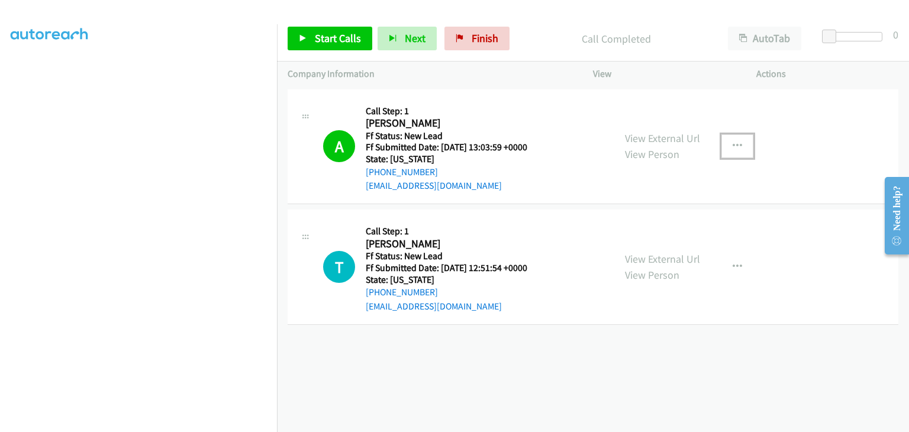
click at [734, 148] on icon "button" at bounding box center [737, 145] width 9 height 9
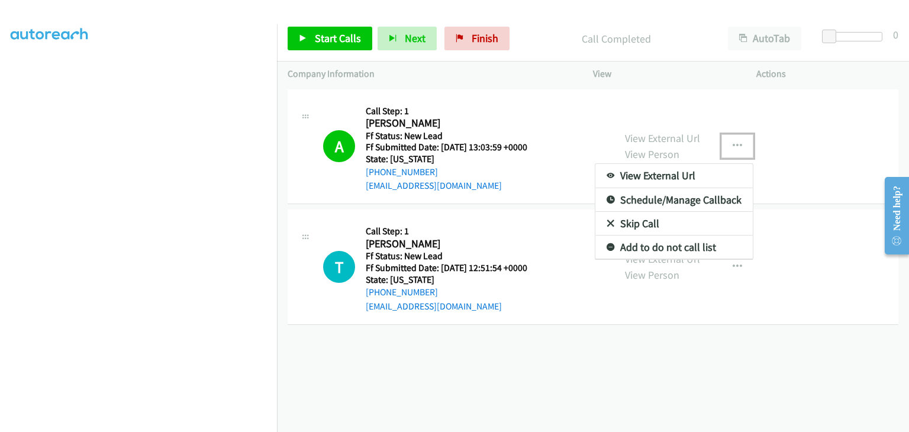
click at [654, 244] on link "Add to do not call list" at bounding box center [674, 248] width 157 height 24
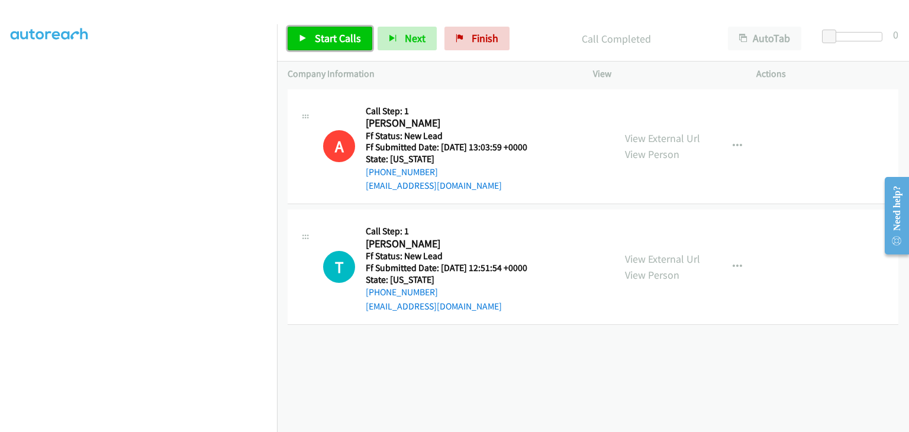
click at [332, 40] on span "Start Calls" at bounding box center [338, 38] width 46 height 14
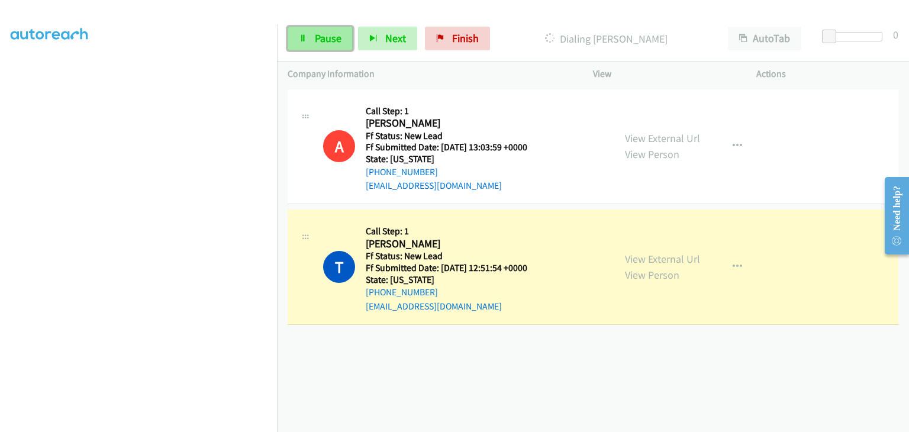
click at [321, 36] on span "Pause" at bounding box center [328, 38] width 27 height 14
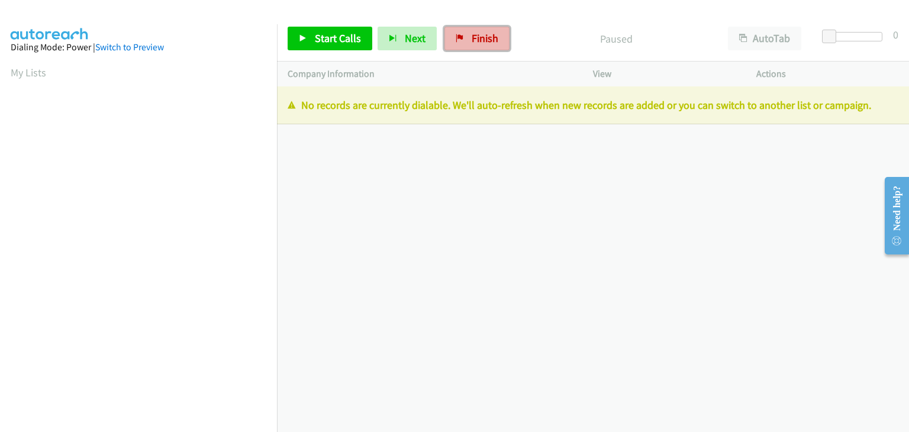
click at [470, 46] on link "Finish" at bounding box center [477, 39] width 65 height 24
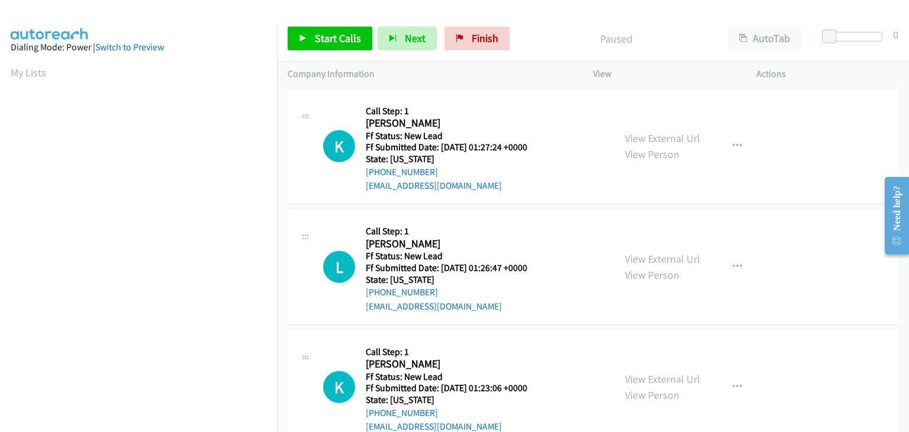
click at [628, 130] on div "View External Url View Person" at bounding box center [662, 146] width 75 height 32
click at [630, 140] on link "View External Url" at bounding box center [662, 138] width 75 height 14
click at [316, 37] on span "Start Calls" at bounding box center [338, 38] width 46 height 14
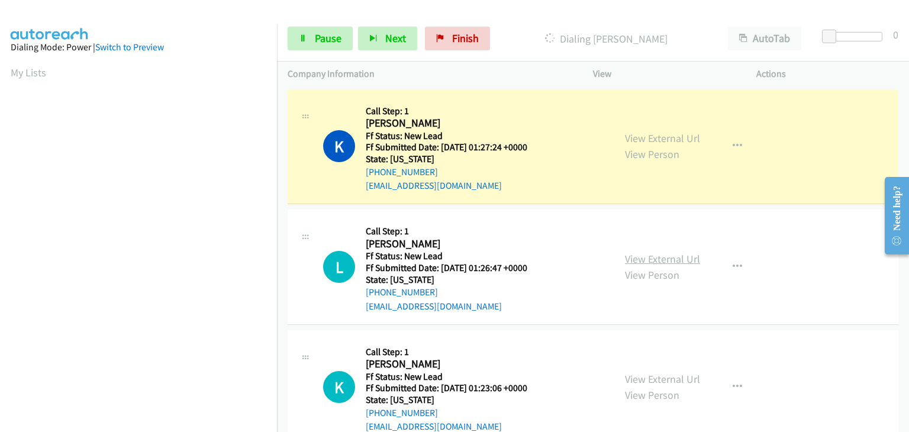
click at [646, 253] on link "View External Url" at bounding box center [662, 259] width 75 height 14
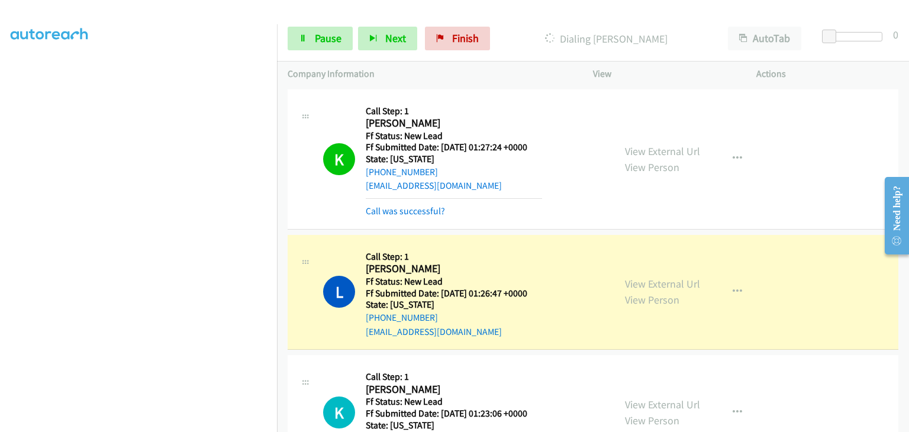
scroll to position [118, 0]
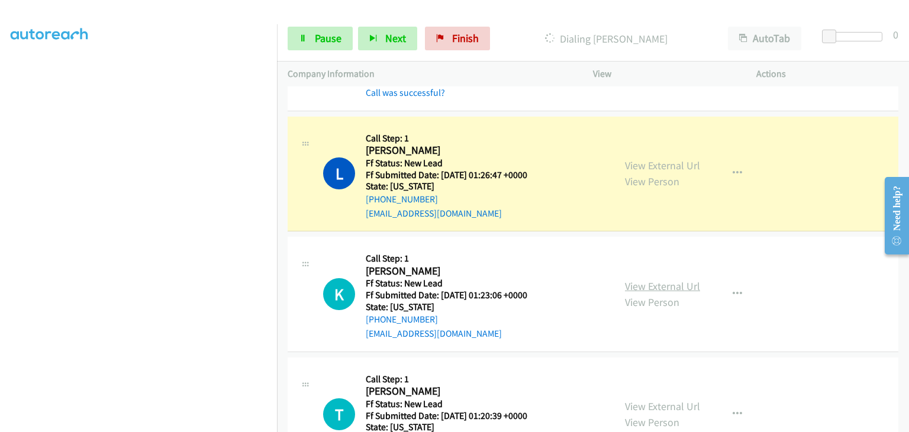
click at [629, 281] on link "View External Url" at bounding box center [662, 286] width 75 height 14
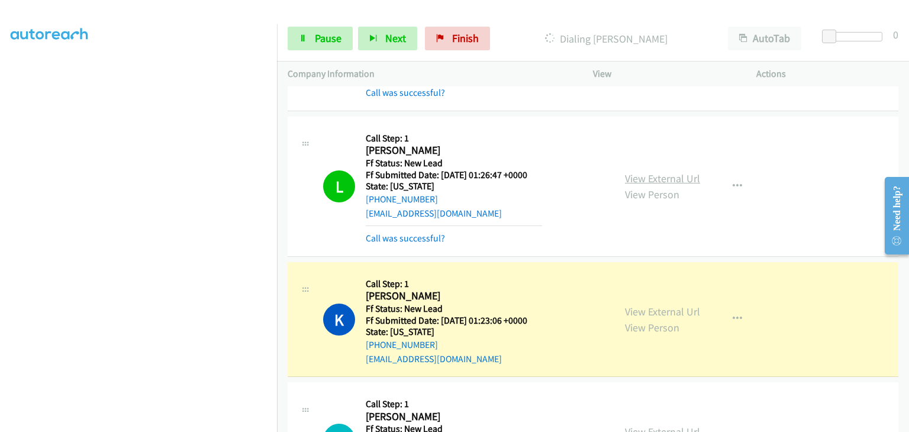
click at [684, 181] on link "View External Url" at bounding box center [662, 179] width 75 height 14
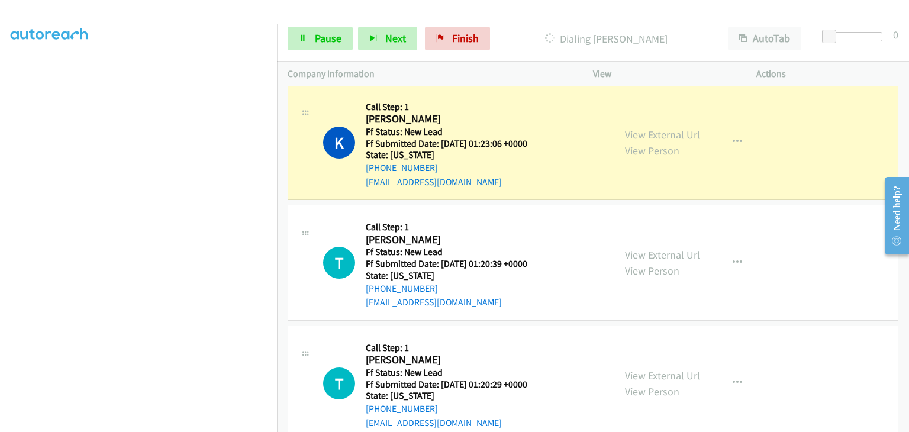
scroll to position [296, 0]
click at [630, 253] on link "View External Url" at bounding box center [662, 254] width 75 height 14
click at [332, 40] on span "Pause" at bounding box center [328, 38] width 27 height 14
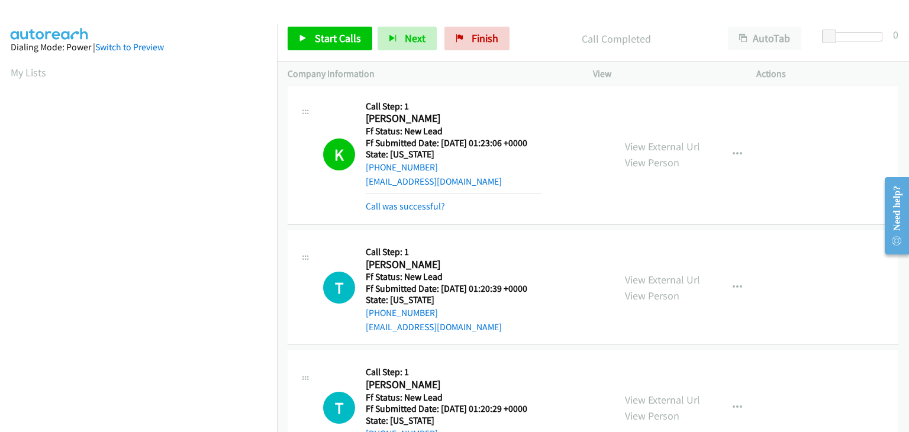
scroll to position [232, 0]
click at [417, 198] on mb0 "Call was successful?" at bounding box center [454, 204] width 176 height 20
click at [417, 201] on link "Call was successful?" at bounding box center [405, 206] width 79 height 11
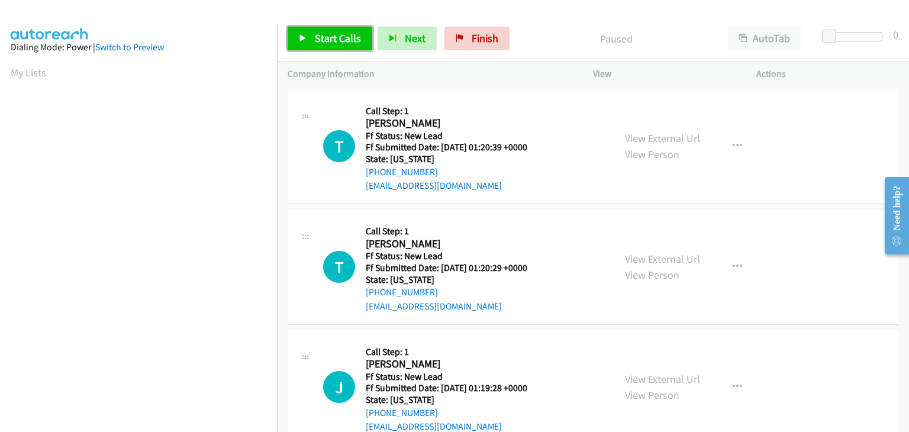
click at [347, 40] on span "Start Calls" at bounding box center [338, 38] width 46 height 14
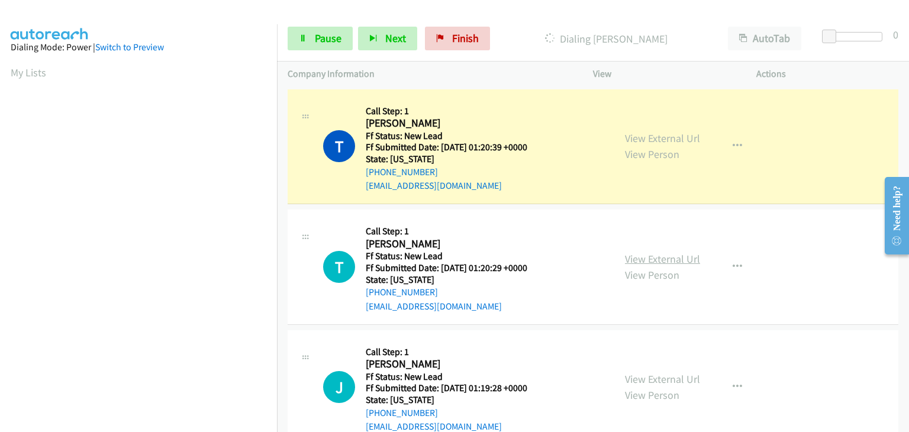
click at [652, 259] on link "View External Url" at bounding box center [662, 259] width 75 height 14
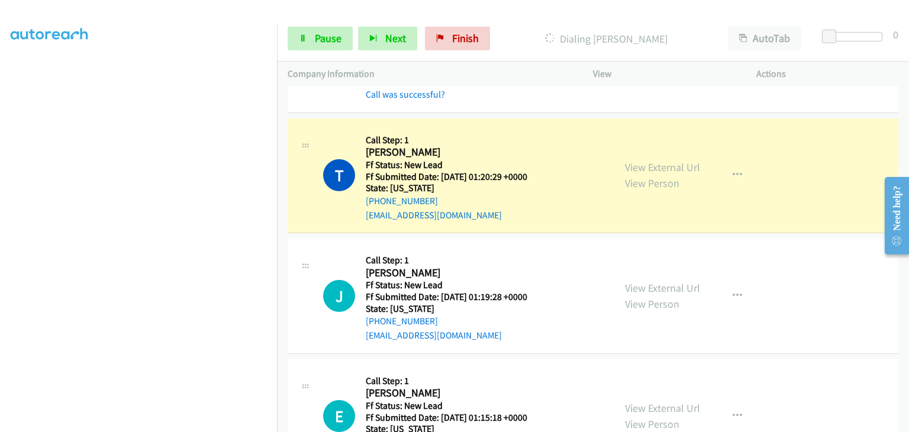
scroll to position [118, 0]
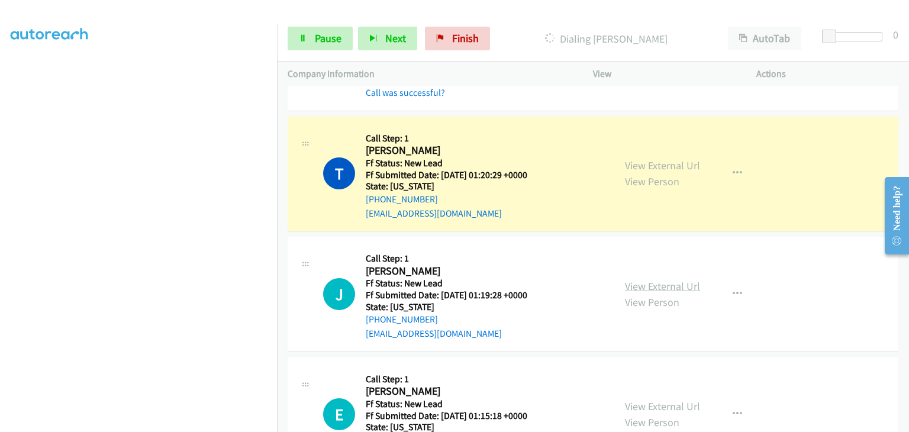
click at [687, 279] on link "View External Url" at bounding box center [662, 286] width 75 height 14
click at [316, 41] on span "Pause" at bounding box center [328, 38] width 27 height 14
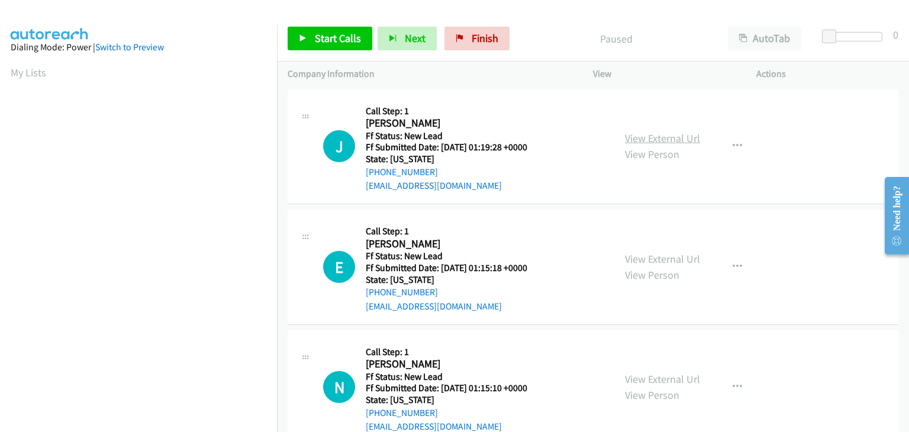
click at [657, 139] on link "View External Url" at bounding box center [662, 138] width 75 height 14
click at [325, 33] on span "Start Calls" at bounding box center [338, 38] width 46 height 14
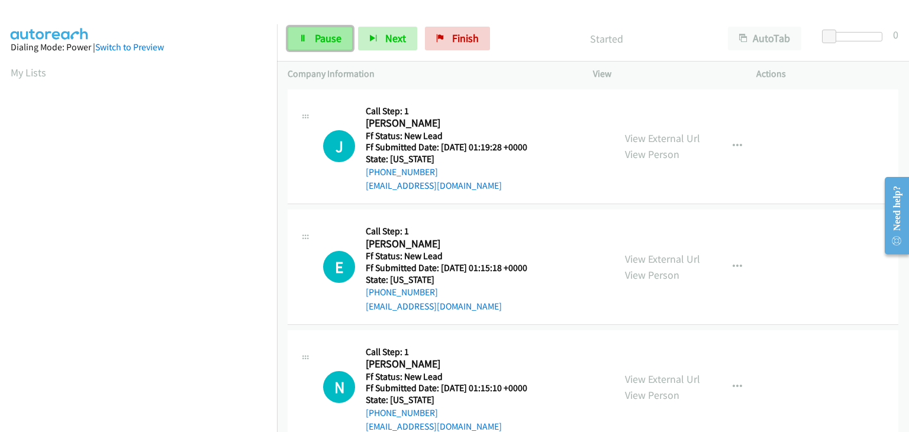
click at [327, 38] on span "Pause" at bounding box center [328, 38] width 27 height 14
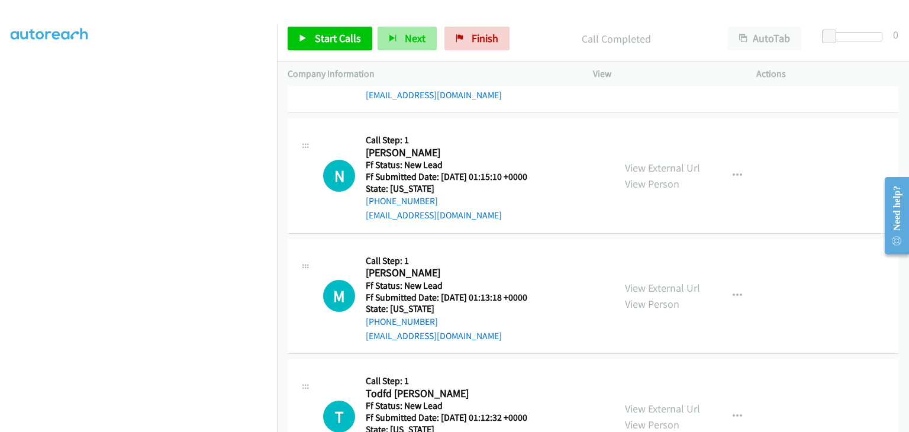
scroll to position [262, 0]
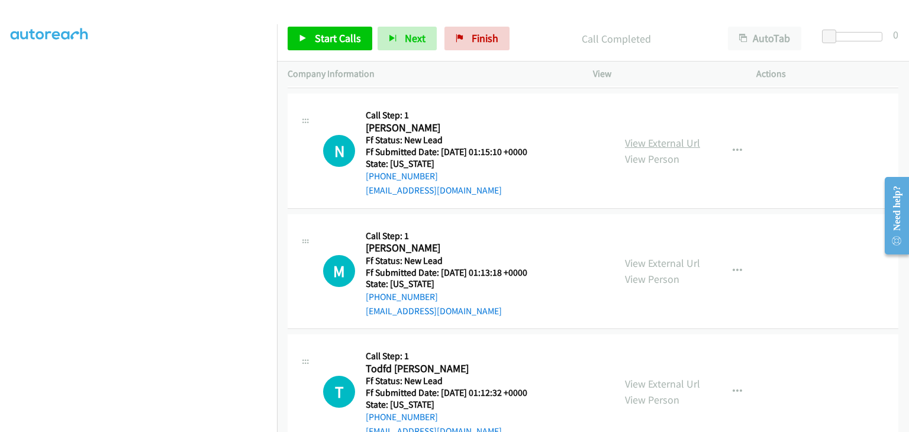
click at [645, 141] on link "View External Url" at bounding box center [662, 143] width 75 height 14
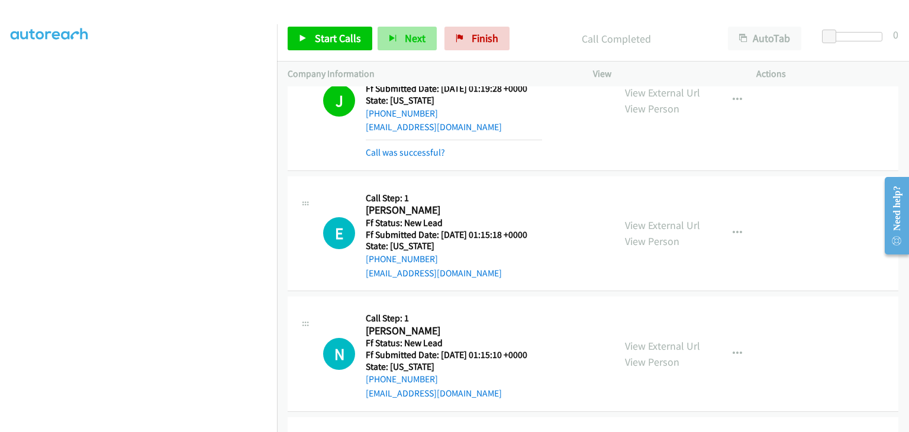
scroll to position [0, 0]
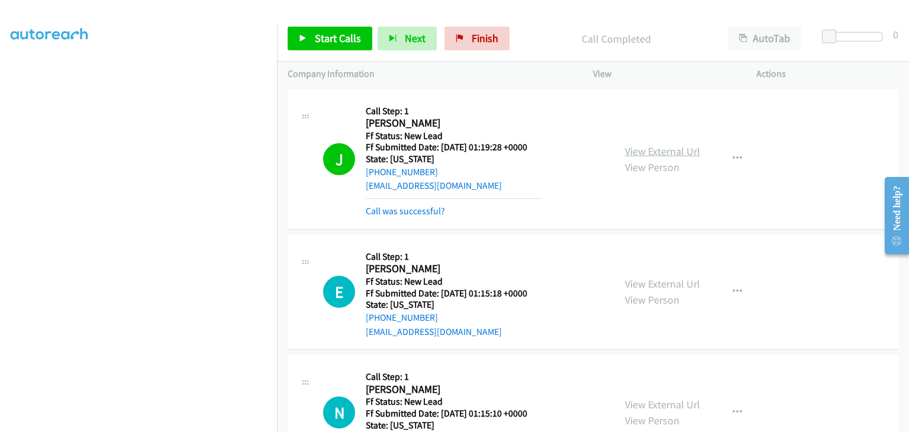
click at [680, 152] on link "View External Url" at bounding box center [662, 151] width 75 height 14
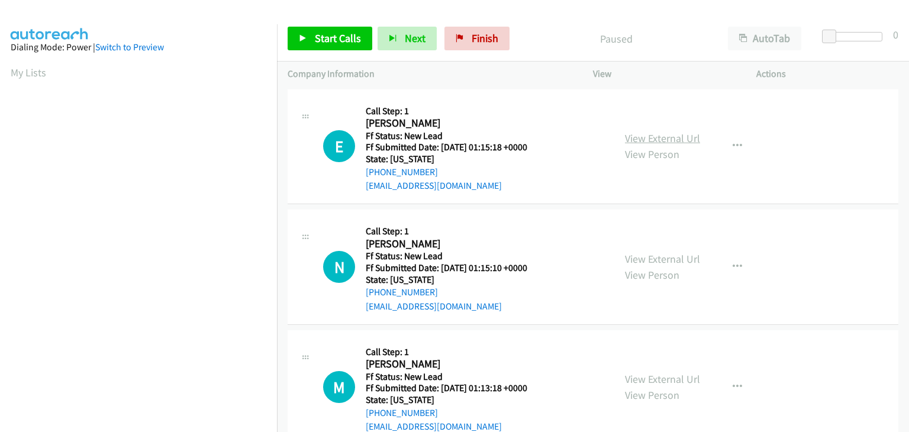
click at [670, 137] on link "View External Url" at bounding box center [662, 138] width 75 height 14
drag, startPoint x: 313, startPoint y: 37, endPoint x: 338, endPoint y: 37, distance: 25.5
click at [313, 37] on link "Start Calls" at bounding box center [330, 39] width 85 height 24
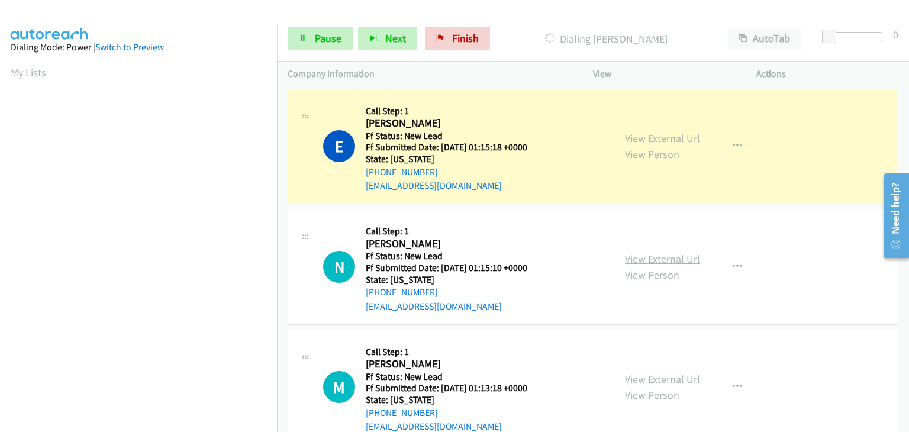
click at [644, 256] on link "View External Url" at bounding box center [662, 259] width 75 height 14
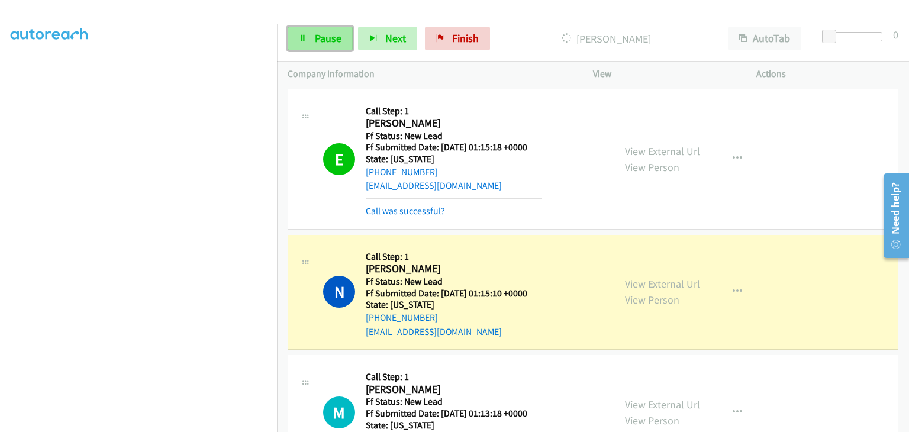
click at [332, 35] on span "Pause" at bounding box center [328, 38] width 27 height 14
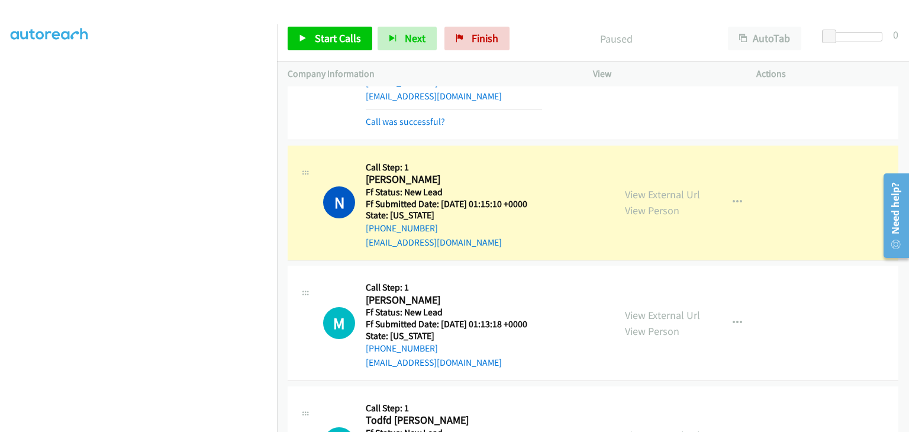
scroll to position [118, 0]
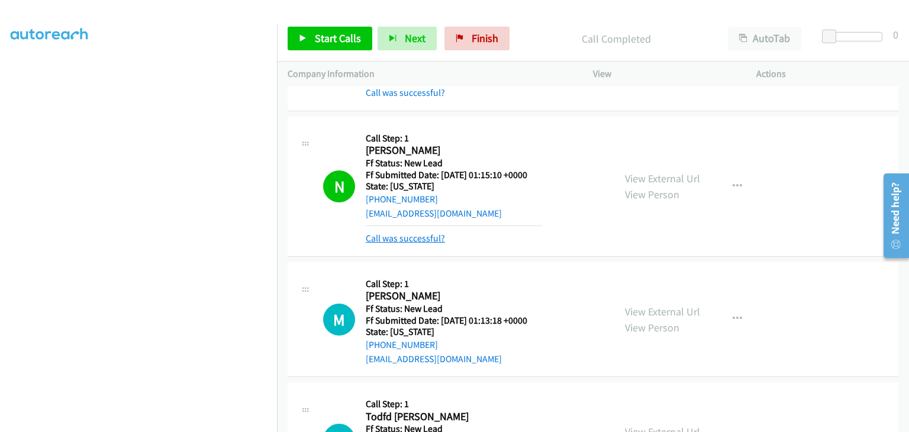
click at [387, 237] on link "Call was successful?" at bounding box center [405, 238] width 79 height 11
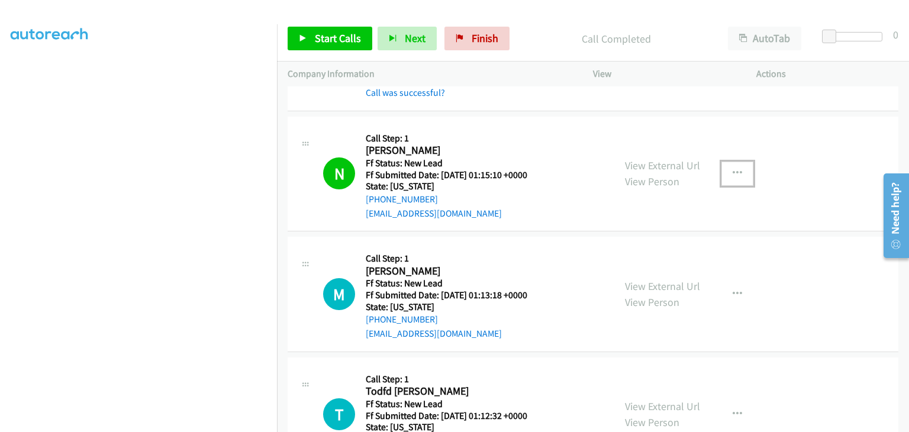
click at [728, 177] on button "button" at bounding box center [738, 174] width 32 height 24
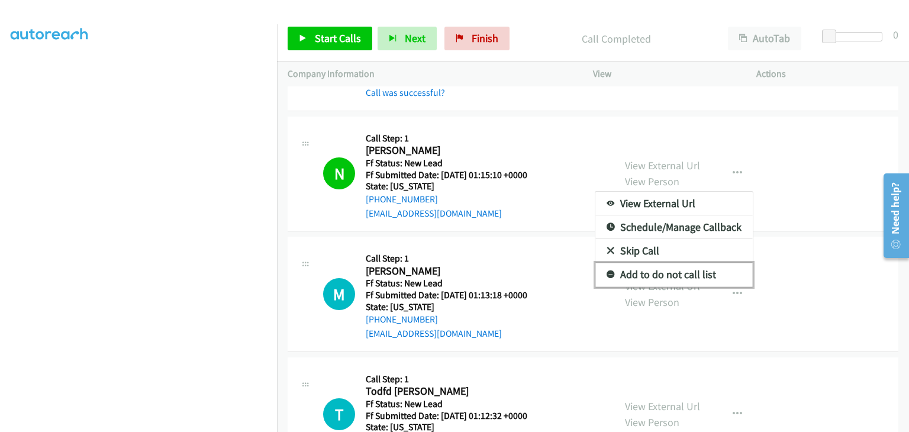
click at [653, 275] on link "Add to do not call list" at bounding box center [674, 275] width 157 height 24
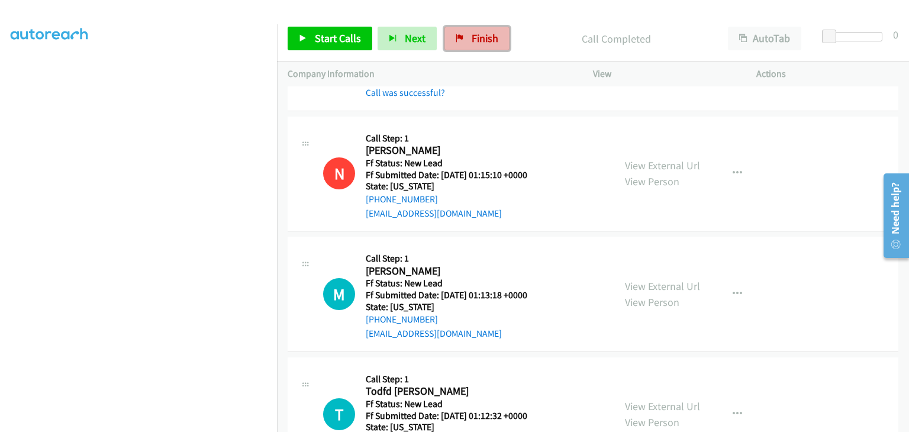
click at [491, 35] on span "Finish" at bounding box center [485, 38] width 27 height 14
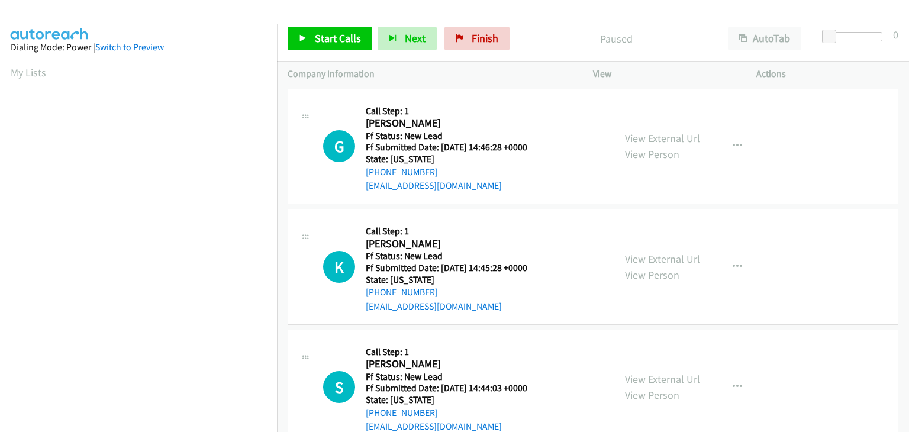
click at [656, 140] on link "View External Url" at bounding box center [662, 138] width 75 height 14
click at [317, 30] on link "Start Calls" at bounding box center [330, 39] width 85 height 24
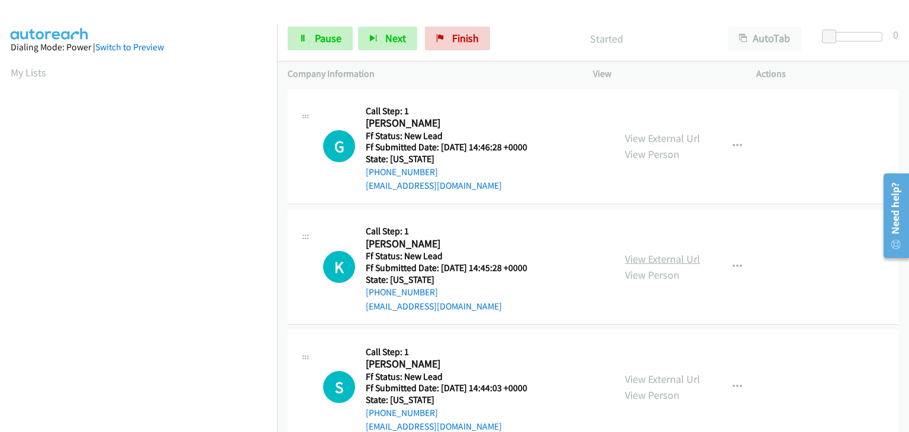
click at [680, 258] on link "View External Url" at bounding box center [662, 259] width 75 height 14
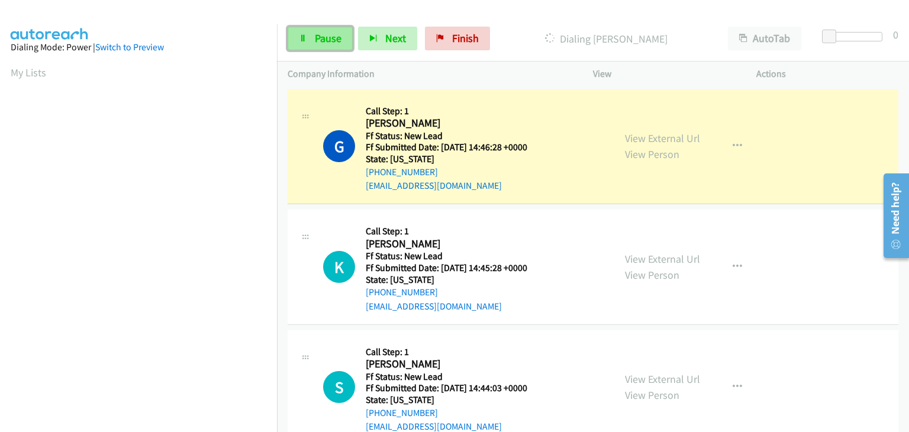
click at [317, 44] on span "Pause" at bounding box center [328, 38] width 27 height 14
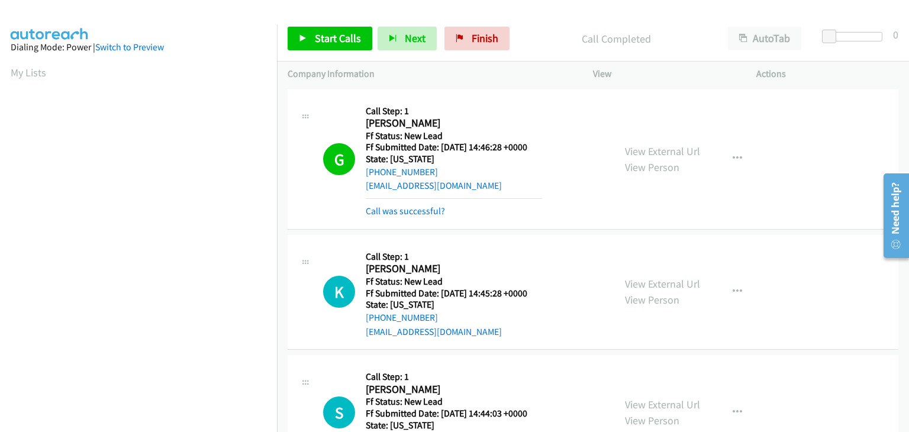
scroll to position [232, 0]
click at [435, 207] on link "Call was successful?" at bounding box center [405, 210] width 79 height 11
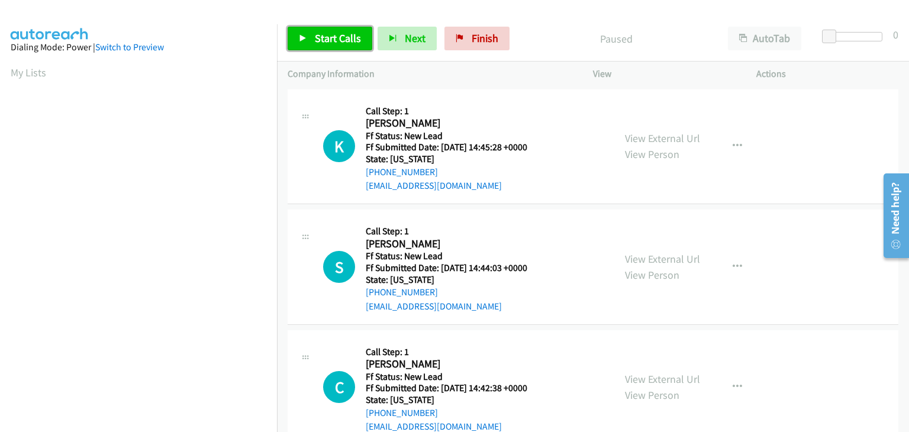
drag, startPoint x: 320, startPoint y: 43, endPoint x: 331, endPoint y: 50, distance: 12.5
click at [320, 43] on span "Start Calls" at bounding box center [338, 38] width 46 height 14
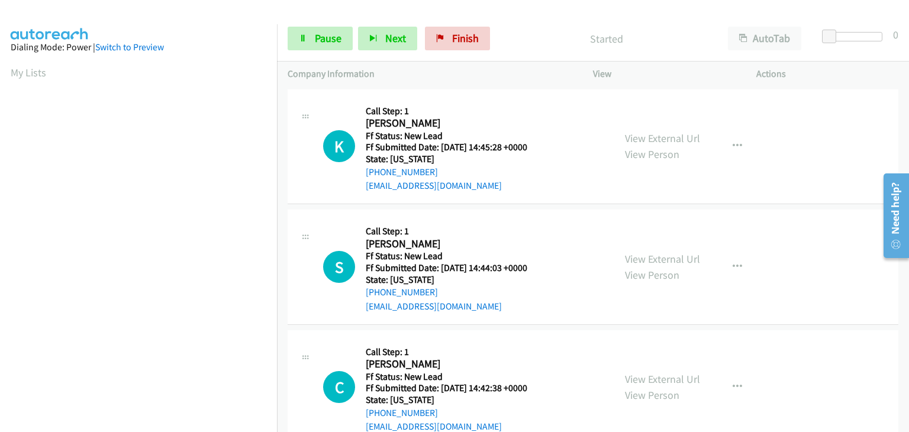
click at [620, 254] on div "View External Url View Person View External Url Email Schedule/Manage Callback …" at bounding box center [701, 267] width 174 height 94
click at [625, 255] on link "View External Url" at bounding box center [662, 259] width 75 height 14
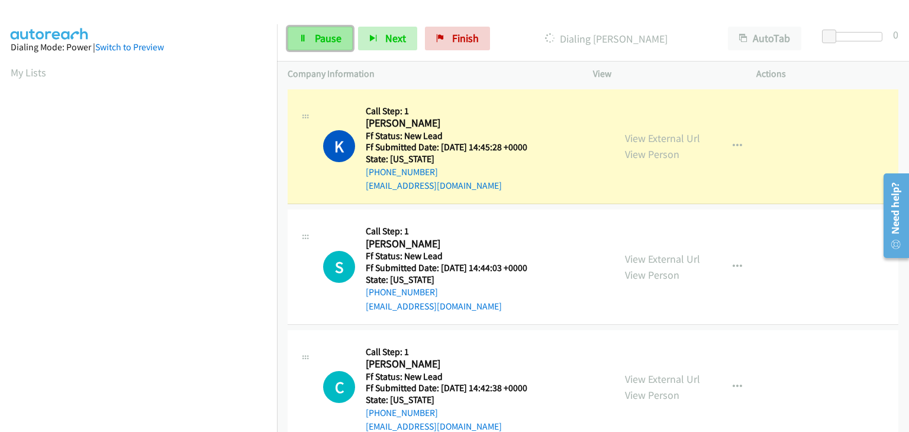
click at [305, 28] on link "Pause" at bounding box center [320, 39] width 65 height 24
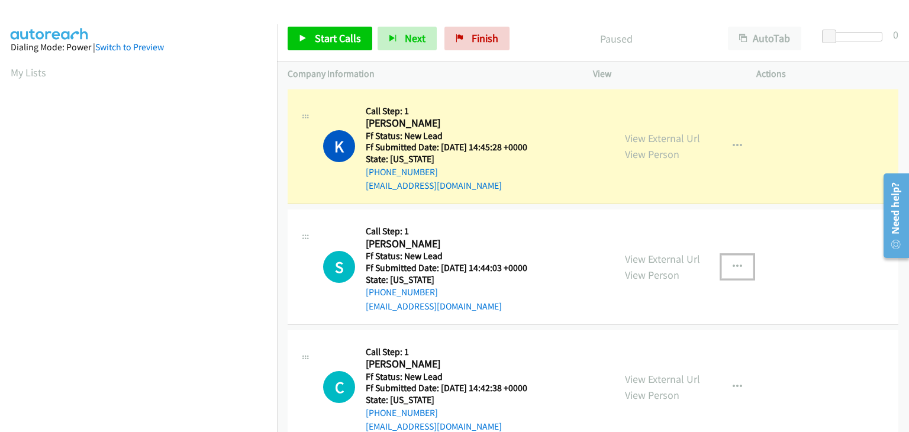
click at [726, 263] on button "button" at bounding box center [738, 267] width 32 height 24
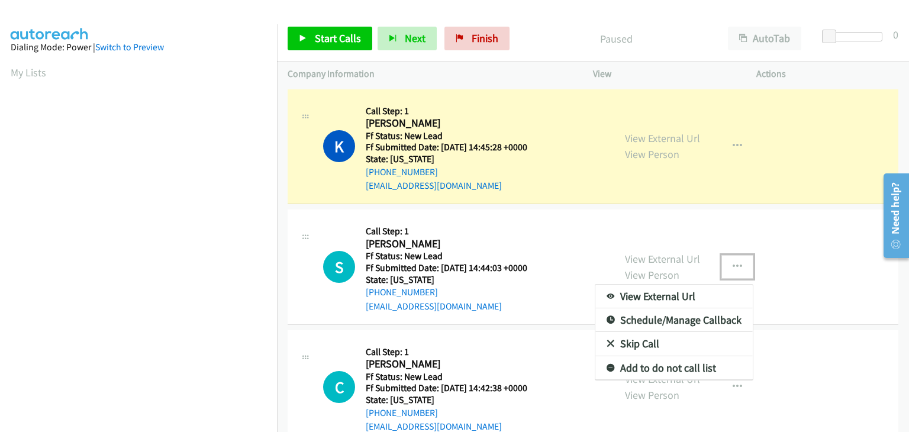
click at [639, 341] on link "Skip Call" at bounding box center [674, 344] width 157 height 24
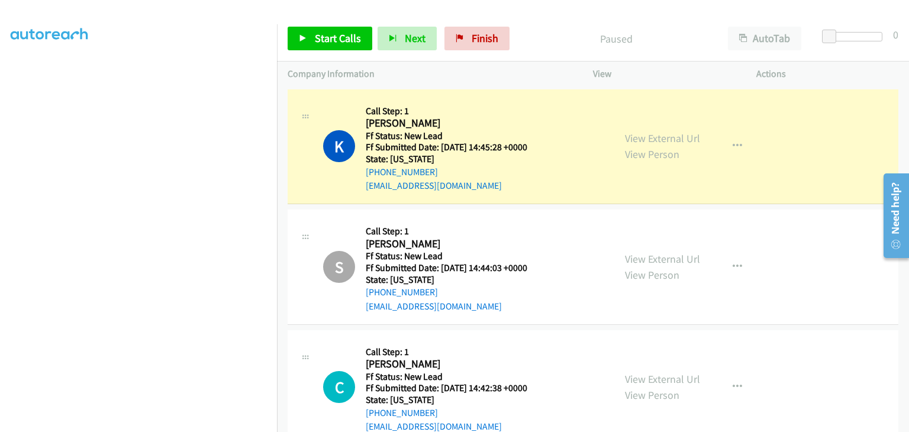
scroll to position [232, 0]
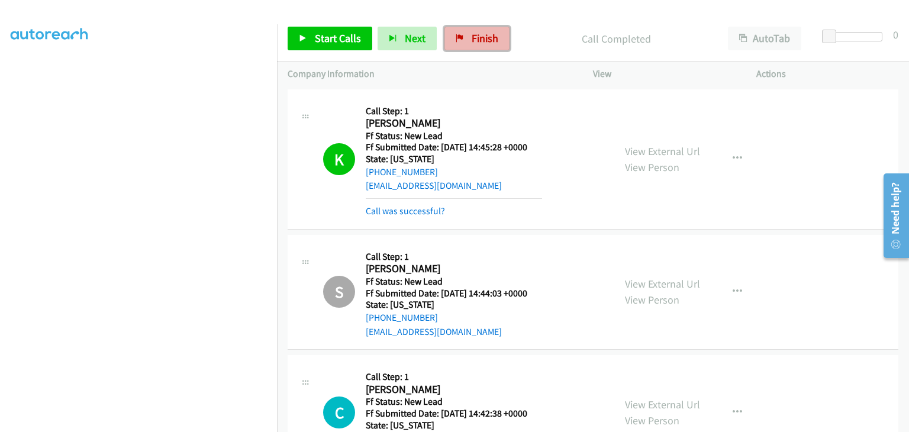
click at [497, 36] on link "Finish" at bounding box center [477, 39] width 65 height 24
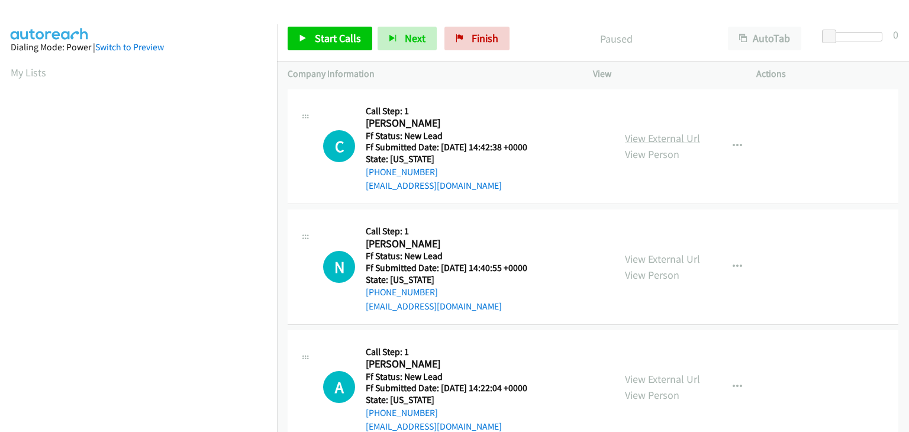
click at [679, 142] on link "View External Url" at bounding box center [662, 138] width 75 height 14
drag, startPoint x: 326, startPoint y: 28, endPoint x: 347, endPoint y: 37, distance: 23.4
click at [326, 28] on link "Start Calls" at bounding box center [330, 39] width 85 height 24
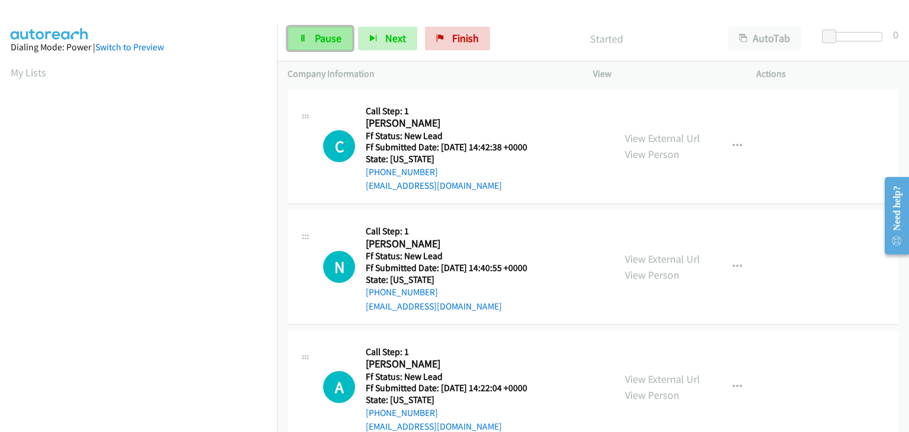
click at [311, 34] on link "Pause" at bounding box center [320, 39] width 65 height 24
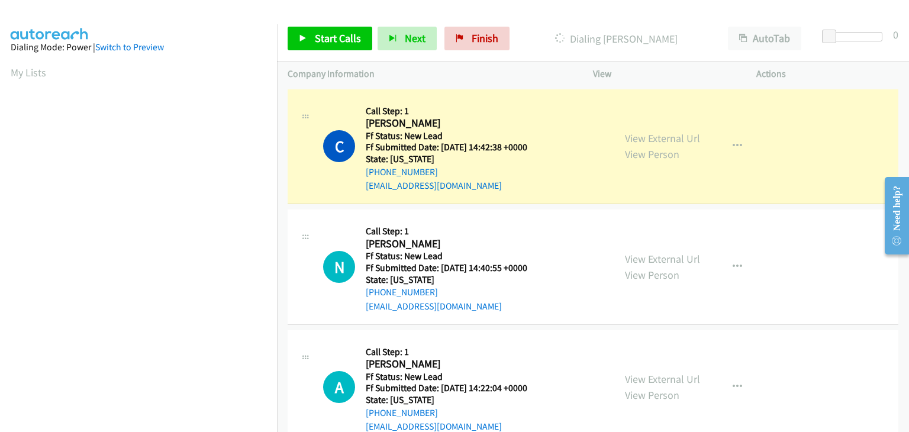
click at [239, 32] on aside "Dialing Mode: Power | Switch to Preview My Lists" at bounding box center [138, 351] width 277 height 655
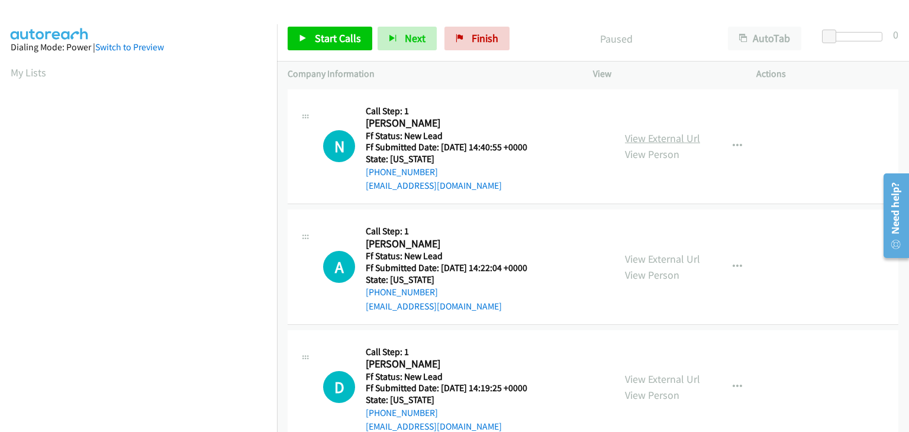
click at [648, 141] on link "View External Url" at bounding box center [662, 138] width 75 height 14
drag, startPoint x: 341, startPoint y: 36, endPoint x: 352, endPoint y: 37, distance: 11.4
click at [341, 36] on span "Start Calls" at bounding box center [338, 38] width 46 height 14
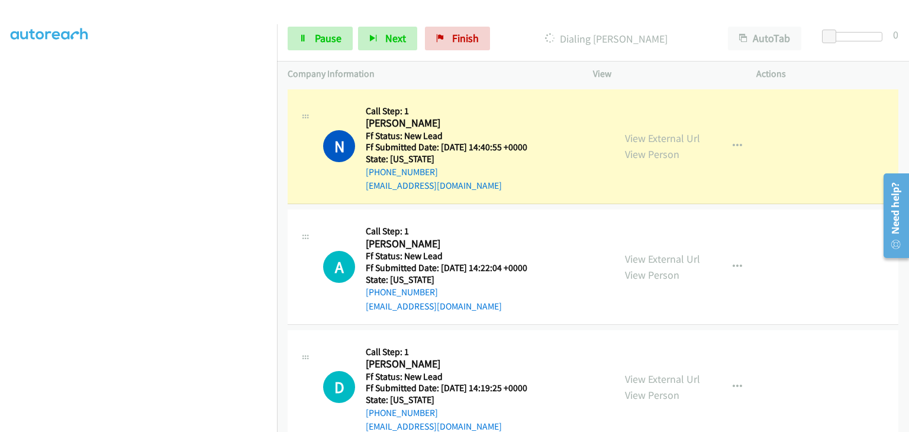
scroll to position [232, 0]
click at [680, 261] on link "View External Url" at bounding box center [662, 259] width 75 height 14
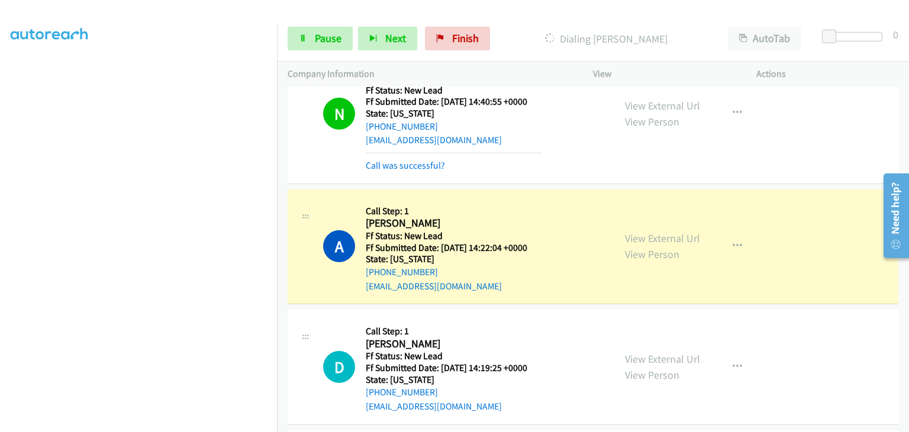
scroll to position [59, 0]
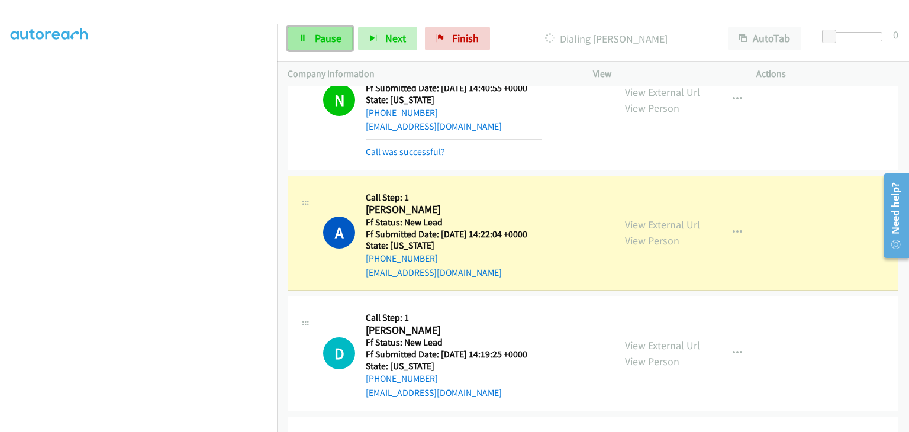
click at [328, 43] on span "Pause" at bounding box center [328, 38] width 27 height 14
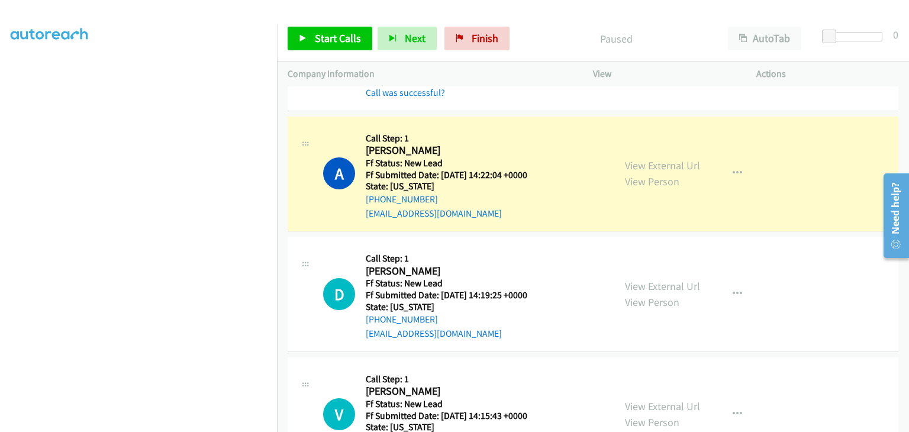
scroll to position [232, 0]
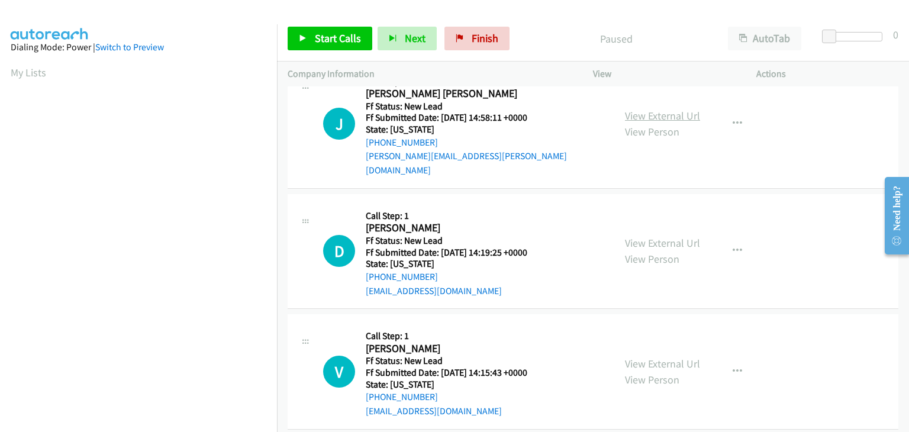
click at [637, 109] on link "View External Url" at bounding box center [662, 116] width 75 height 14
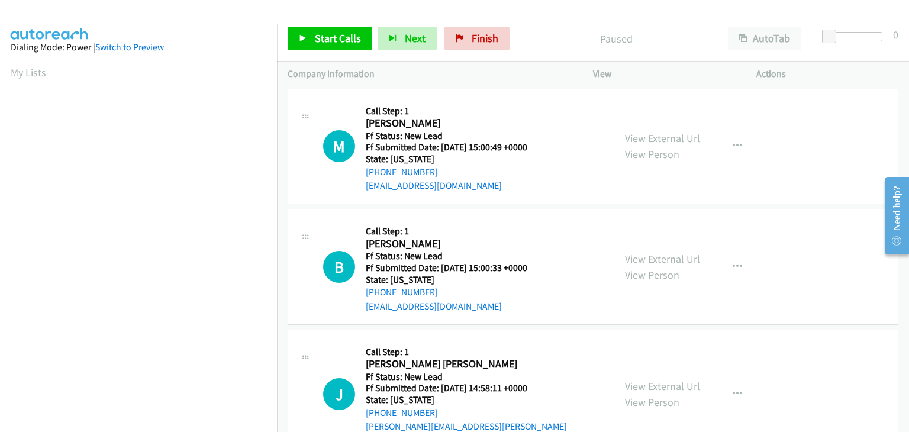
click at [663, 142] on link "View External Url" at bounding box center [662, 138] width 75 height 14
click at [359, 42] on link "Start Calls" at bounding box center [330, 39] width 85 height 24
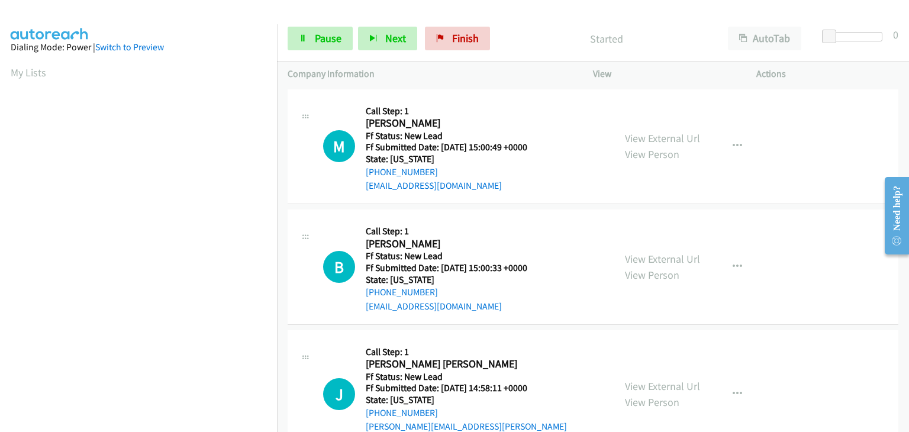
drag, startPoint x: 671, startPoint y: 258, endPoint x: 583, endPoint y: 214, distance: 99.0
click at [642, 256] on link "View External Url" at bounding box center [662, 259] width 75 height 14
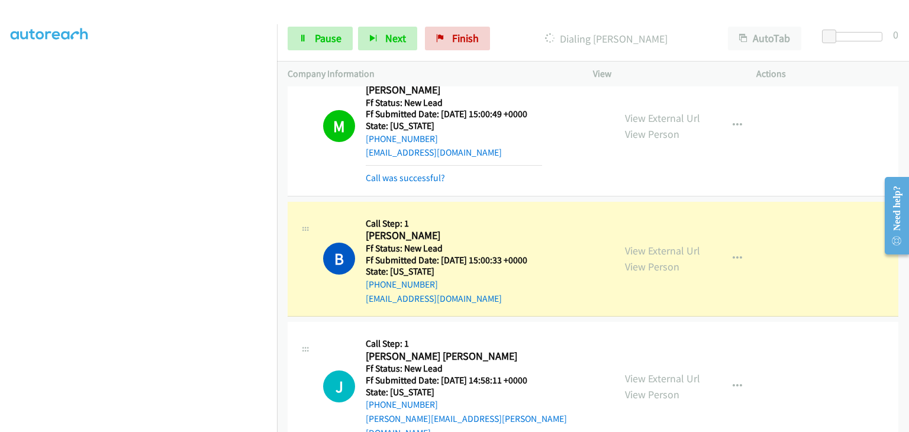
scroll to position [118, 0]
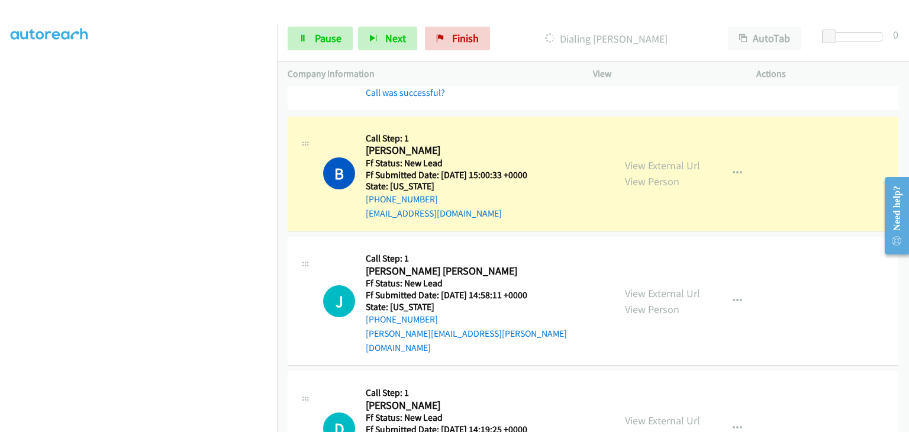
drag, startPoint x: 645, startPoint y: 282, endPoint x: 571, endPoint y: 267, distance: 76.2
click at [652, 287] on link "View External Url" at bounding box center [662, 294] width 75 height 14
click at [334, 33] on span "Pause" at bounding box center [328, 38] width 27 height 14
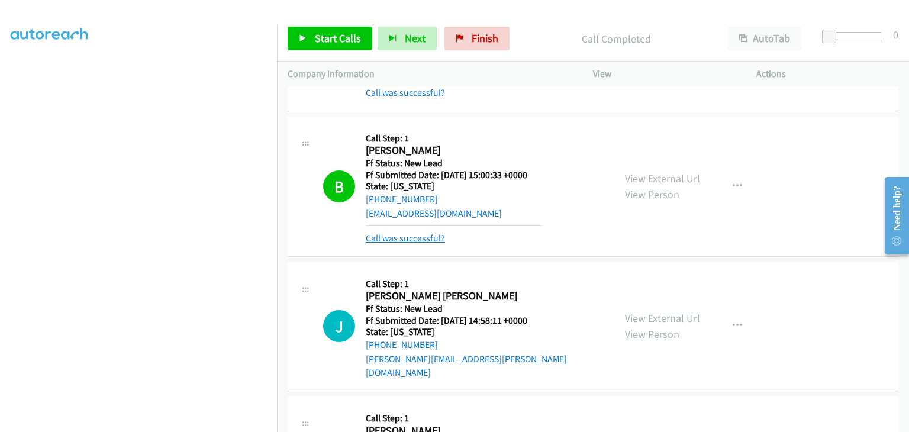
drag, startPoint x: 411, startPoint y: 235, endPoint x: 433, endPoint y: 236, distance: 22.5
click at [411, 235] on link "Call was successful?" at bounding box center [405, 238] width 79 height 11
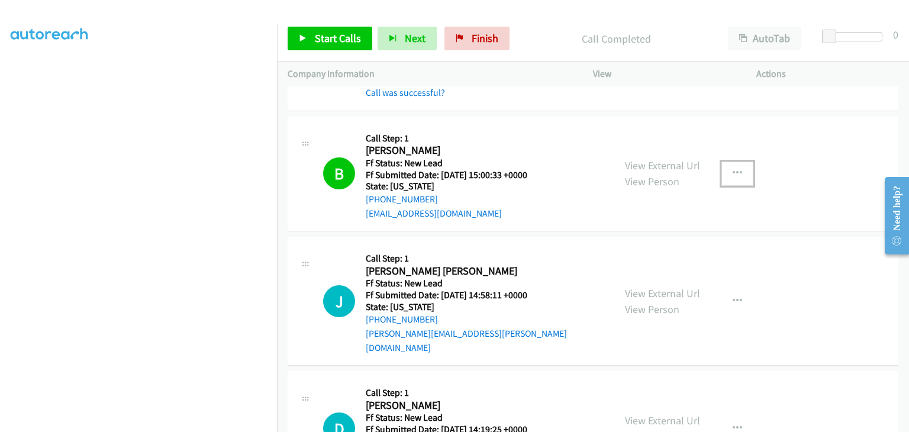
click at [722, 174] on button "button" at bounding box center [738, 174] width 32 height 24
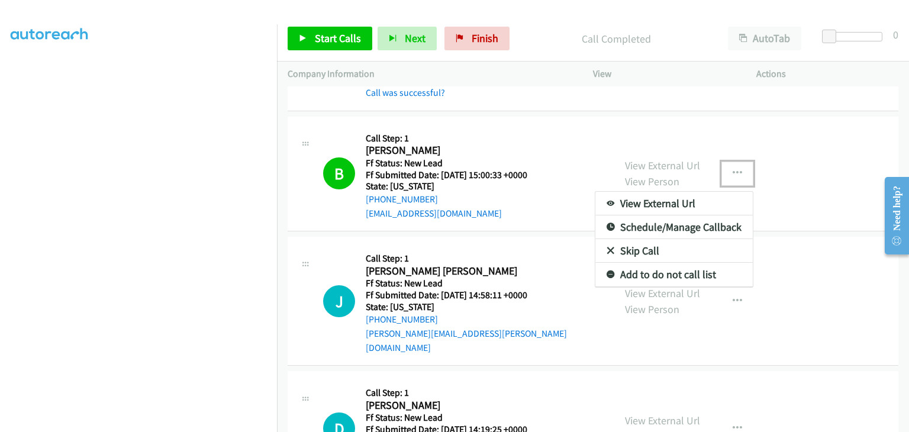
click at [627, 274] on link "Add to do not call list" at bounding box center [674, 275] width 157 height 24
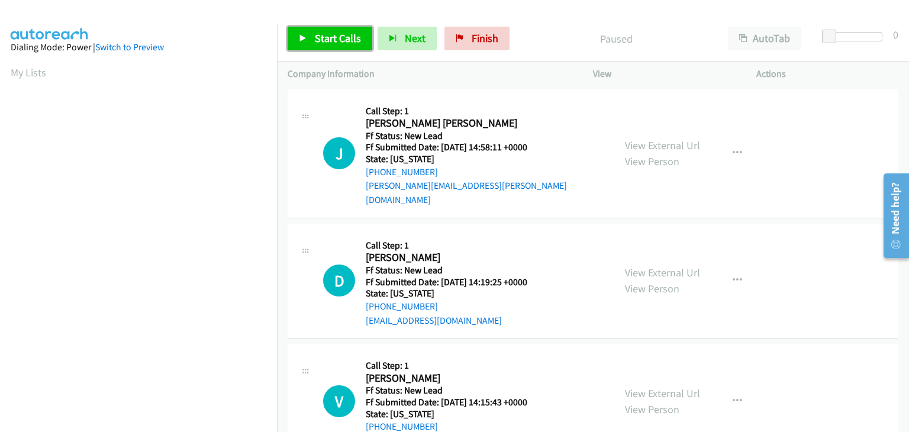
click at [310, 43] on link "Start Calls" at bounding box center [330, 39] width 85 height 24
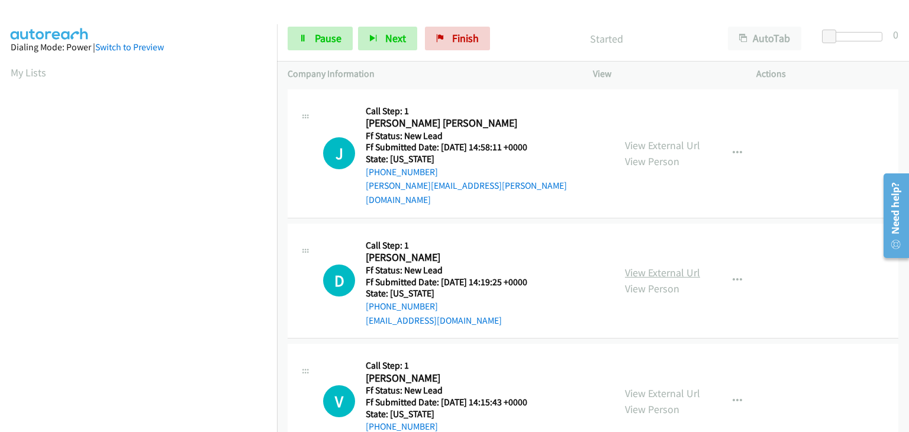
click at [677, 266] on link "View External Url" at bounding box center [662, 273] width 75 height 14
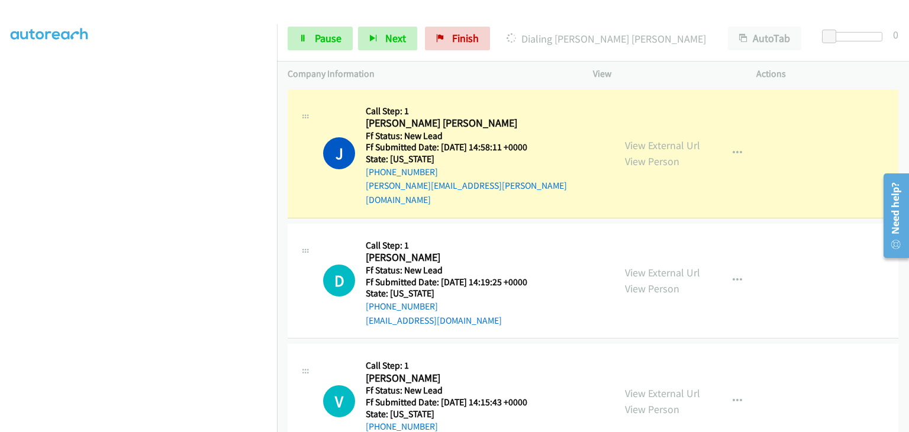
scroll to position [232, 0]
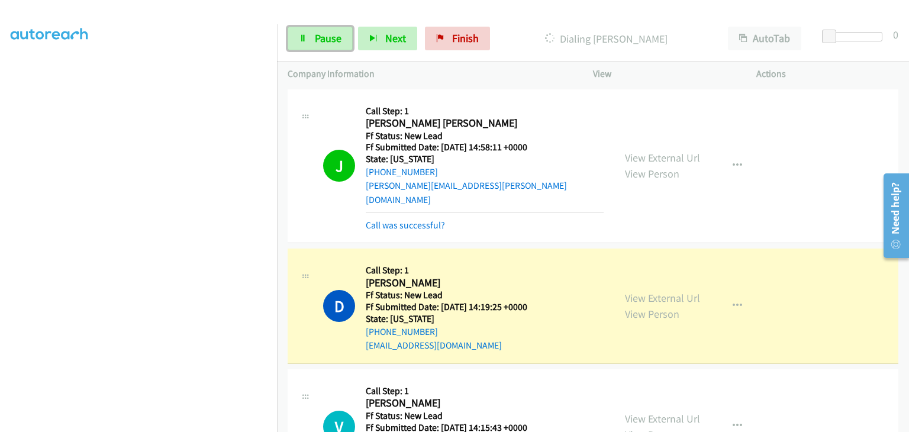
drag, startPoint x: 332, startPoint y: 41, endPoint x: 421, endPoint y: 51, distance: 90.5
click at [332, 41] on span "Pause" at bounding box center [328, 38] width 27 height 14
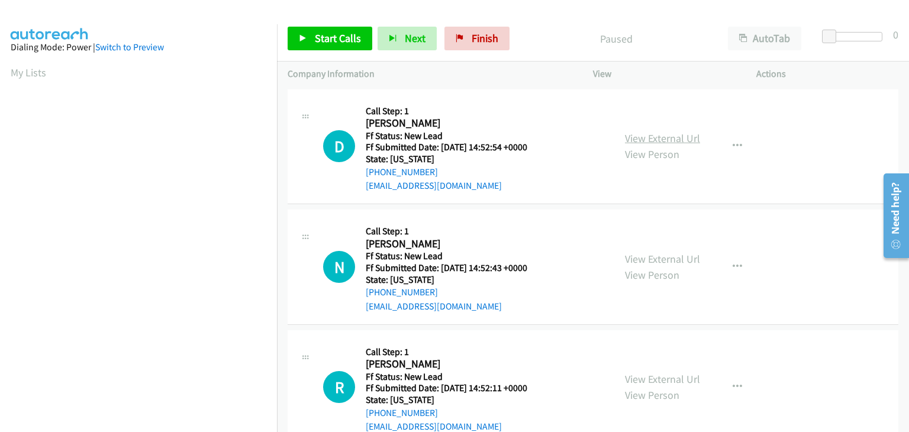
click at [649, 140] on link "View External Url" at bounding box center [662, 138] width 75 height 14
click at [350, 36] on span "Start Calls" at bounding box center [338, 38] width 46 height 14
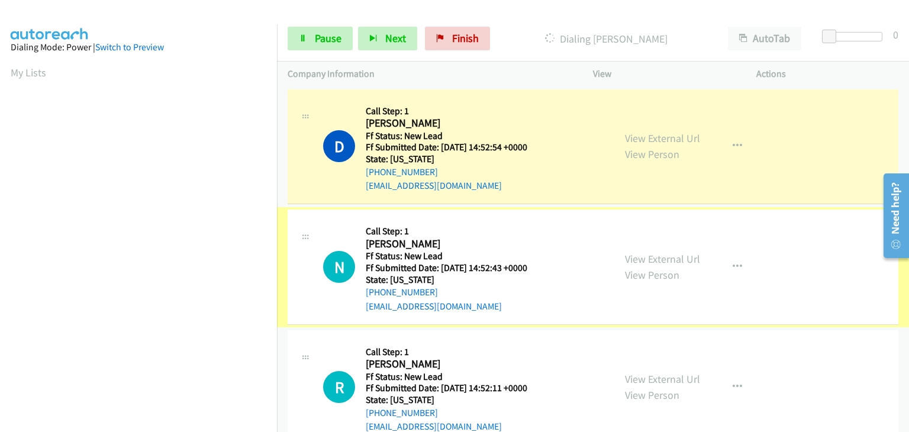
click at [641, 255] on link "View External Url" at bounding box center [662, 259] width 75 height 14
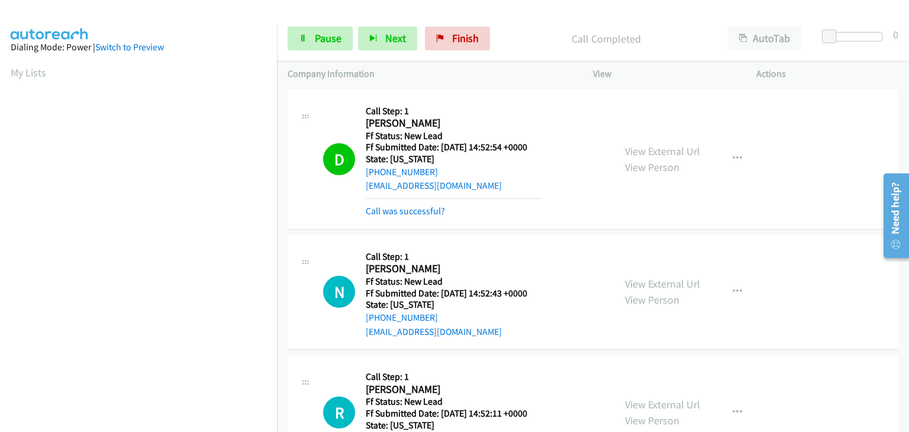
scroll to position [232, 0]
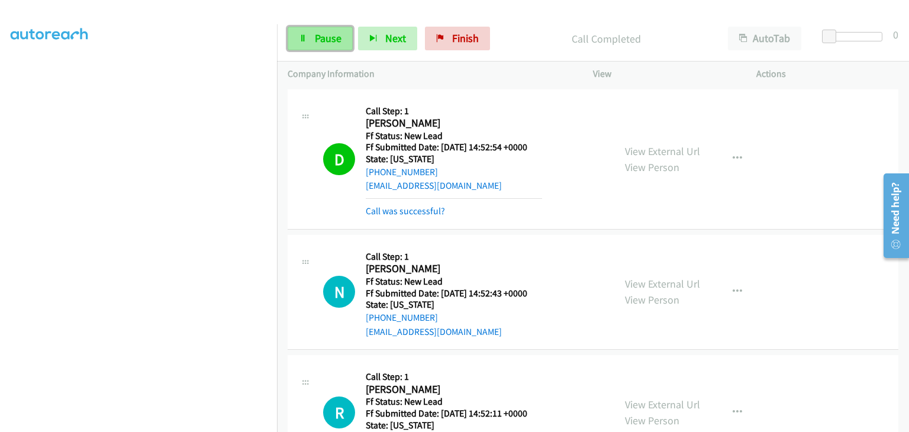
click at [334, 36] on span "Pause" at bounding box center [328, 38] width 27 height 14
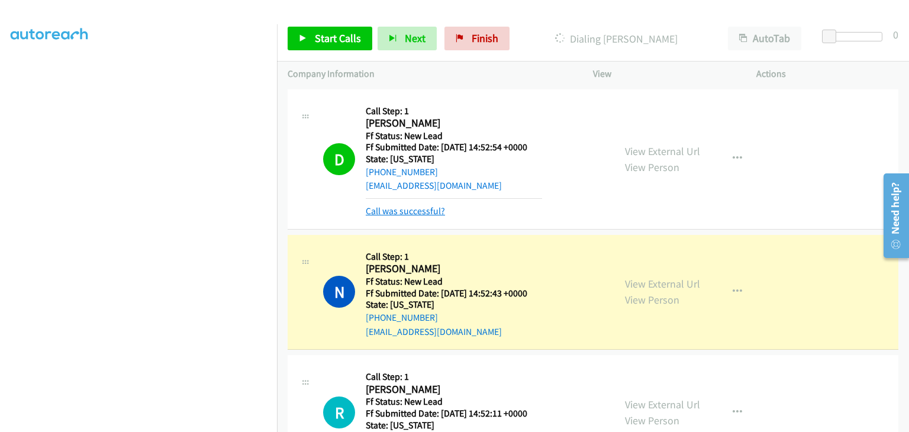
click at [409, 209] on link "Call was successful?" at bounding box center [405, 210] width 79 height 11
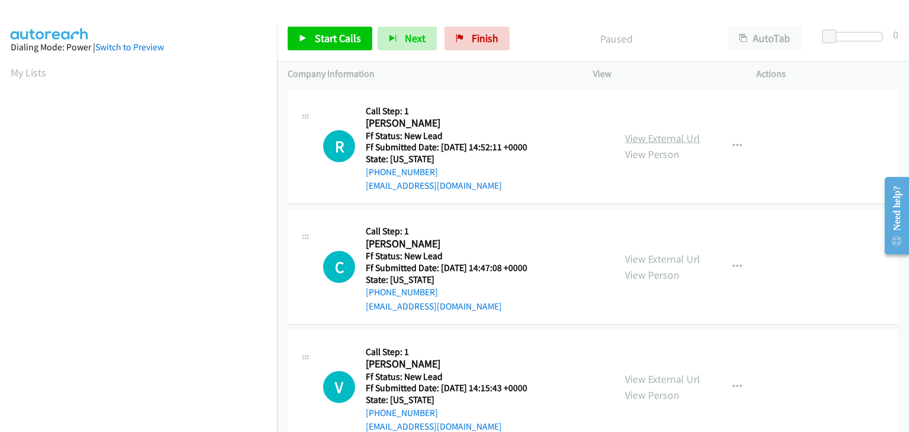
click at [644, 138] on link "View External Url" at bounding box center [662, 138] width 75 height 14
drag, startPoint x: 342, startPoint y: 36, endPoint x: 535, endPoint y: 71, distance: 196.1
click at [342, 36] on span "Start Calls" at bounding box center [338, 38] width 46 height 14
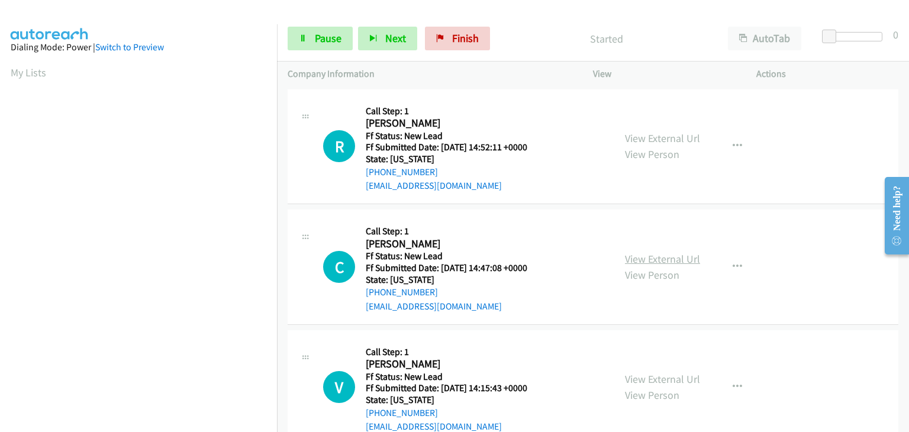
click at [672, 259] on link "View External Url" at bounding box center [662, 259] width 75 height 14
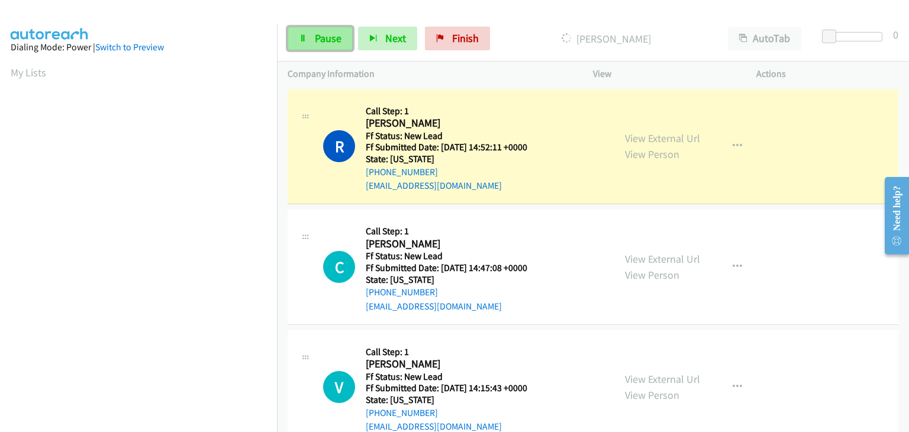
click at [327, 40] on span "Pause" at bounding box center [328, 38] width 27 height 14
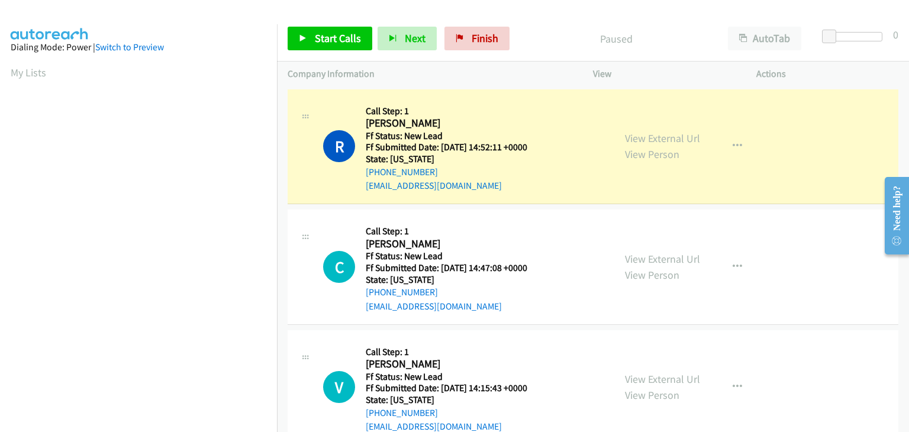
scroll to position [232, 0]
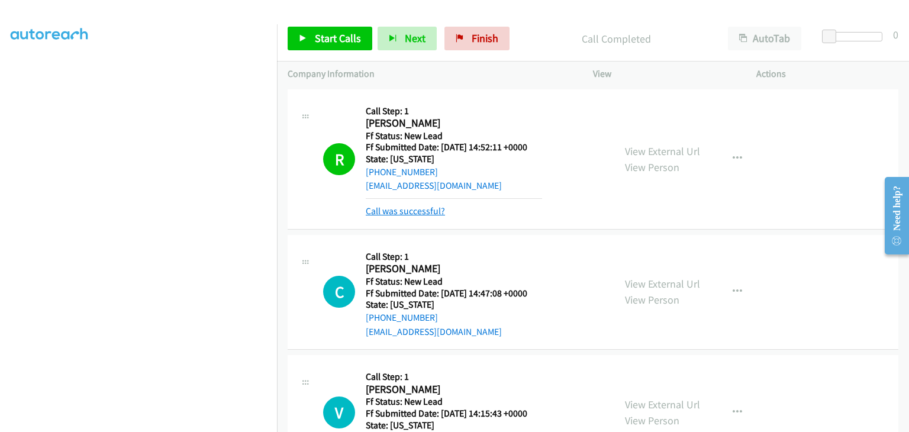
click at [424, 211] on link "Call was successful?" at bounding box center [405, 210] width 79 height 11
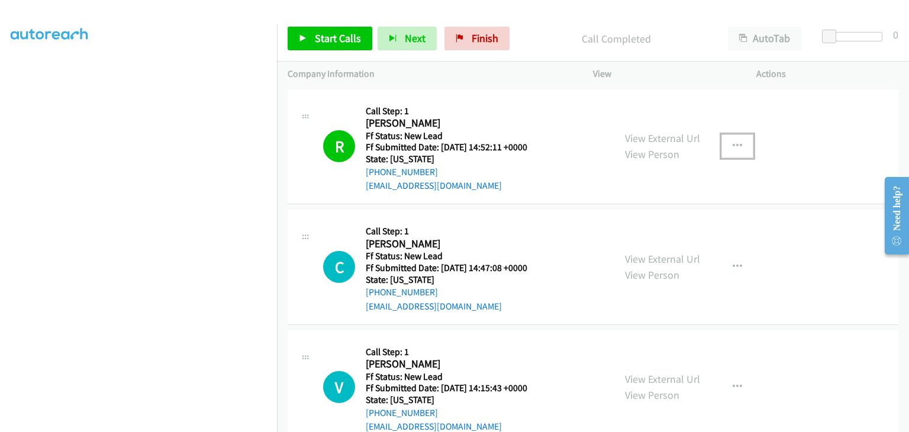
click at [726, 154] on button "button" at bounding box center [738, 146] width 32 height 24
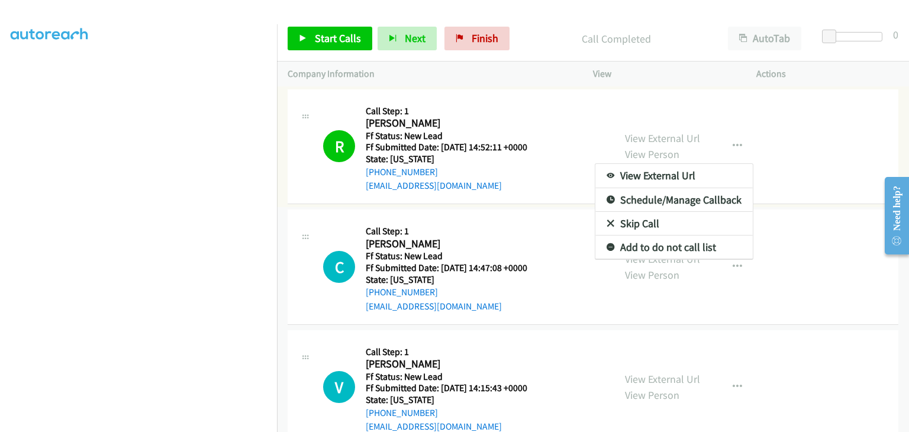
click at [671, 244] on link "Add to do not call list" at bounding box center [674, 248] width 157 height 24
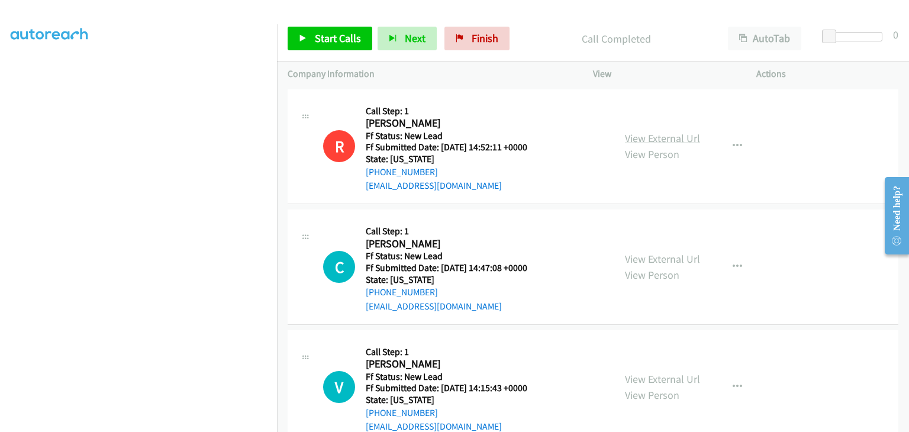
click at [664, 140] on link "View External Url" at bounding box center [662, 138] width 75 height 14
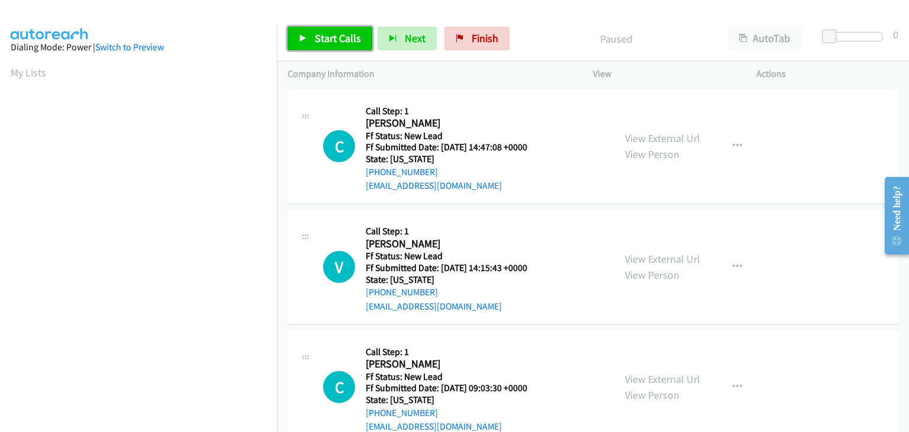
click at [354, 37] on span "Start Calls" at bounding box center [338, 38] width 46 height 14
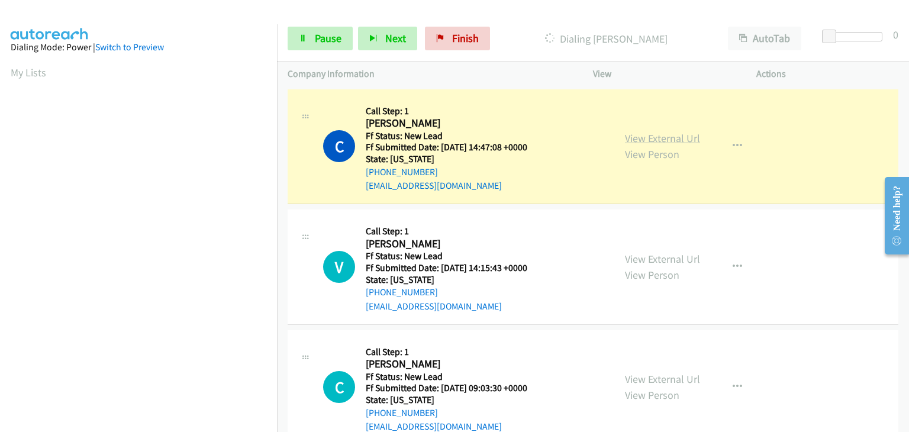
click at [668, 136] on link "View External Url" at bounding box center [662, 138] width 75 height 14
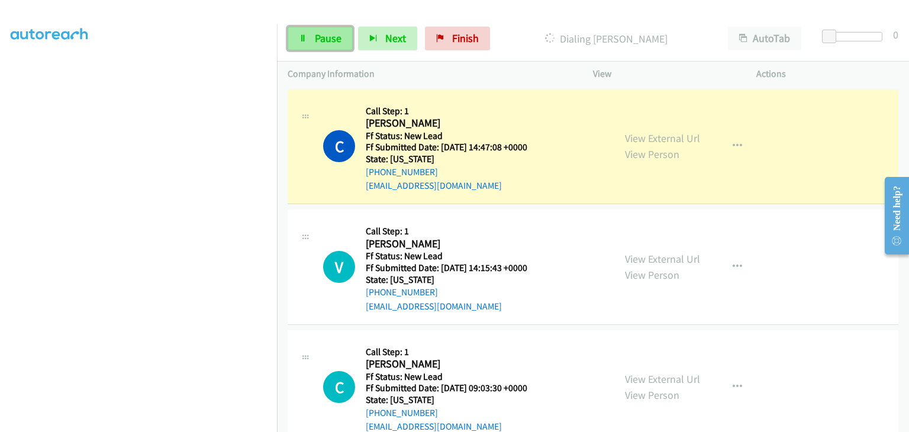
click at [332, 40] on span "Pause" at bounding box center [328, 38] width 27 height 14
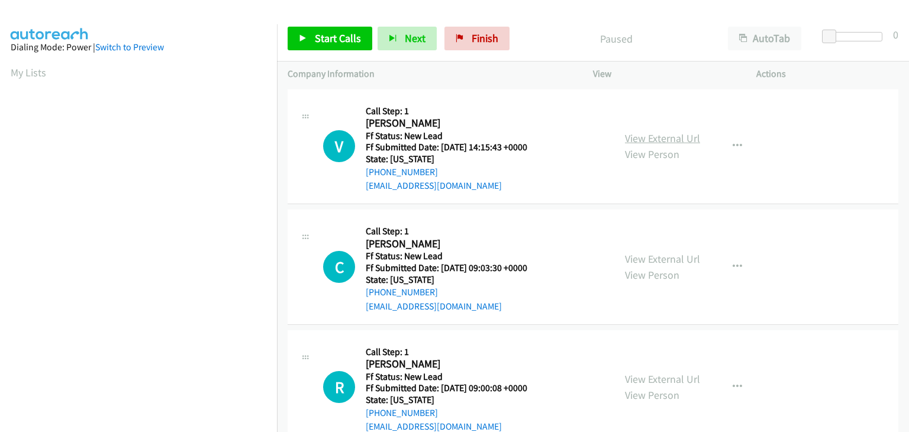
click at [657, 138] on link "View External Url" at bounding box center [662, 138] width 75 height 14
drag, startPoint x: 337, startPoint y: 35, endPoint x: 367, endPoint y: 41, distance: 30.3
click at [337, 35] on span "Start Calls" at bounding box center [338, 38] width 46 height 14
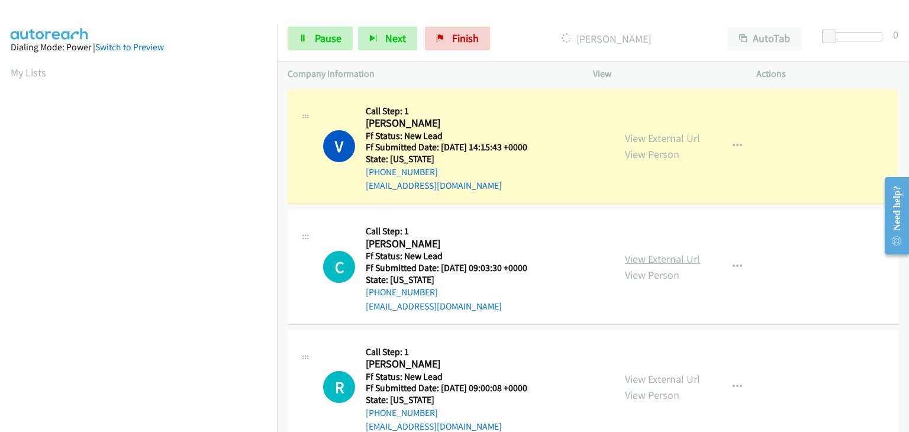
click at [652, 258] on link "View External Url" at bounding box center [662, 259] width 75 height 14
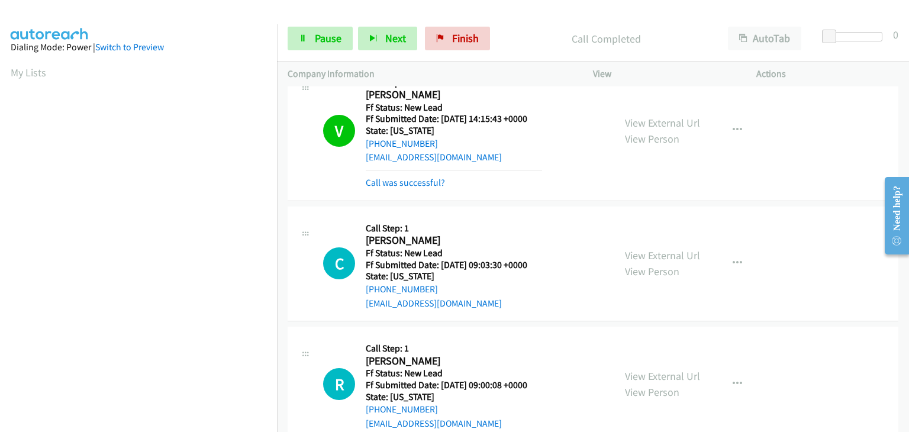
scroll to position [55, 0]
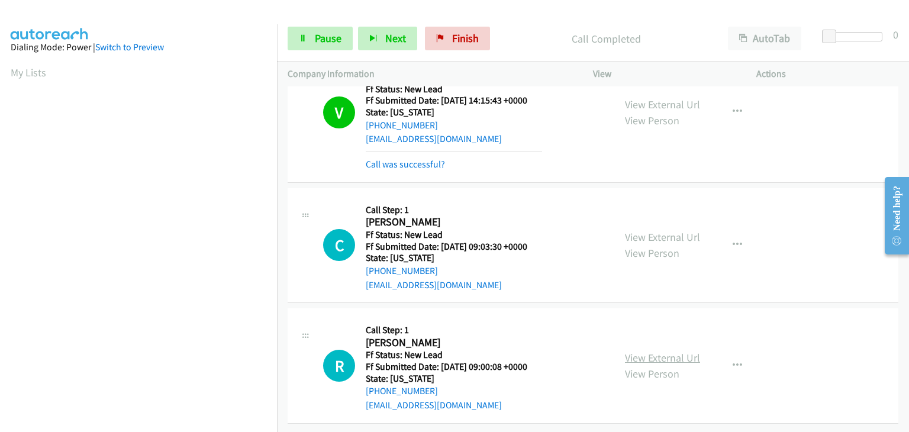
click at [653, 351] on link "View External Url" at bounding box center [662, 358] width 75 height 14
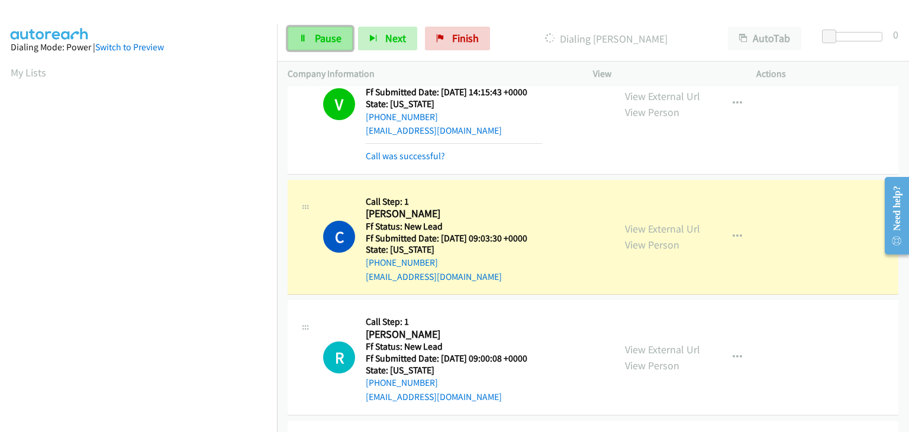
click at [331, 41] on span "Pause" at bounding box center [328, 38] width 27 height 14
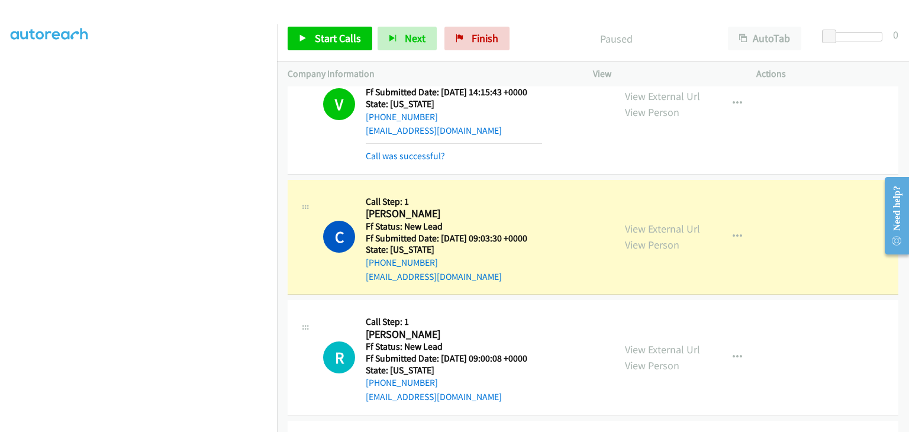
scroll to position [232, 0]
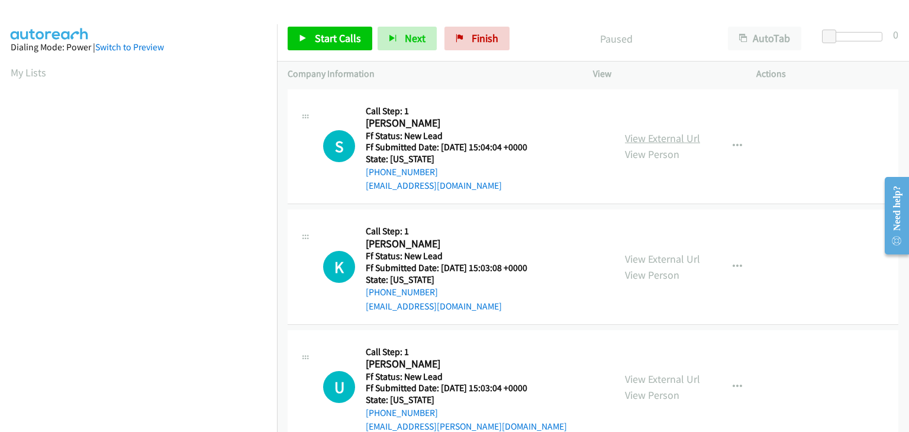
click at [671, 137] on link "View External Url" at bounding box center [662, 138] width 75 height 14
click at [347, 31] on link "Start Calls" at bounding box center [330, 39] width 85 height 24
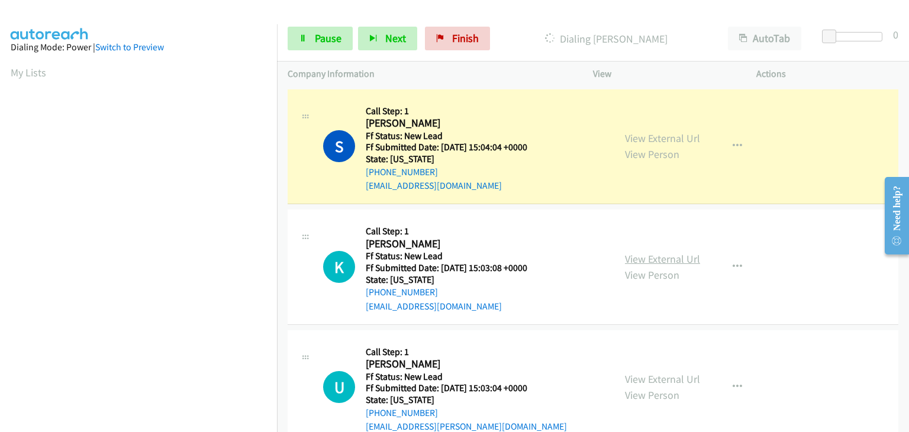
click at [659, 259] on link "View External Url" at bounding box center [662, 259] width 75 height 14
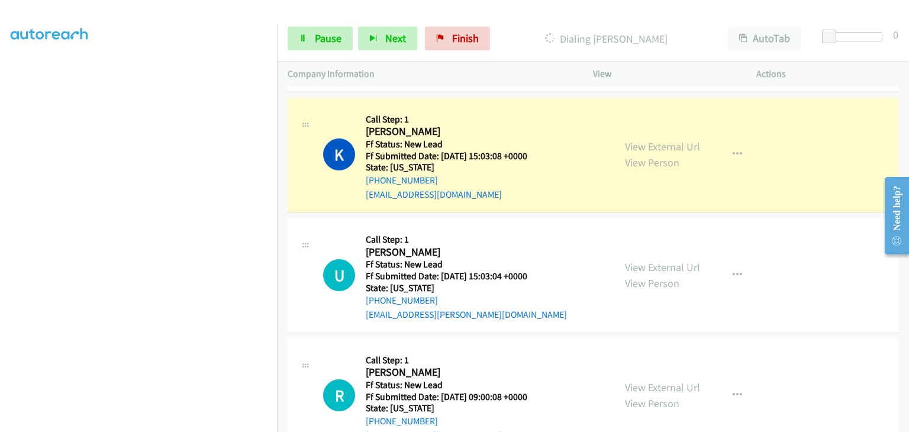
scroll to position [116, 0]
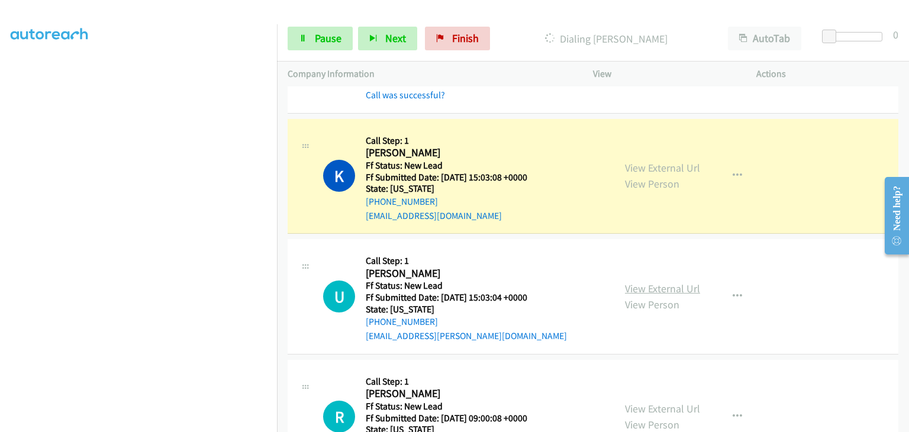
click at [643, 287] on link "View External Url" at bounding box center [662, 289] width 75 height 14
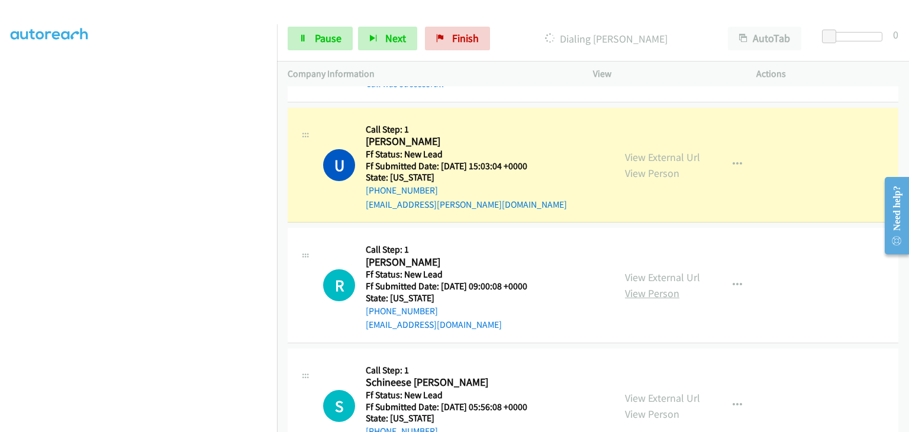
scroll to position [294, 0]
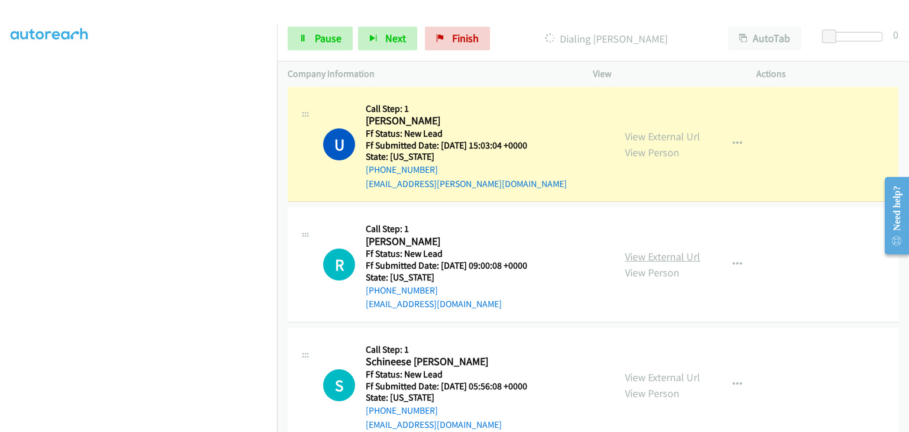
click at [655, 259] on link "View External Url" at bounding box center [662, 257] width 75 height 14
click at [336, 46] on link "Pause" at bounding box center [320, 39] width 65 height 24
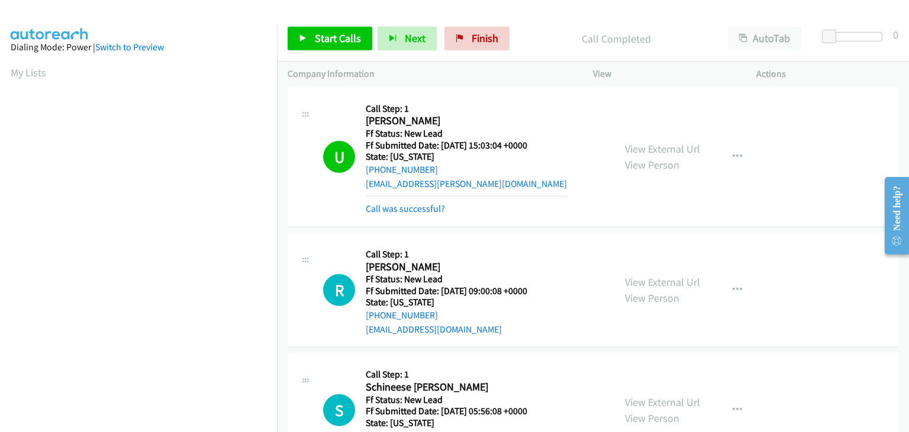
scroll to position [232, 0]
click at [412, 208] on link "Call was successful?" at bounding box center [405, 208] width 79 height 11
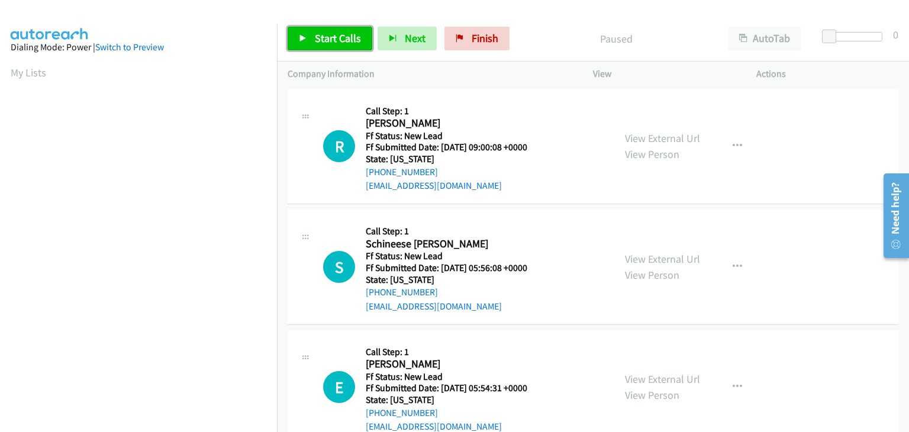
click at [342, 43] on span "Start Calls" at bounding box center [338, 38] width 46 height 14
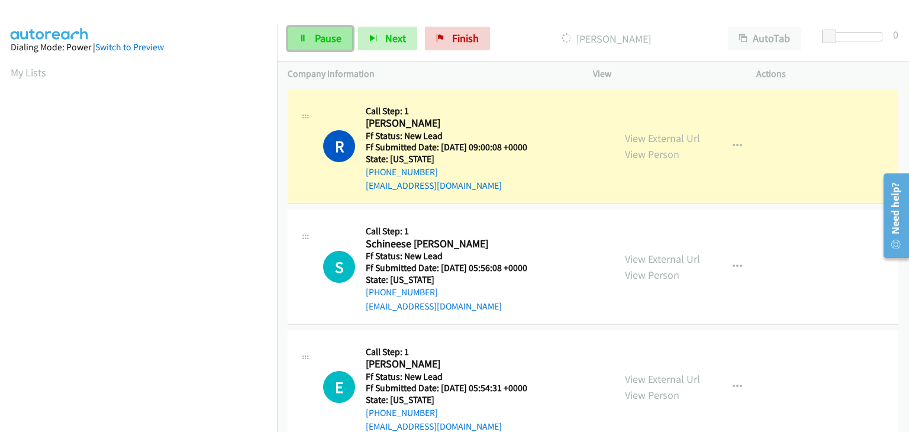
click at [330, 37] on span "Pause" at bounding box center [328, 38] width 27 height 14
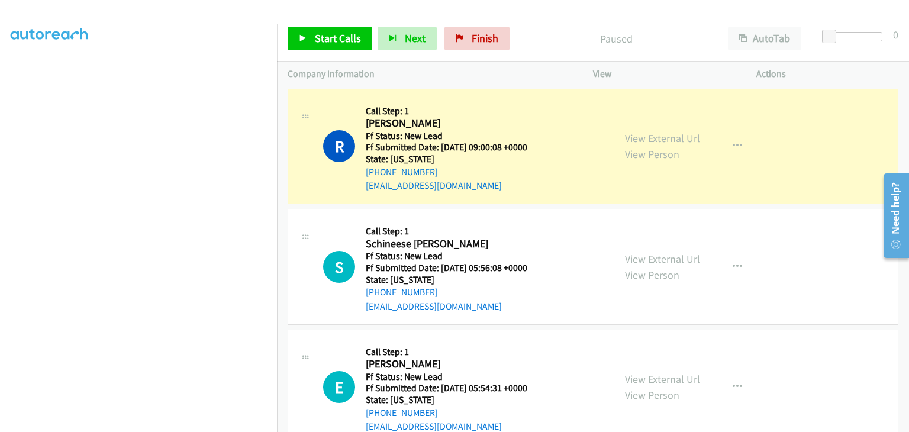
scroll to position [232, 0]
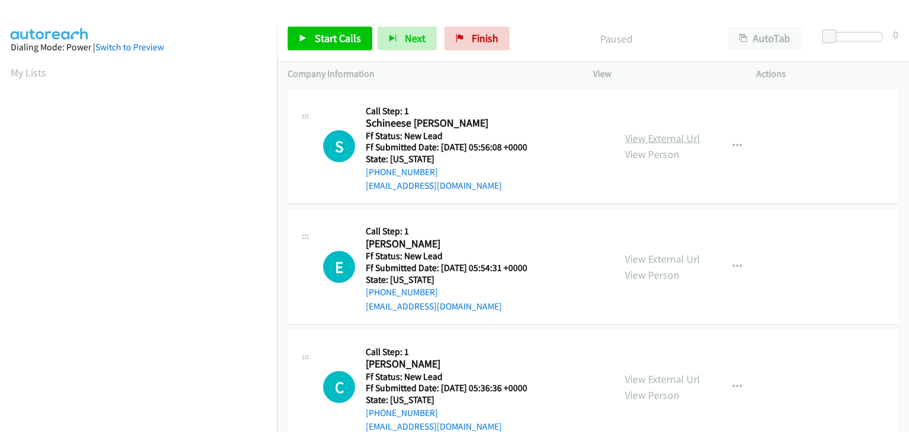
click at [657, 133] on link "View External Url" at bounding box center [662, 138] width 75 height 14
drag, startPoint x: 324, startPoint y: 43, endPoint x: 336, endPoint y: 37, distance: 12.7
click at [324, 43] on span "Start Calls" at bounding box center [338, 38] width 46 height 14
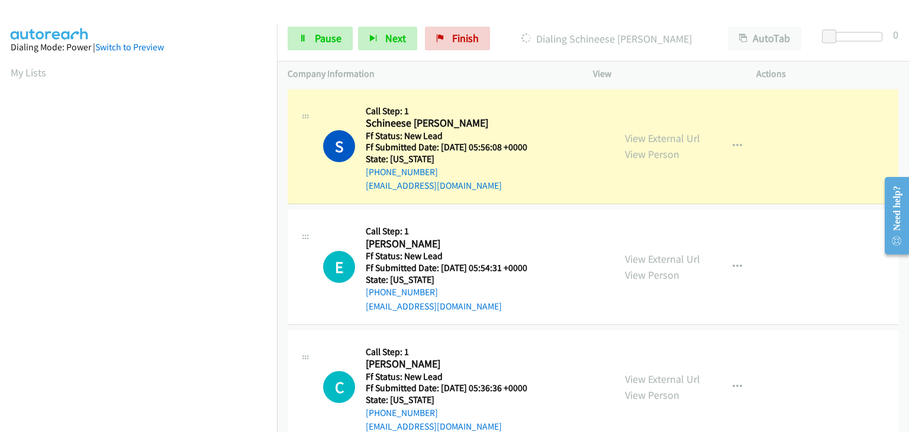
drag, startPoint x: 659, startPoint y: 256, endPoint x: 636, endPoint y: 242, distance: 27.9
click at [631, 262] on link "View External Url" at bounding box center [662, 259] width 75 height 14
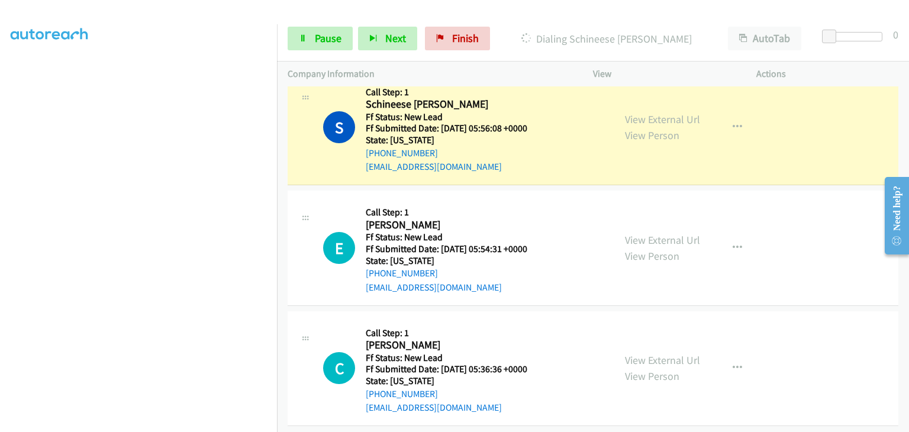
scroll to position [30, 0]
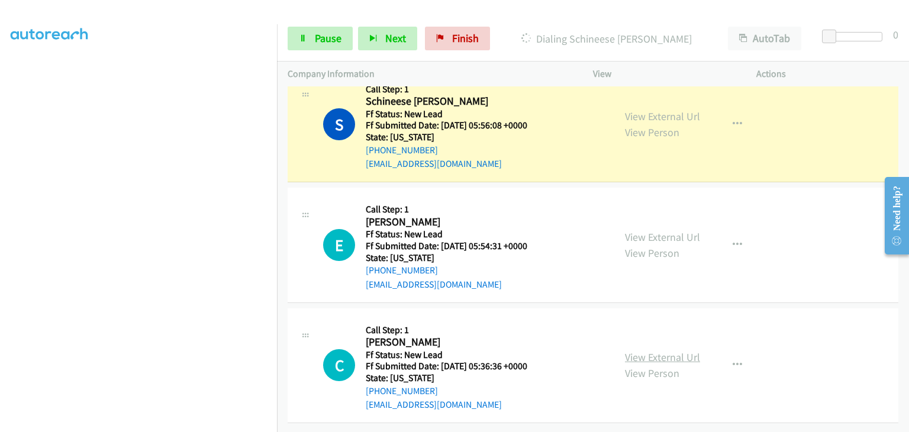
click at [655, 350] on link "View External Url" at bounding box center [662, 357] width 75 height 14
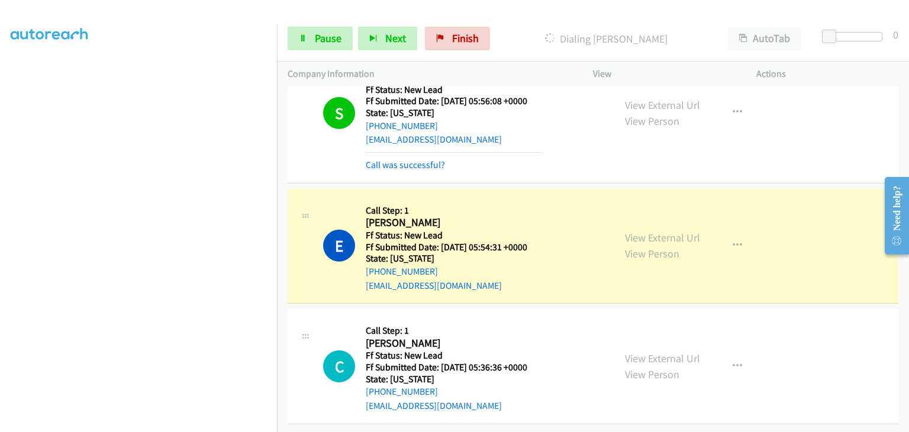
scroll to position [55, 0]
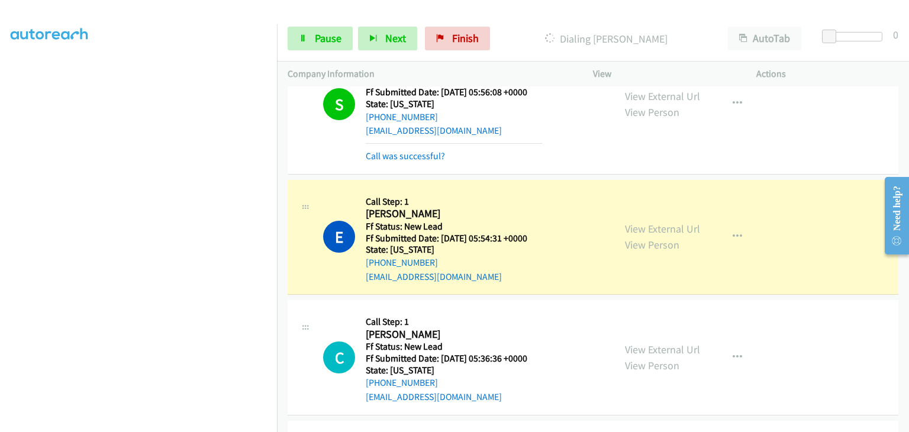
click at [234, 421] on section at bounding box center [139, 151] width 256 height 567
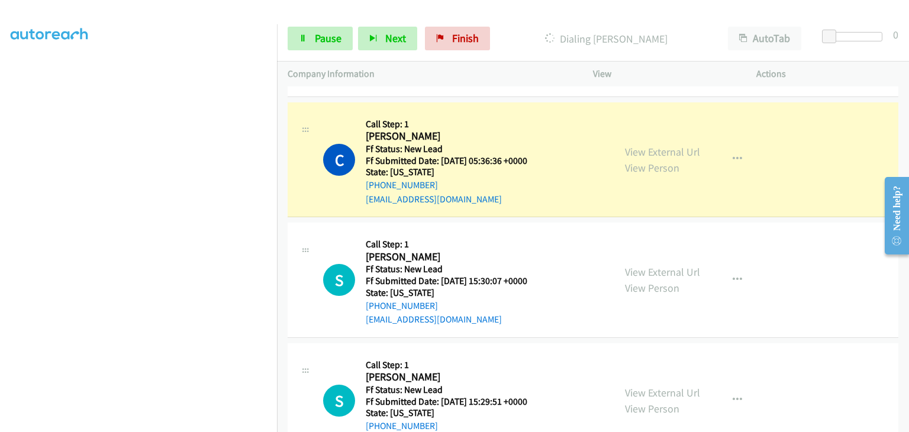
scroll to position [233, 0]
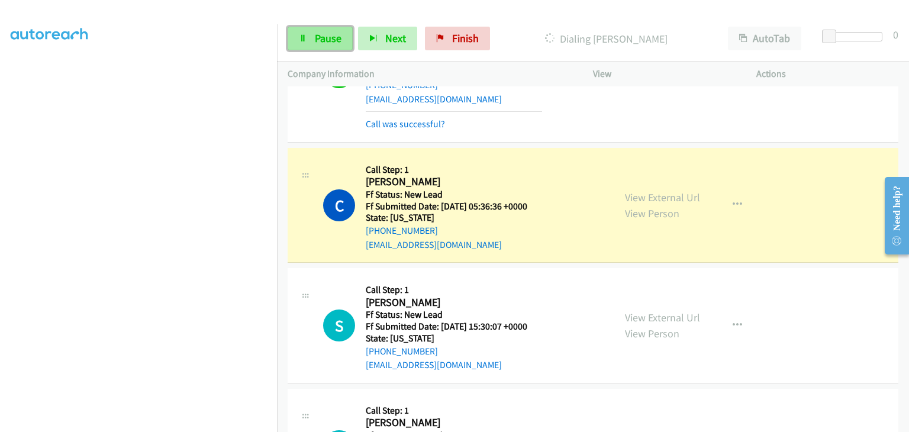
click at [322, 42] on span "Pause" at bounding box center [328, 38] width 27 height 14
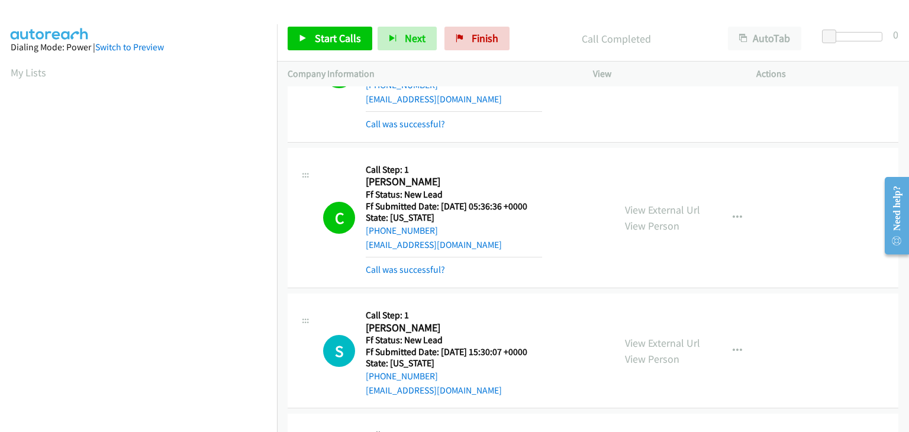
scroll to position [232, 0]
click at [411, 270] on link "Call was successful?" at bounding box center [405, 269] width 79 height 11
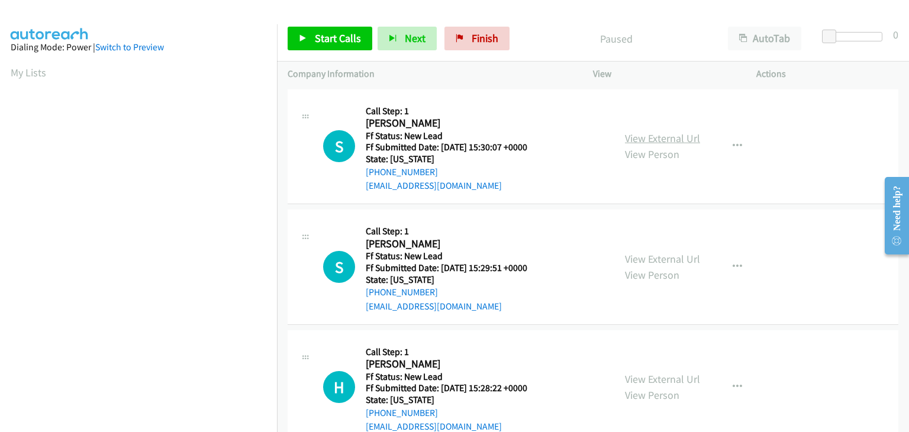
click at [655, 139] on link "View External Url" at bounding box center [662, 138] width 75 height 14
drag, startPoint x: 355, startPoint y: 44, endPoint x: 530, endPoint y: 55, distance: 176.1
click at [355, 44] on span "Start Calls" at bounding box center [338, 38] width 46 height 14
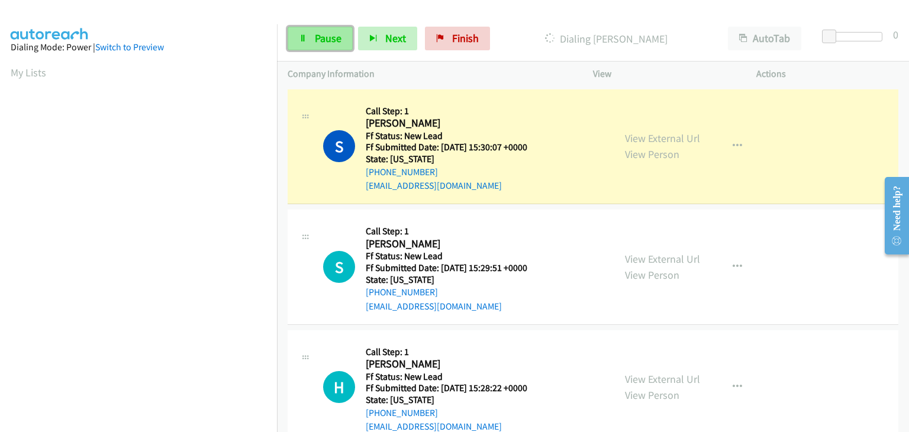
click at [313, 41] on link "Pause" at bounding box center [320, 39] width 65 height 24
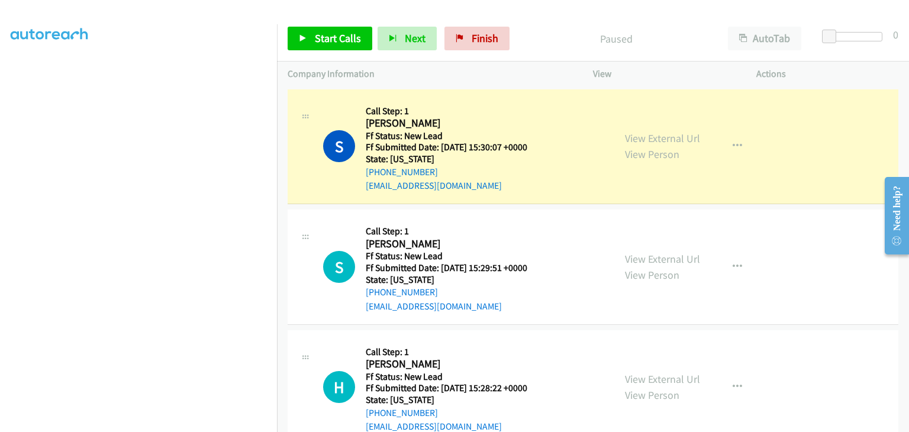
scroll to position [232, 0]
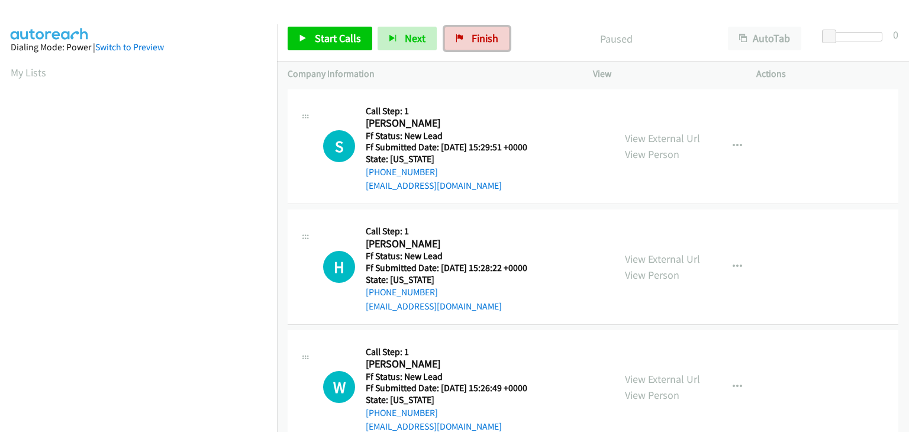
drag, startPoint x: 459, startPoint y: 31, endPoint x: 286, endPoint y: 24, distance: 173.6
click at [459, 31] on link "Finish" at bounding box center [477, 39] width 65 height 24
click at [660, 145] on div "View External Url View Person" at bounding box center [662, 146] width 75 height 32
click at [659, 141] on link "View External Url" at bounding box center [662, 138] width 75 height 14
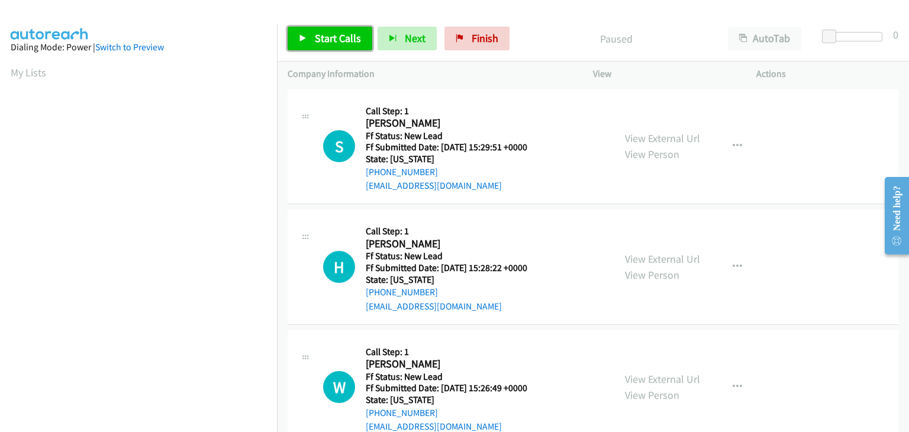
click at [318, 30] on link "Start Calls" at bounding box center [330, 39] width 85 height 24
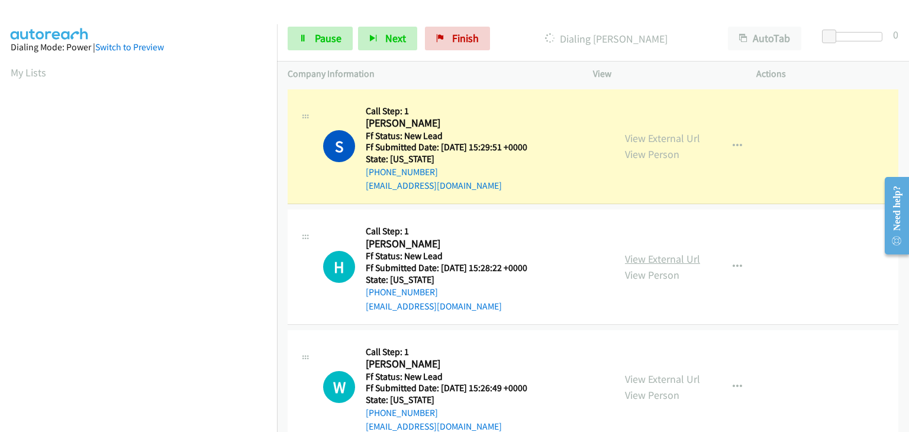
click at [675, 258] on link "View External Url" at bounding box center [662, 259] width 75 height 14
click at [325, 39] on span "Pause" at bounding box center [328, 38] width 27 height 14
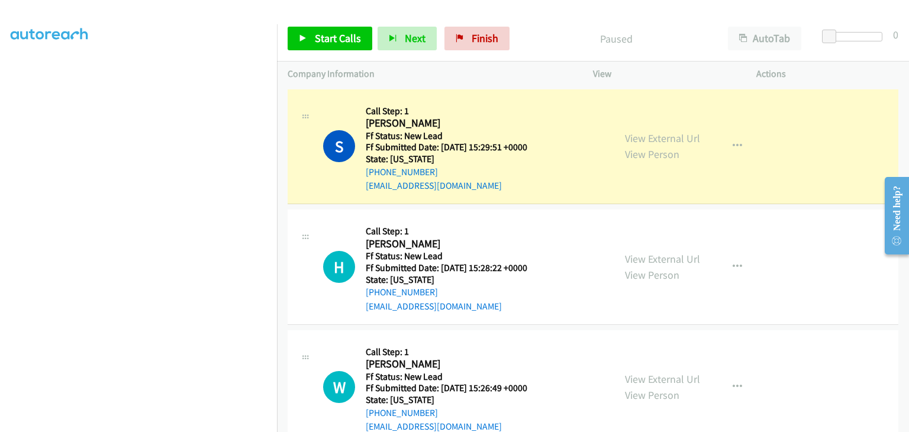
scroll to position [232, 0]
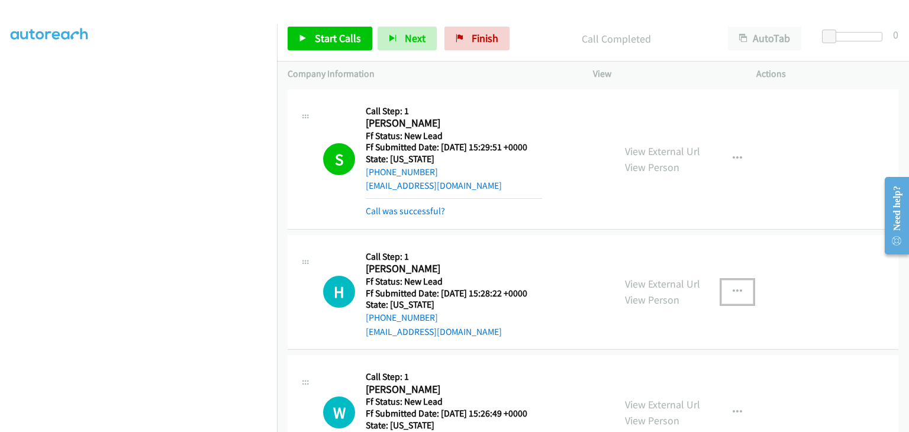
click at [733, 292] on icon "button" at bounding box center [737, 291] width 9 height 9
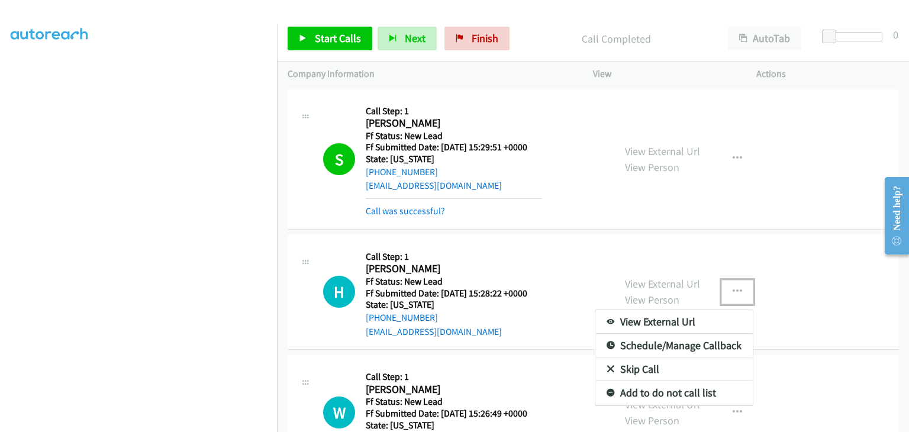
click at [654, 366] on link "Skip Call" at bounding box center [674, 370] width 157 height 24
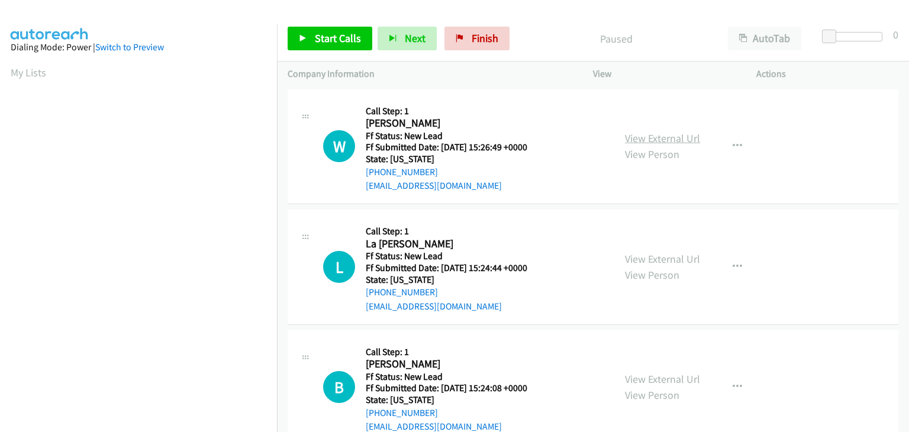
click at [649, 133] on link "View External Url" at bounding box center [662, 138] width 75 height 14
click at [325, 37] on span "Start Calls" at bounding box center [338, 38] width 46 height 14
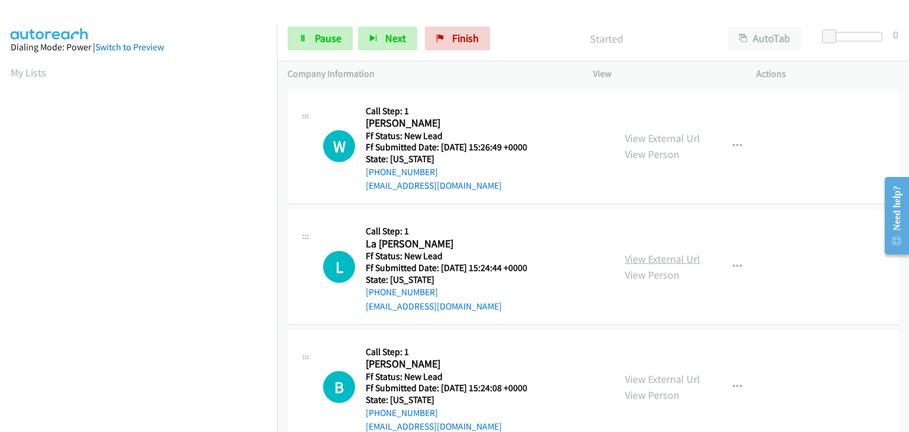
click at [668, 262] on link "View External Url" at bounding box center [662, 259] width 75 height 14
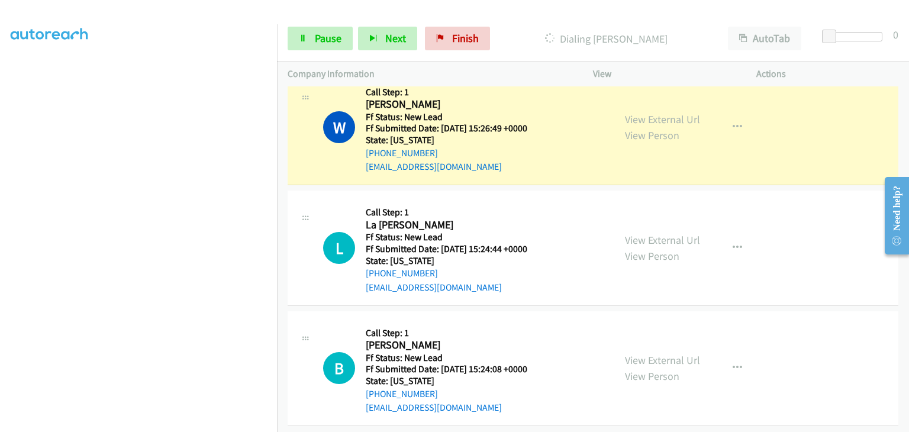
scroll to position [30, 0]
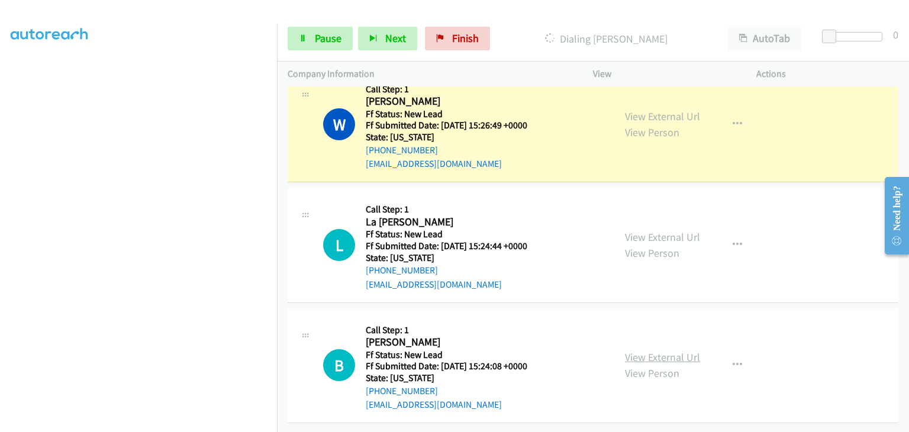
click at [645, 350] on link "View External Url" at bounding box center [662, 357] width 75 height 14
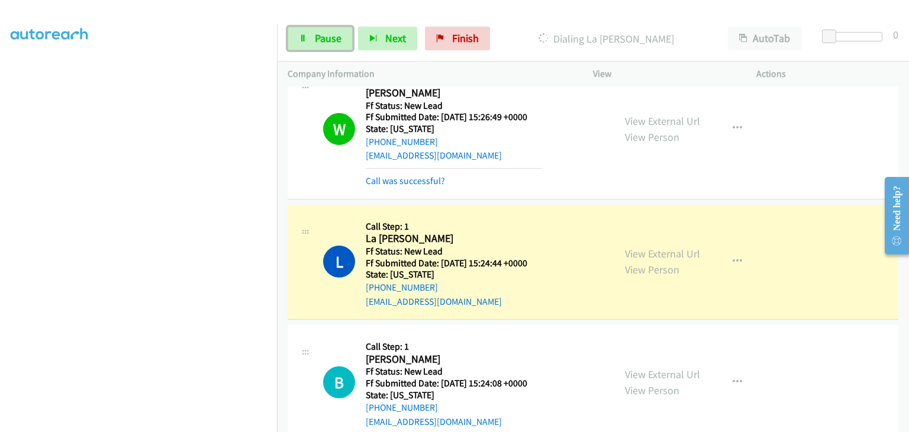
drag, startPoint x: 327, startPoint y: 43, endPoint x: 365, endPoint y: 50, distance: 39.1
click at [327, 43] on span "Pause" at bounding box center [328, 38] width 27 height 14
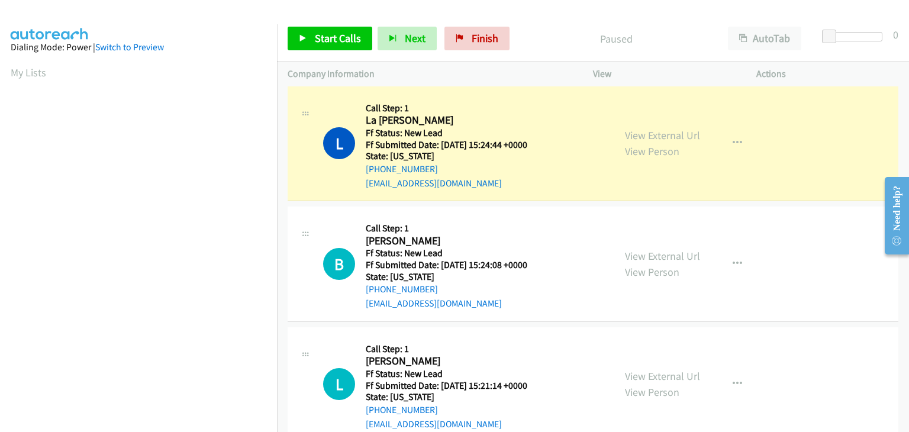
scroll to position [232, 0]
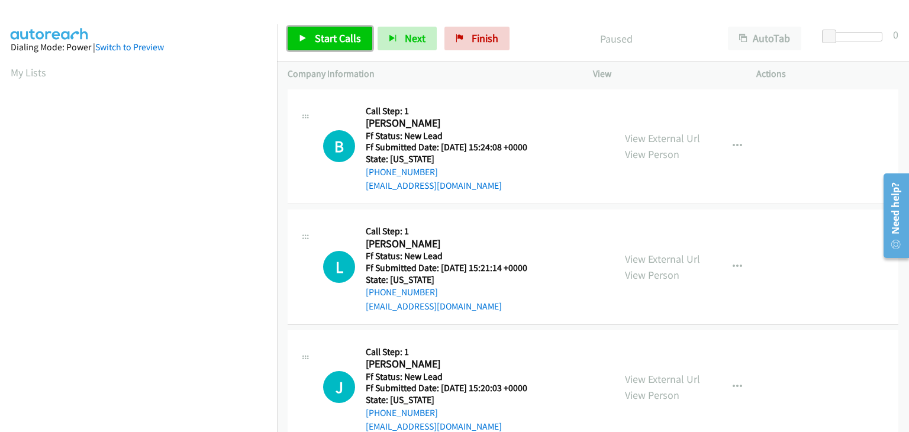
click at [355, 44] on span "Start Calls" at bounding box center [338, 38] width 46 height 14
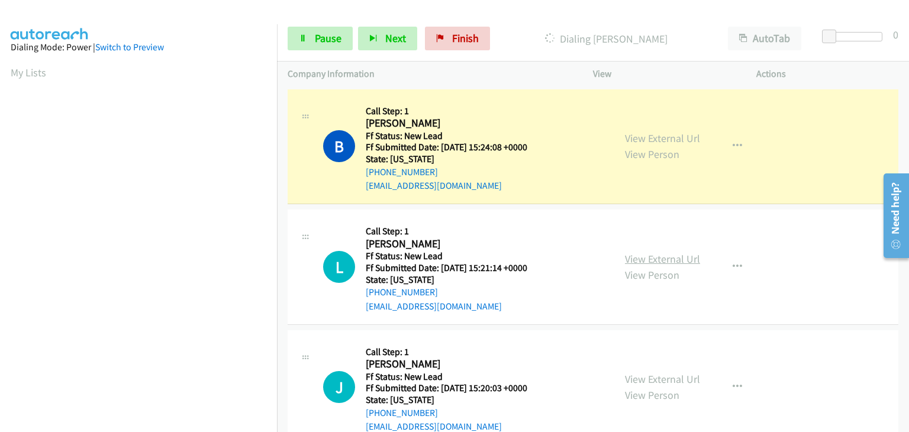
click at [663, 260] on link "View External Url" at bounding box center [662, 259] width 75 height 14
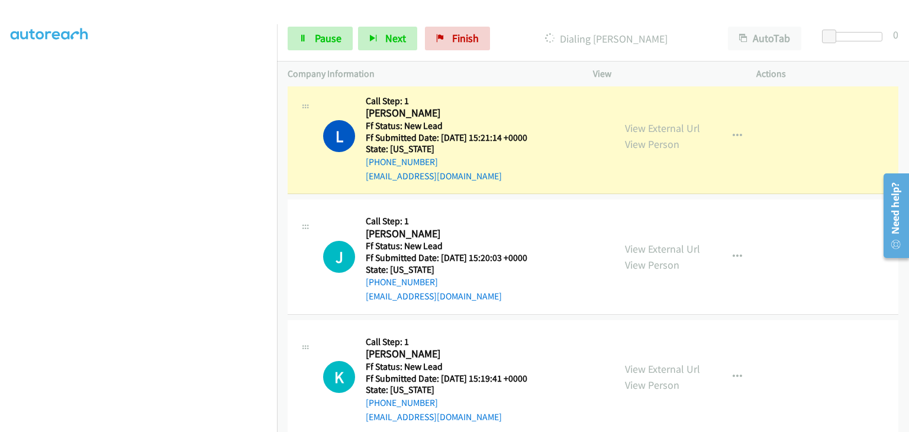
scroll to position [175, 0]
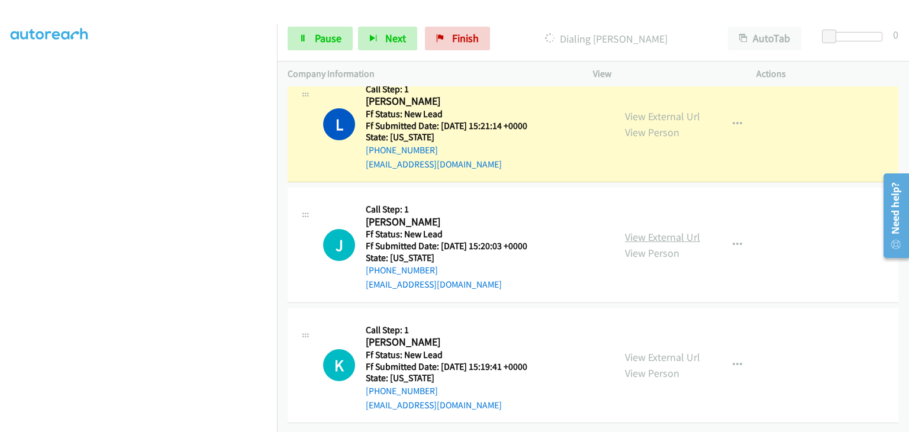
click at [641, 230] on link "View External Url" at bounding box center [662, 237] width 75 height 14
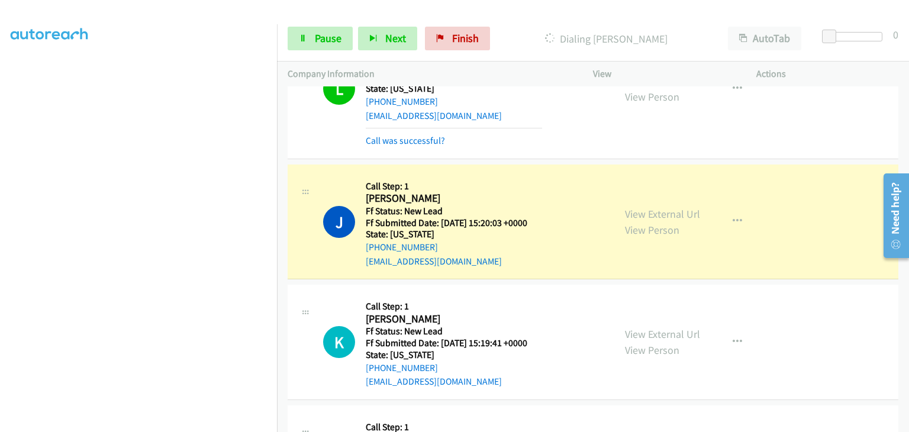
scroll to position [294, 0]
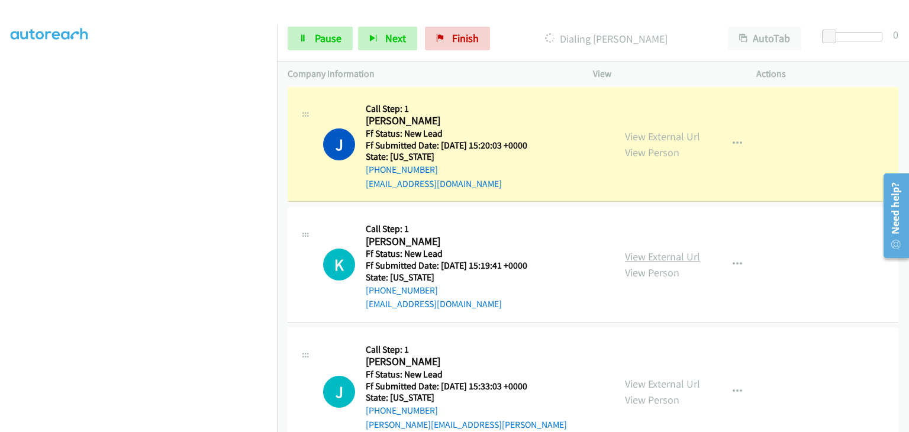
click at [643, 253] on link "View External Url" at bounding box center [662, 257] width 75 height 14
click at [339, 42] on span "Pause" at bounding box center [328, 38] width 27 height 14
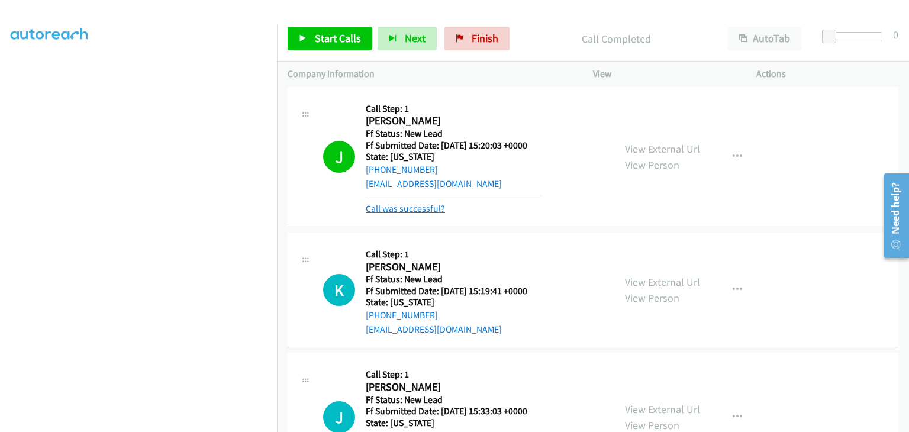
click at [421, 204] on link "Call was successful?" at bounding box center [405, 208] width 79 height 11
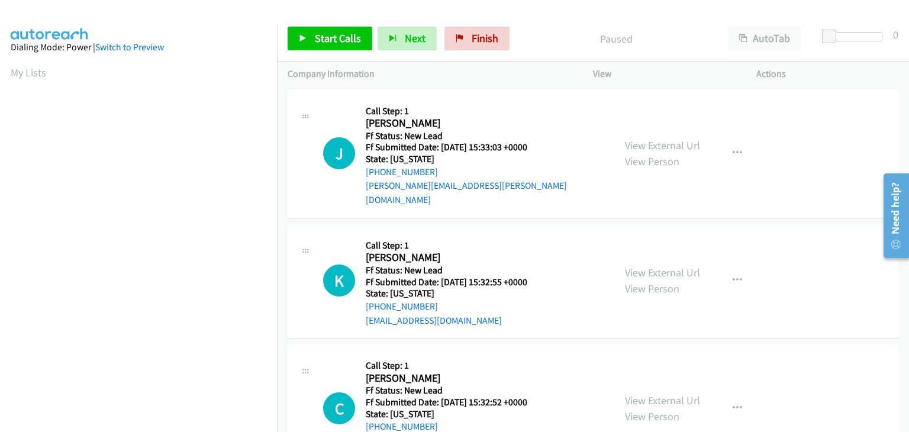
scroll to position [232, 0]
click at [672, 144] on link "View External Url" at bounding box center [662, 146] width 75 height 14
click at [345, 46] on link "Start Calls" at bounding box center [330, 39] width 85 height 24
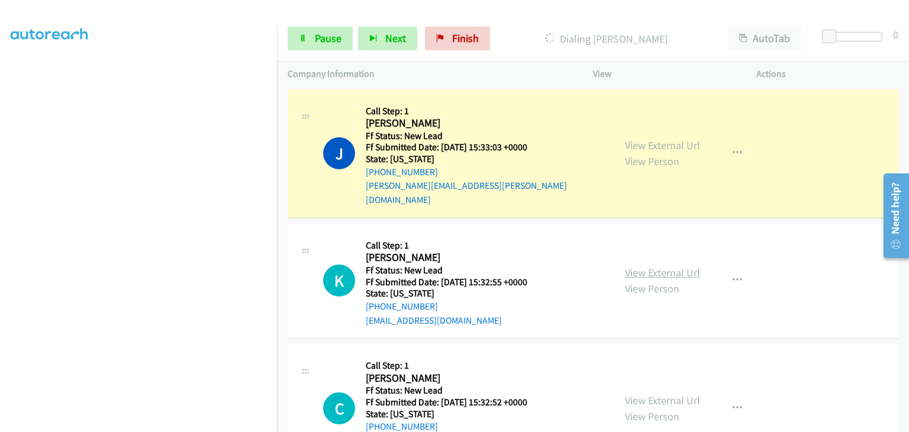
click at [671, 266] on link "View External Url" at bounding box center [662, 273] width 75 height 14
drag, startPoint x: 342, startPoint y: 46, endPoint x: 369, endPoint y: 49, distance: 28.0
click at [342, 46] on link "Pause" at bounding box center [320, 39] width 65 height 24
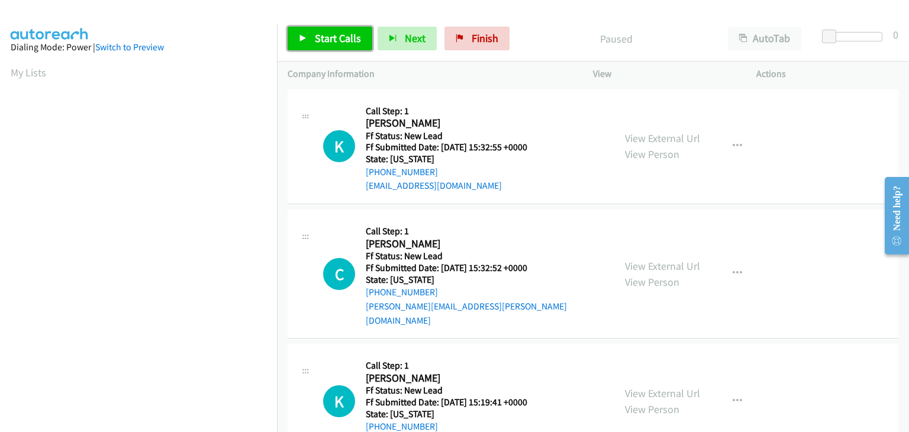
click at [332, 46] on link "Start Calls" at bounding box center [330, 39] width 85 height 24
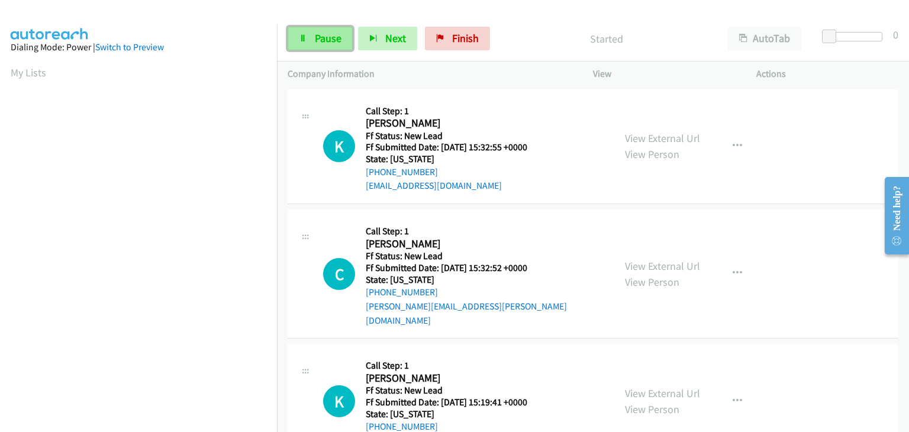
click at [318, 42] on span "Pause" at bounding box center [328, 38] width 27 height 14
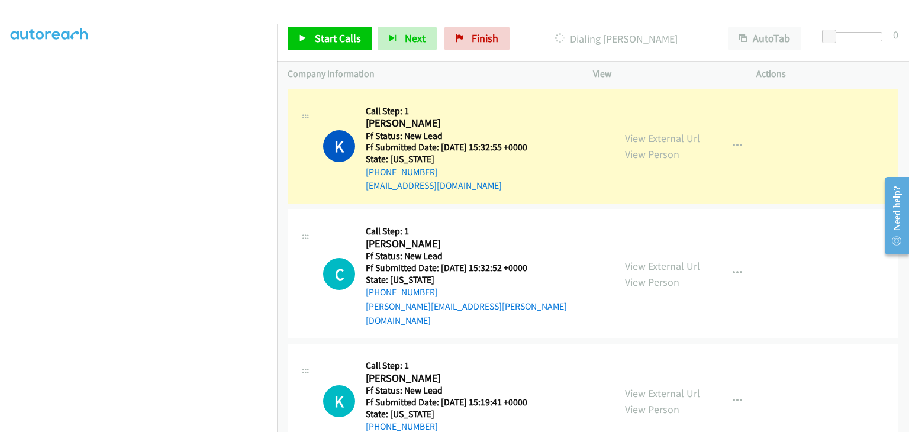
scroll to position [232, 0]
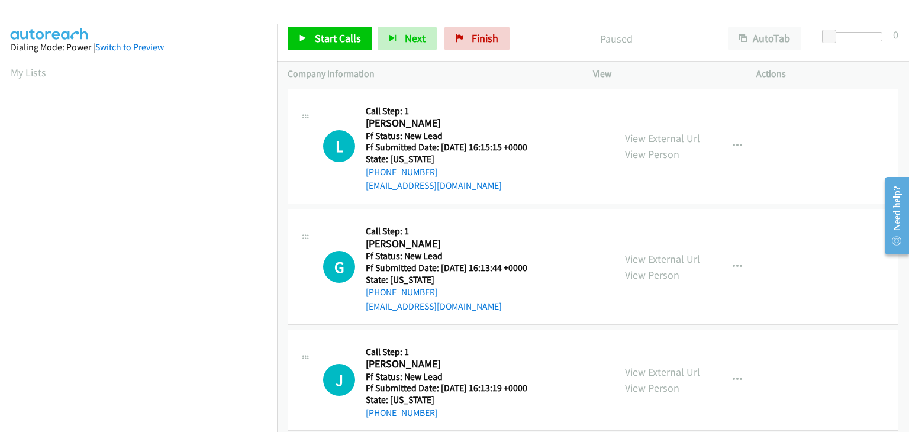
click at [646, 139] on link "View External Url" at bounding box center [662, 138] width 75 height 14
click at [326, 36] on span "Start Calls" at bounding box center [338, 38] width 46 height 14
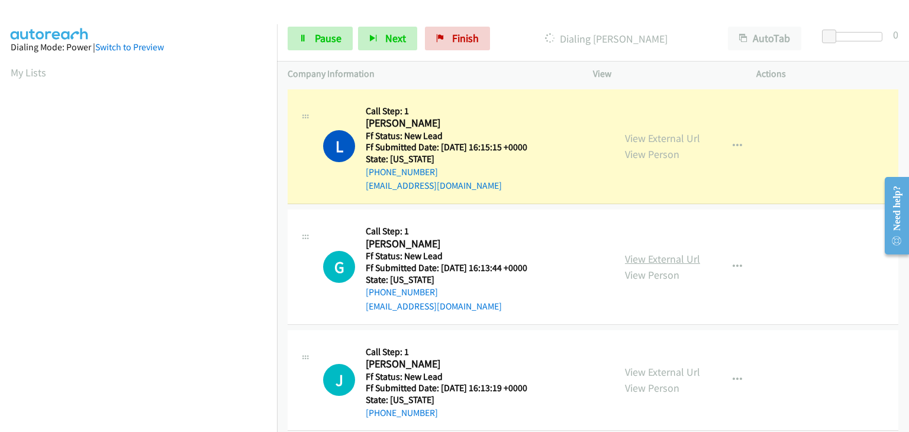
click at [638, 260] on link "View External Url" at bounding box center [662, 259] width 75 height 14
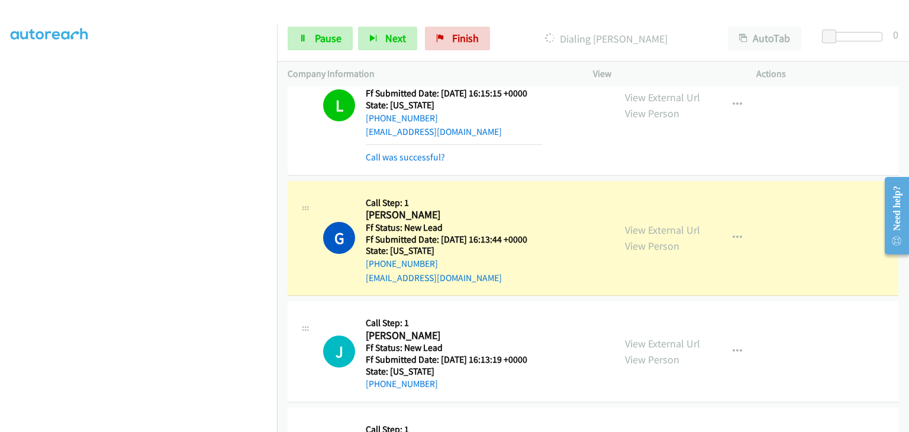
scroll to position [118, 0]
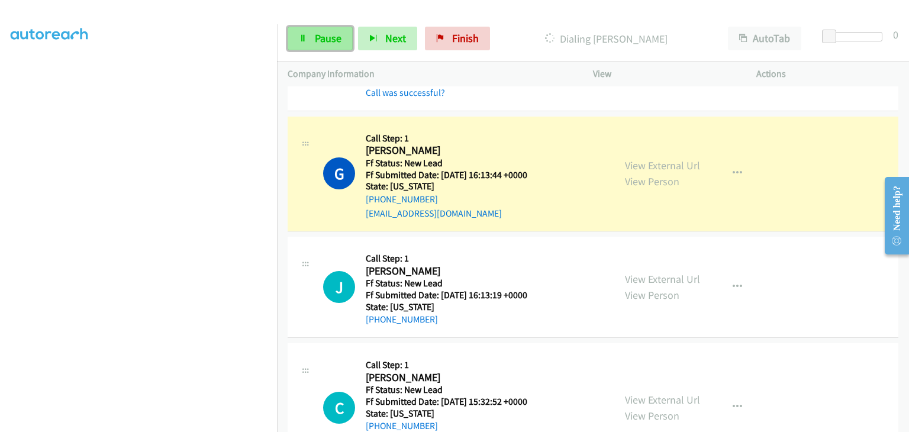
click at [326, 40] on span "Pause" at bounding box center [328, 38] width 27 height 14
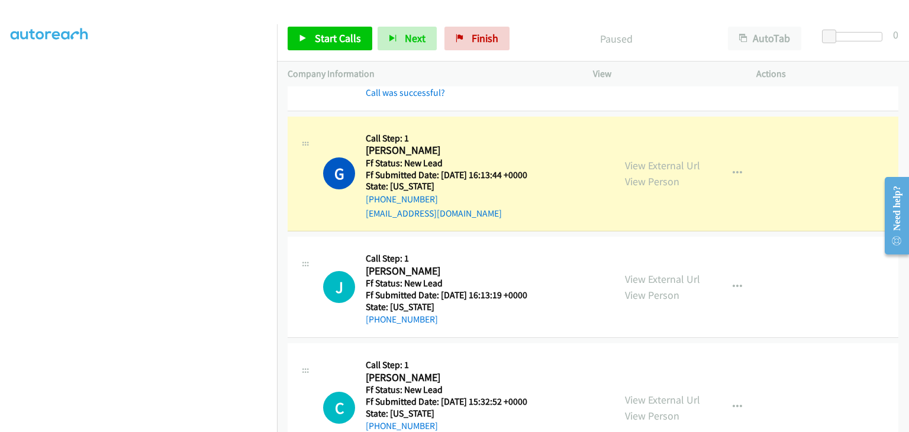
scroll to position [232, 0]
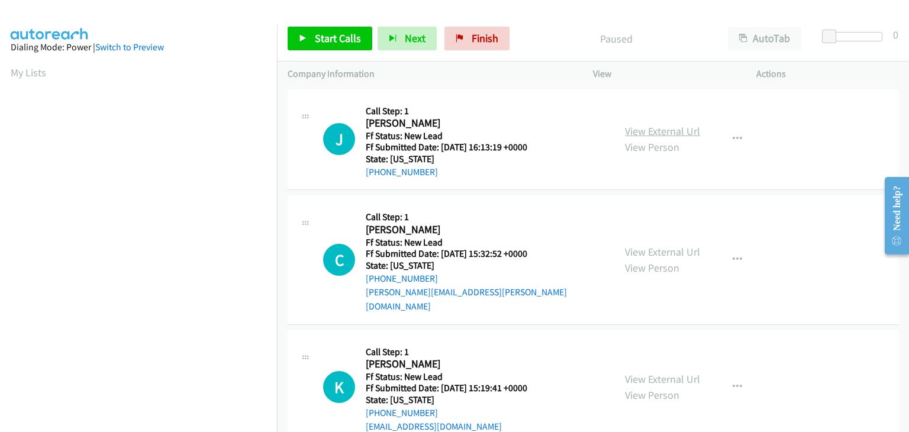
click at [641, 133] on link "View External Url" at bounding box center [662, 131] width 75 height 14
click at [726, 137] on button "button" at bounding box center [738, 139] width 32 height 24
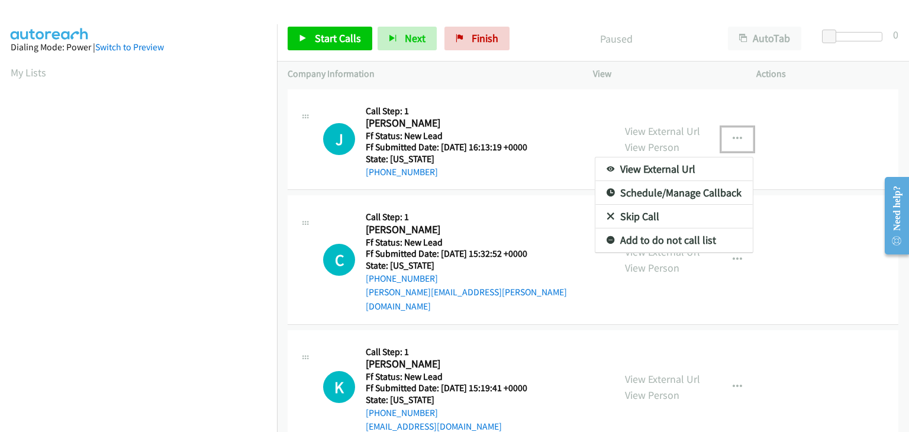
click at [645, 217] on link "Skip Call" at bounding box center [674, 217] width 157 height 24
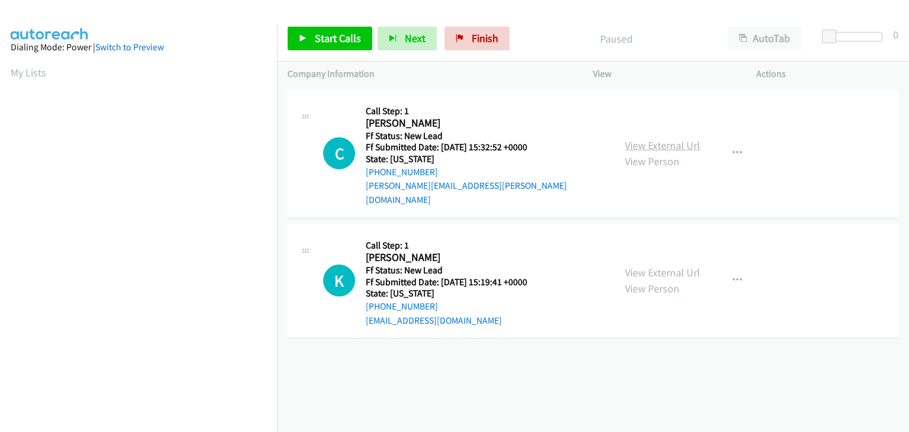
click at [651, 143] on link "View External Url" at bounding box center [662, 146] width 75 height 14
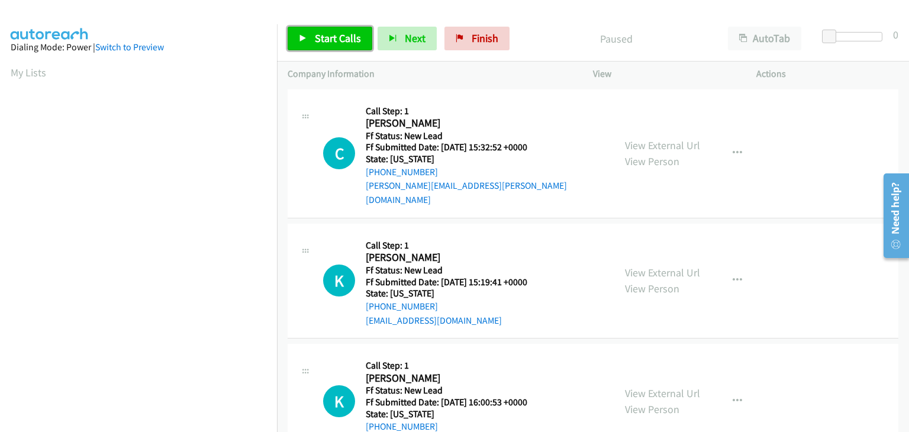
click at [320, 36] on span "Start Calls" at bounding box center [338, 38] width 46 height 14
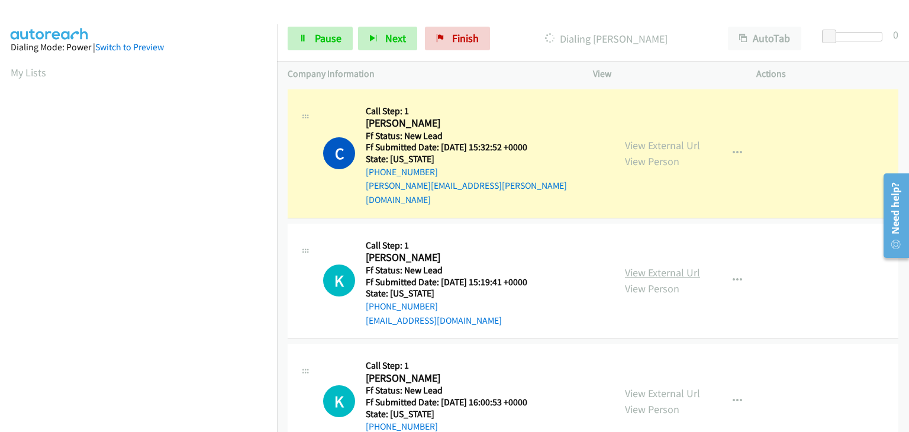
click at [646, 266] on link "View External Url" at bounding box center [662, 273] width 75 height 14
drag, startPoint x: 332, startPoint y: 41, endPoint x: 556, endPoint y: 54, distance: 225.3
click at [333, 41] on span "Pause" at bounding box center [328, 38] width 27 height 14
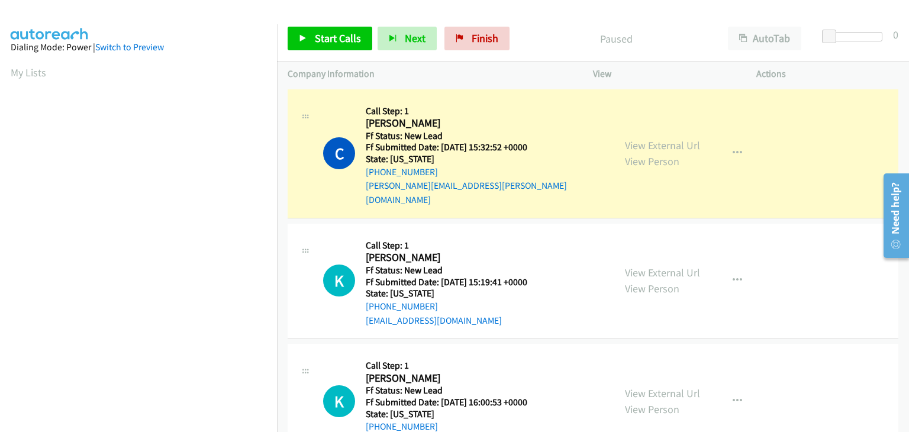
scroll to position [232, 0]
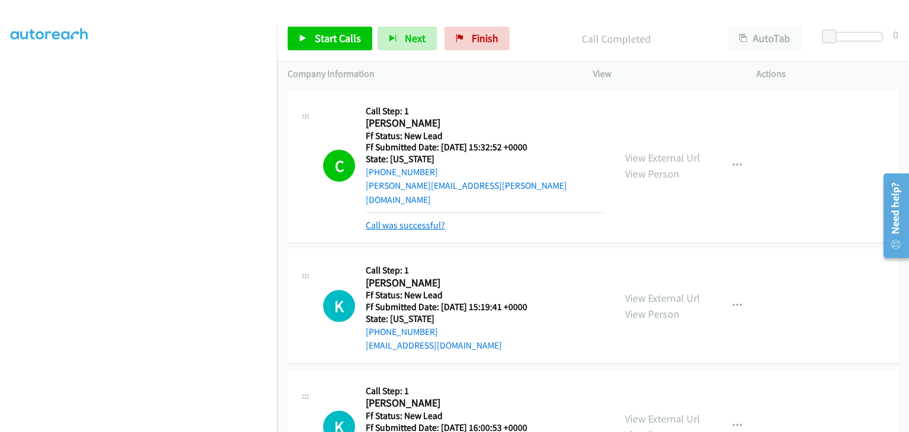
click at [409, 220] on link "Call was successful?" at bounding box center [405, 225] width 79 height 11
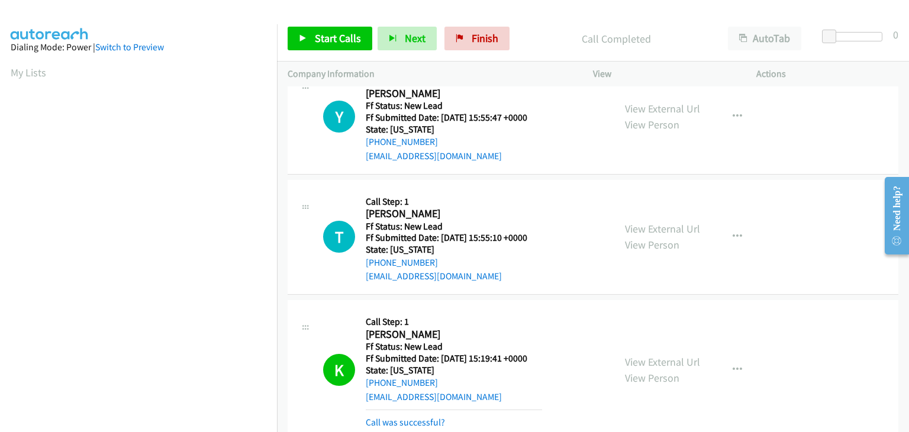
scroll to position [232, 0]
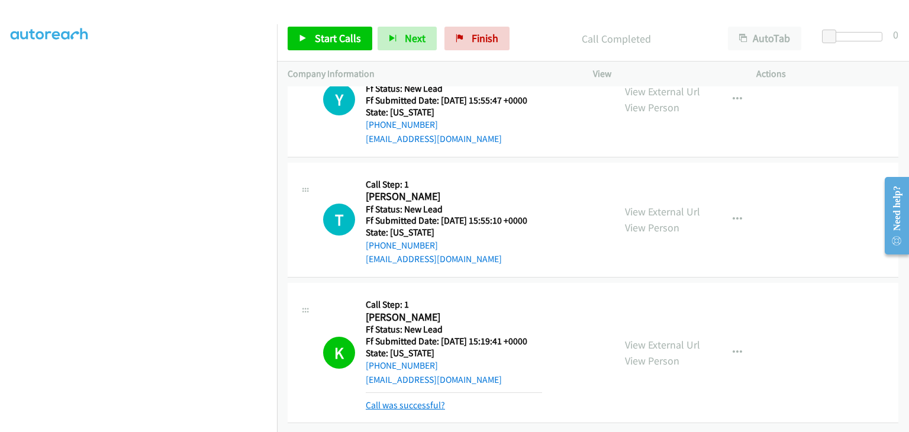
click at [435, 400] on link "Call was successful?" at bounding box center [405, 405] width 79 height 11
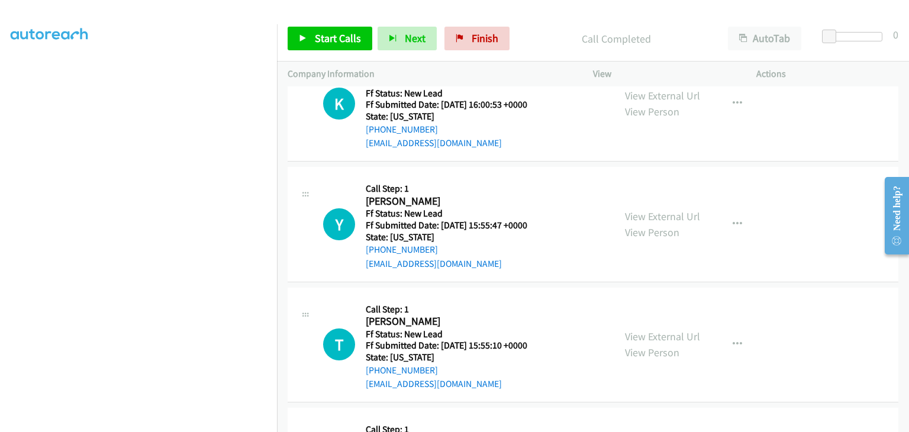
scroll to position [0, 0]
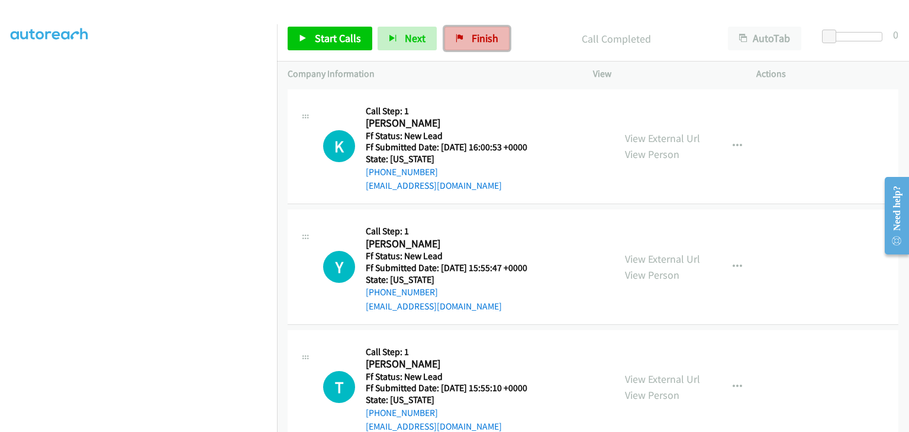
click at [483, 41] on span "Finish" at bounding box center [485, 38] width 27 height 14
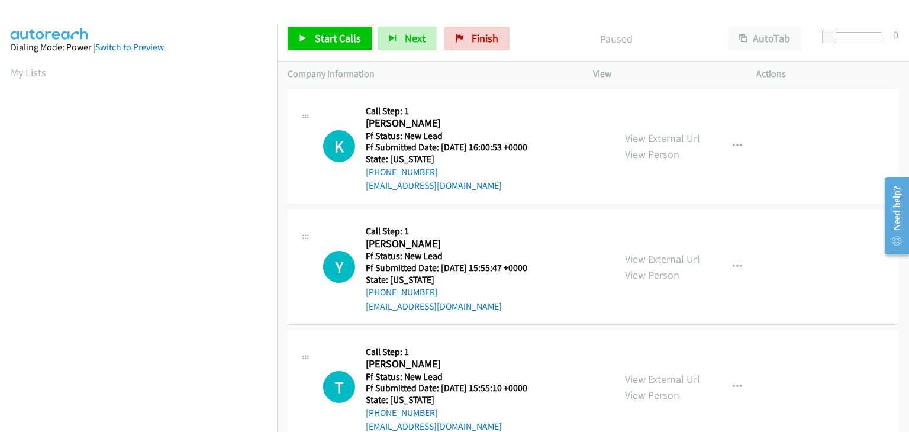
click at [659, 131] on link "View External Url" at bounding box center [662, 138] width 75 height 14
drag, startPoint x: 340, startPoint y: 43, endPoint x: 370, endPoint y: 43, distance: 29.6
click at [340, 43] on span "Start Calls" at bounding box center [338, 38] width 46 height 14
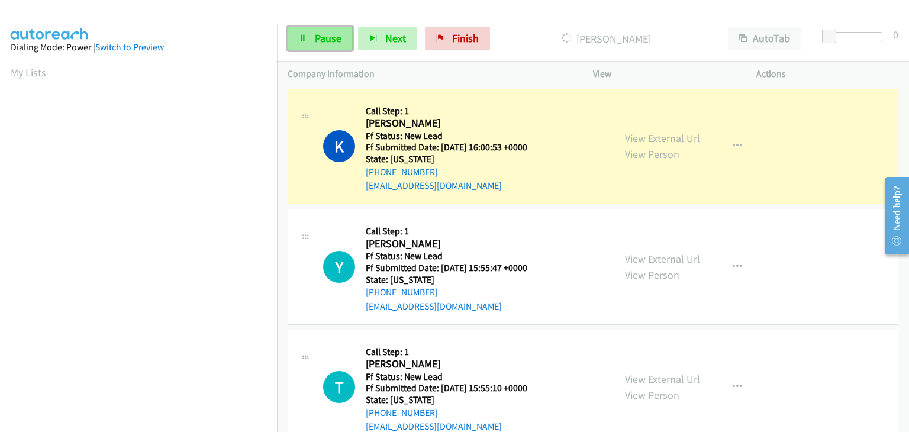
click at [327, 42] on span "Pause" at bounding box center [328, 38] width 27 height 14
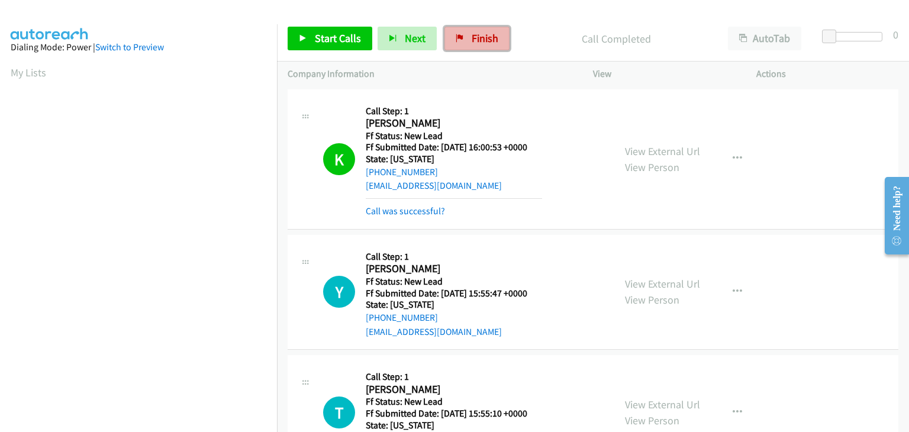
click at [481, 44] on span "Finish" at bounding box center [485, 38] width 27 height 14
